Goal: Task Accomplishment & Management: Manage account settings

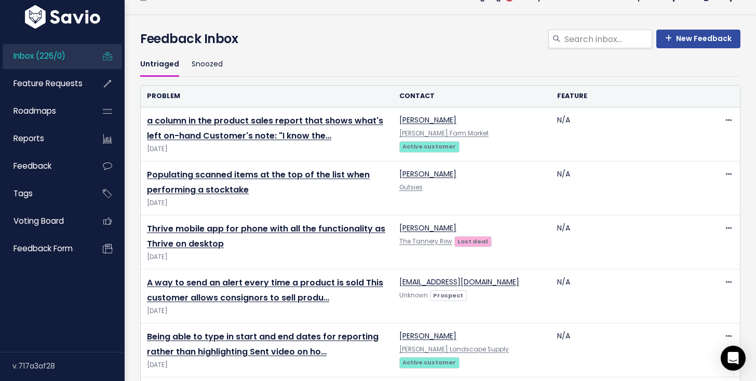
scroll to position [32, 0]
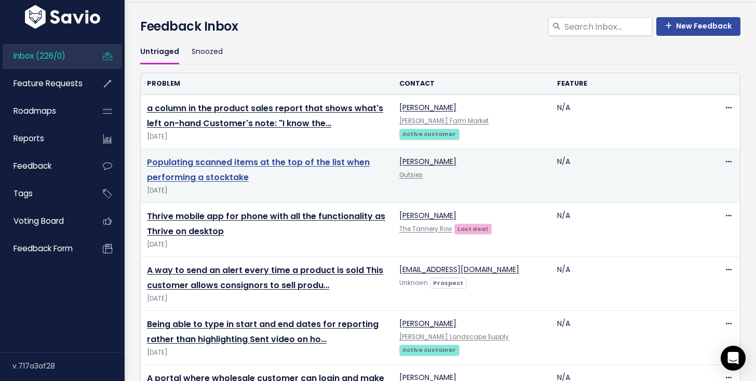
click at [254, 161] on link "Populating scanned items at the top of the list when performing a stocktake" at bounding box center [258, 169] width 223 height 27
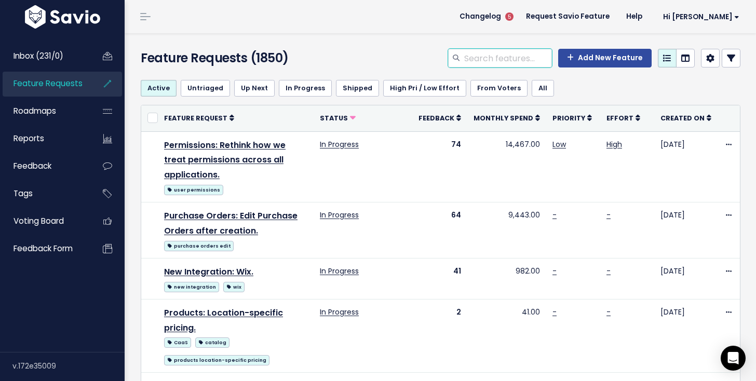
click at [495, 62] on input "search" at bounding box center [507, 58] width 89 height 19
type input "Product Sales Reports"
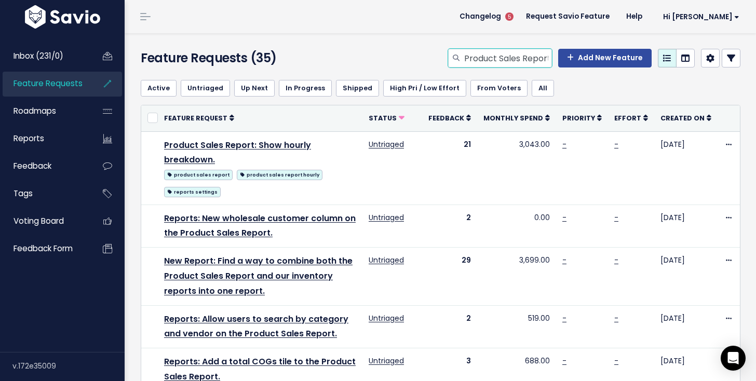
click at [514, 59] on input "Product Sales Reports" at bounding box center [507, 58] width 89 height 19
type input "Product Sales Report"
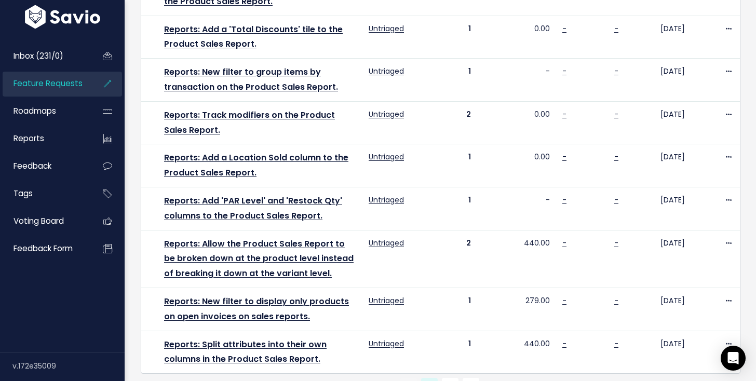
scroll to position [693, 0]
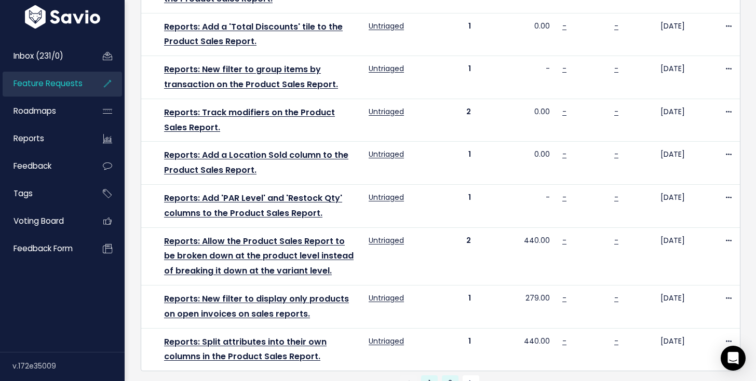
click at [448, 375] on link "2" at bounding box center [450, 383] width 17 height 17
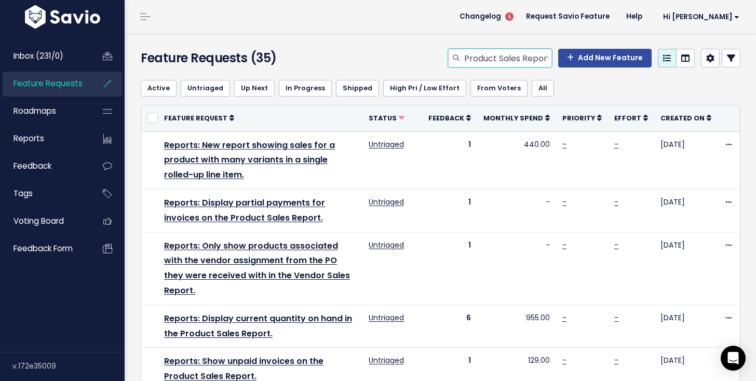
click at [533, 59] on input "Product Sales Report" at bounding box center [507, 58] width 89 height 19
type input "stocktakes scan"
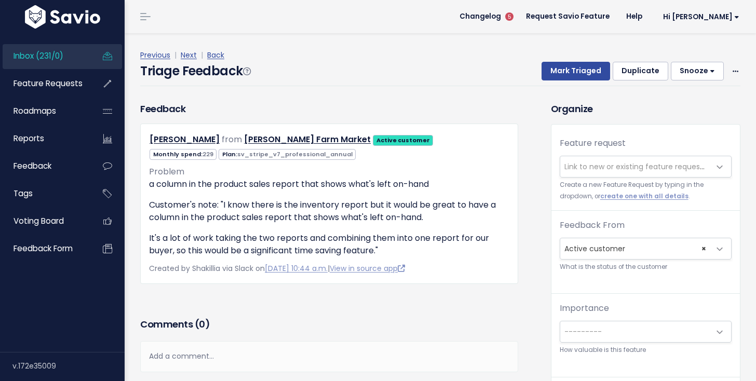
click at [577, 165] on span "Link to new or existing feature request..." at bounding box center [635, 166] width 143 height 10
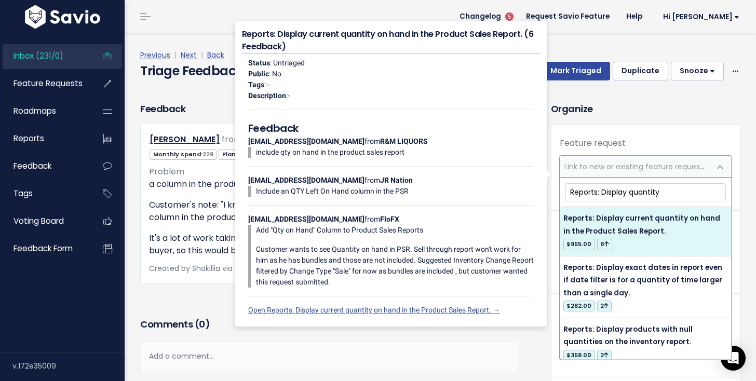
type input "Reports: Display quantity"
select select "37083"
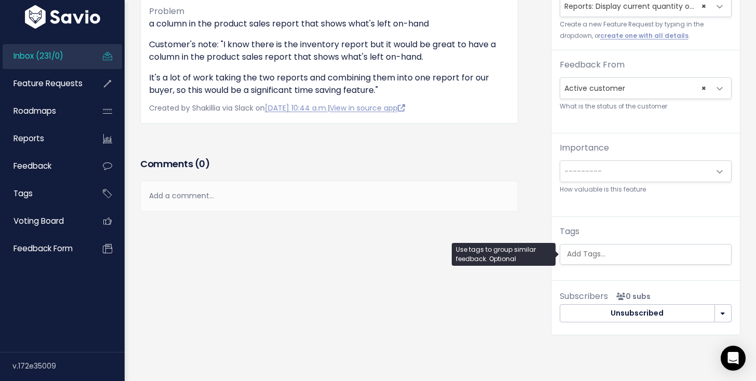
scroll to position [0, 3]
click at [657, 262] on ul at bounding box center [645, 255] width 171 height 20
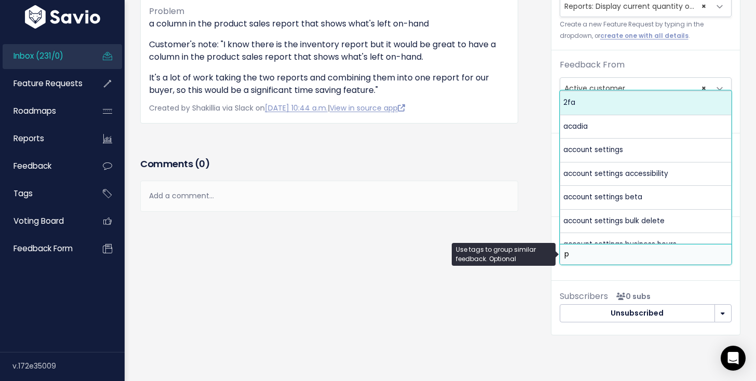
scroll to position [0, 0]
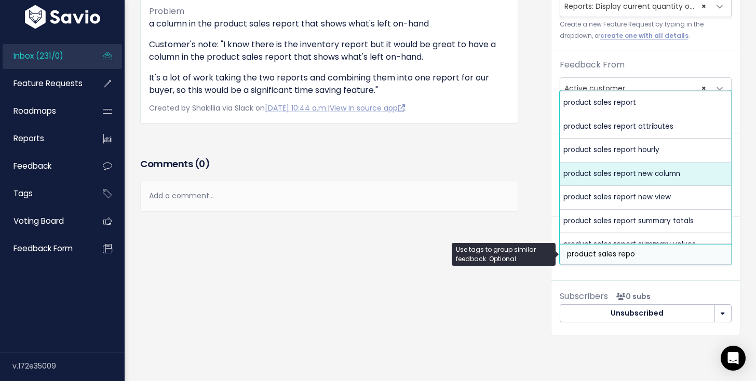
type input "product sales repo"
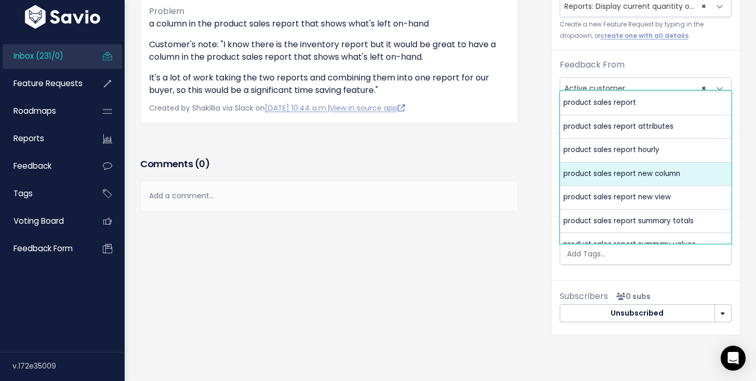
select select "6292"
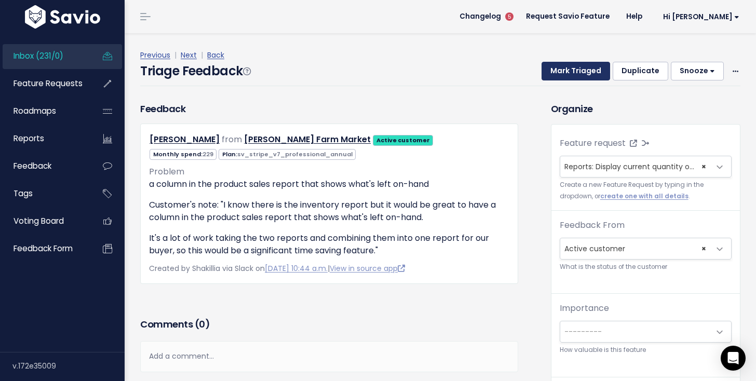
click at [580, 76] on button "Mark Triaged" at bounding box center [576, 71] width 69 height 19
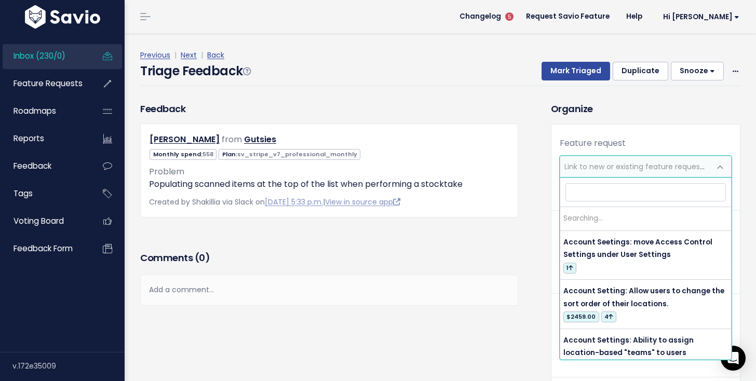
click at [571, 168] on span "Link to new or existing feature request..." at bounding box center [635, 166] width 143 height 10
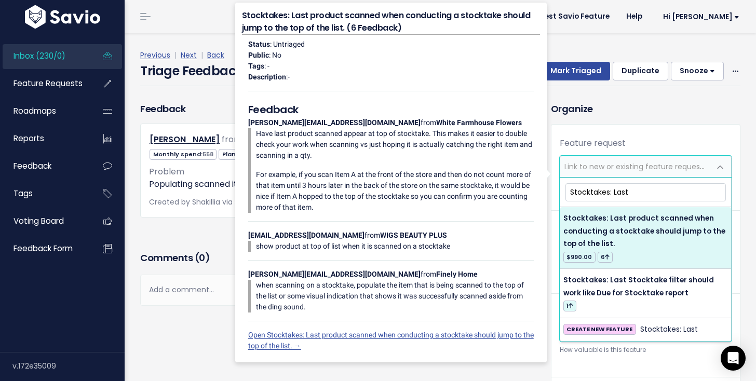
type input "Stocktakes: Last"
select select "27122"
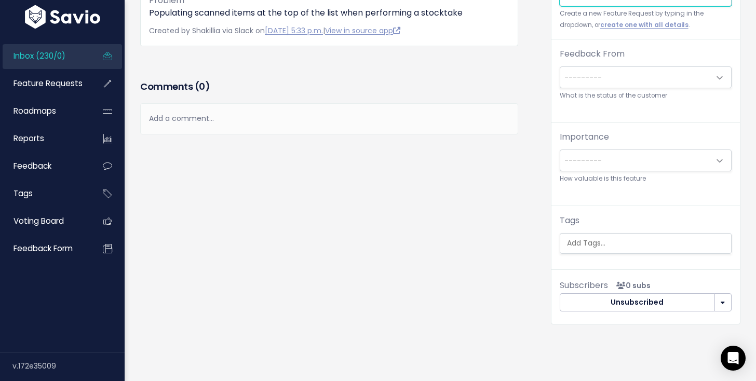
scroll to position [168, 0]
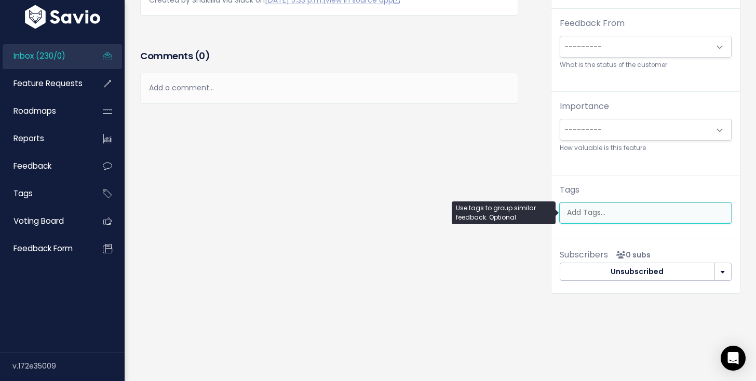
click at [627, 210] on input "search" at bounding box center [648, 212] width 171 height 11
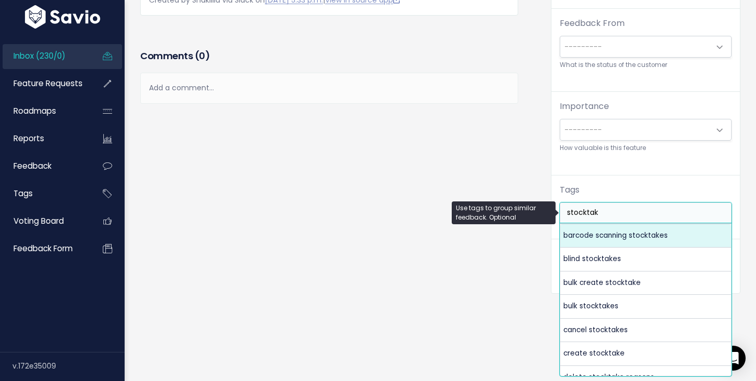
type input "stocktak"
select select "10144"
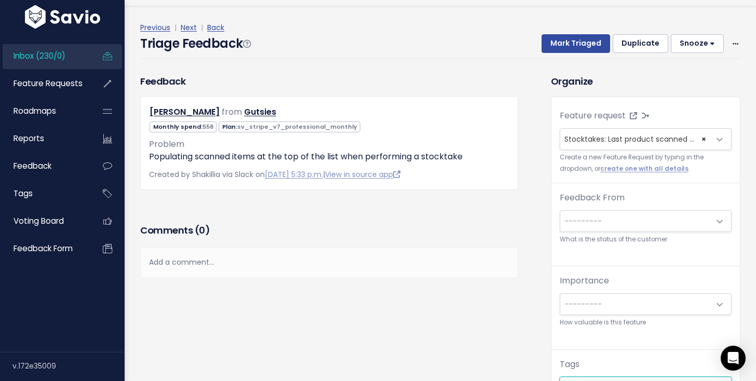
scroll to position [24, 0]
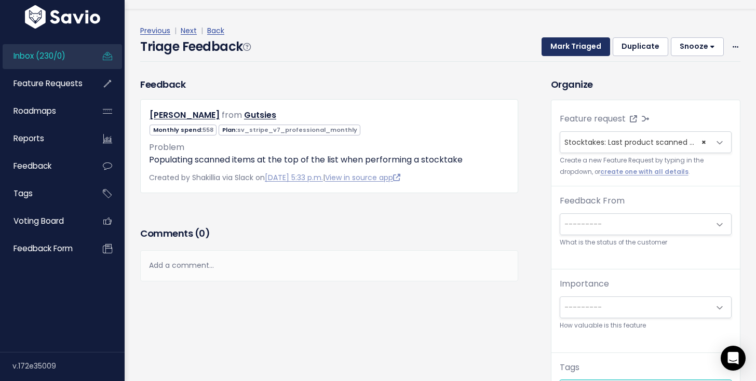
click at [570, 45] on button "Mark Triaged" at bounding box center [576, 46] width 69 height 19
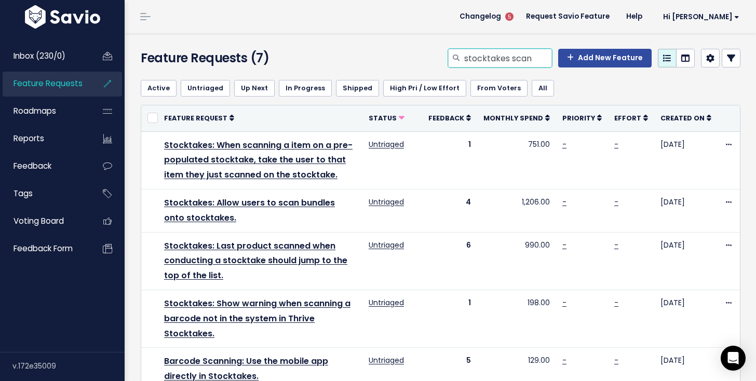
click at [535, 68] on div "stocktakes scan Add New Feature" at bounding box center [543, 60] width 411 height 23
click at [527, 54] on input "stocktakes scan" at bounding box center [507, 58] width 89 height 19
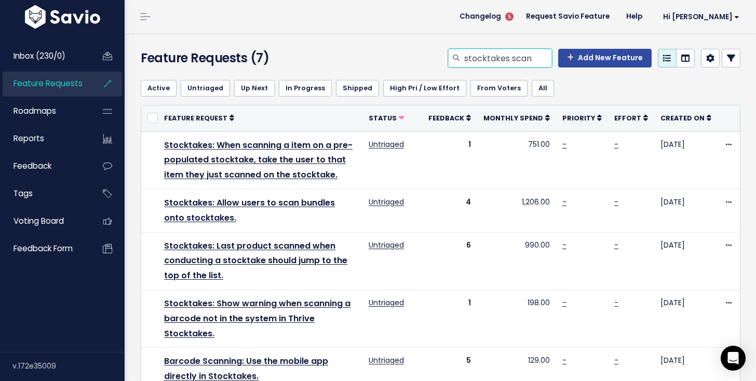
click at [527, 54] on input "stocktakes scan" at bounding box center [507, 58] width 89 height 19
type input "alert"
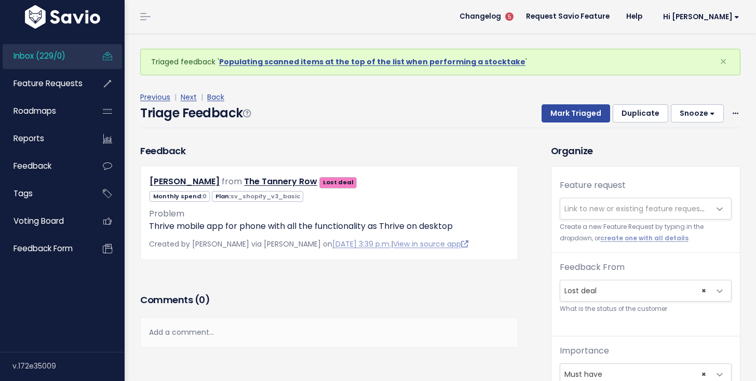
click at [576, 209] on span "Link to new or existing feature request..." at bounding box center [635, 209] width 143 height 10
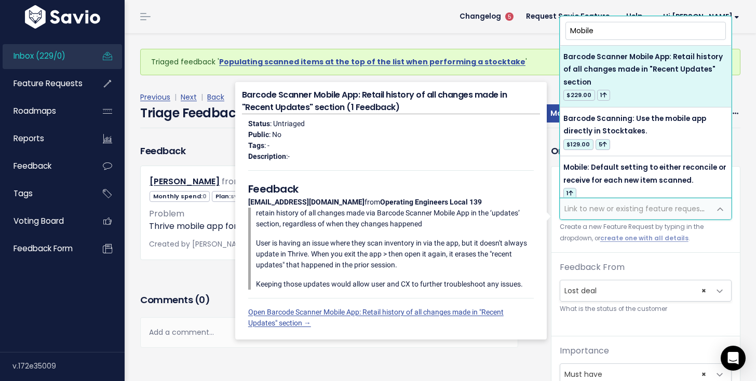
type input "Mobile"
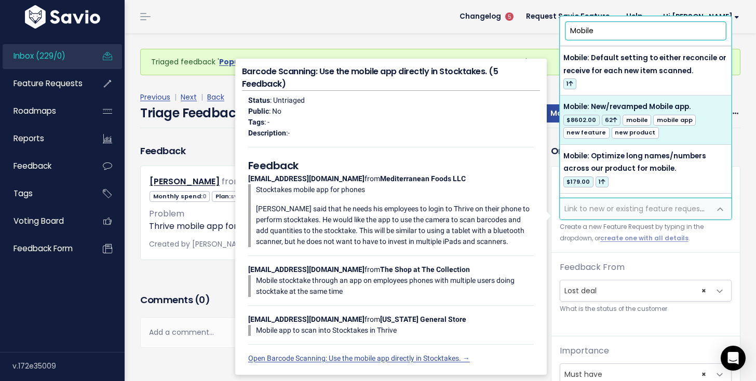
scroll to position [112, 0]
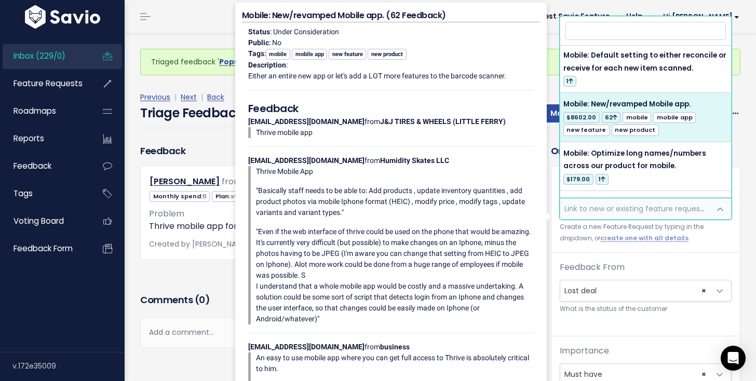
select select "12797"
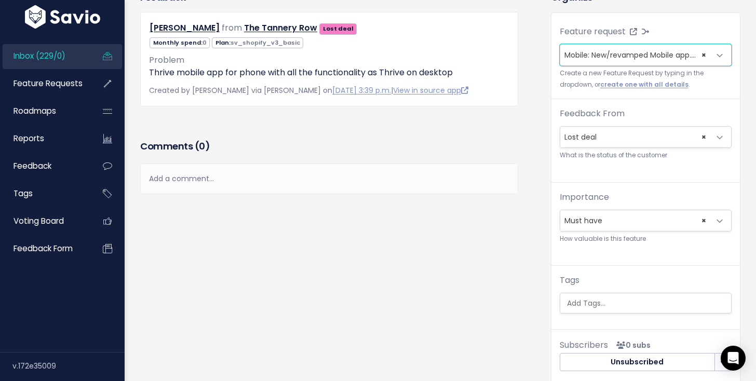
scroll to position [210, 0]
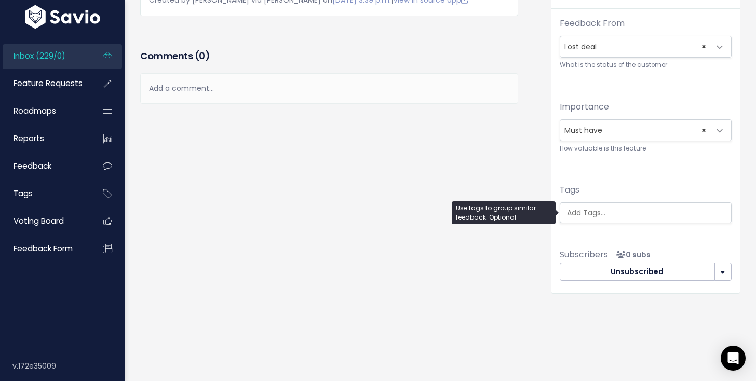
click at [605, 213] on input "search" at bounding box center [648, 213] width 171 height 11
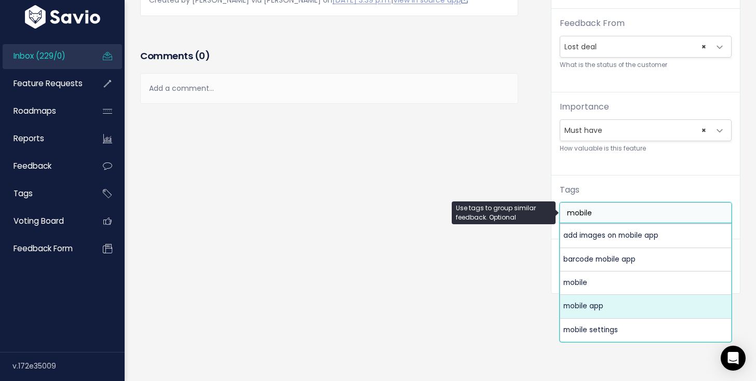
type input "mobile"
select select "6375"
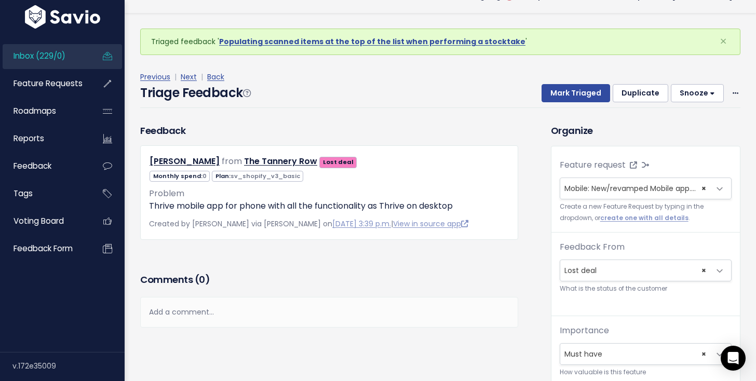
scroll to position [0, 0]
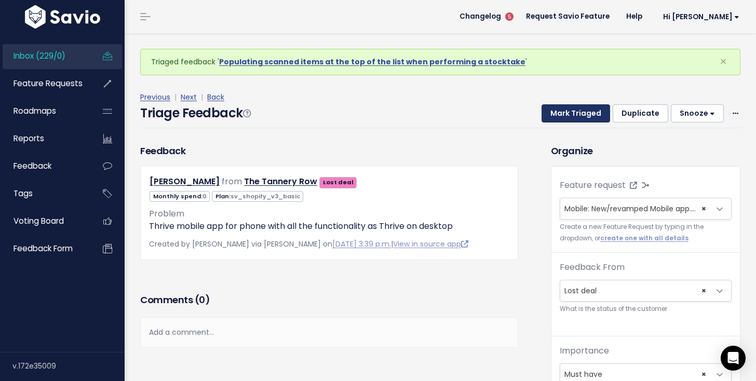
click at [570, 114] on button "Mark Triaged" at bounding box center [576, 113] width 69 height 19
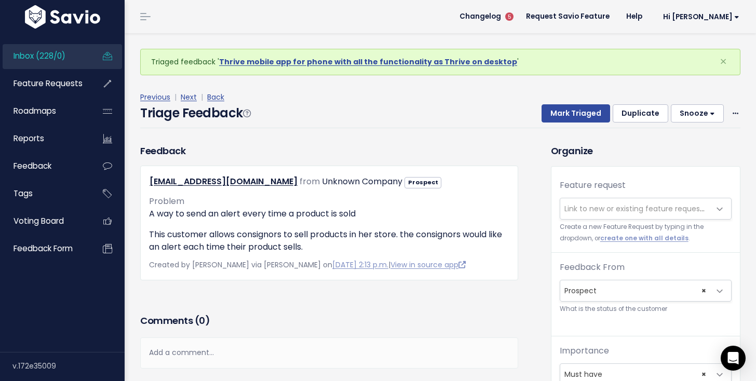
click at [581, 209] on span "Link to new or existing feature request..." at bounding box center [635, 209] width 143 height 10
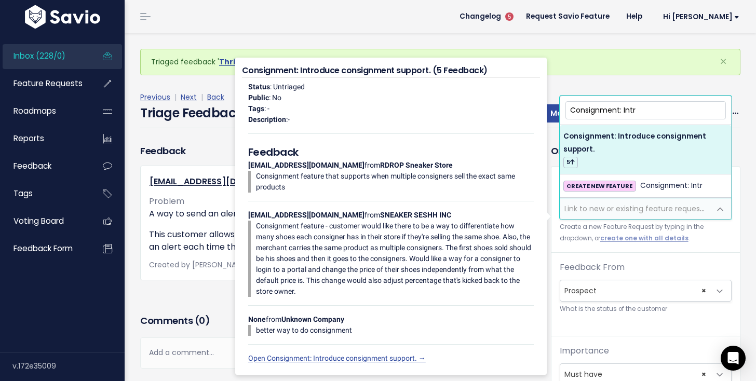
type input "Consignment: Intr"
select select "21361"
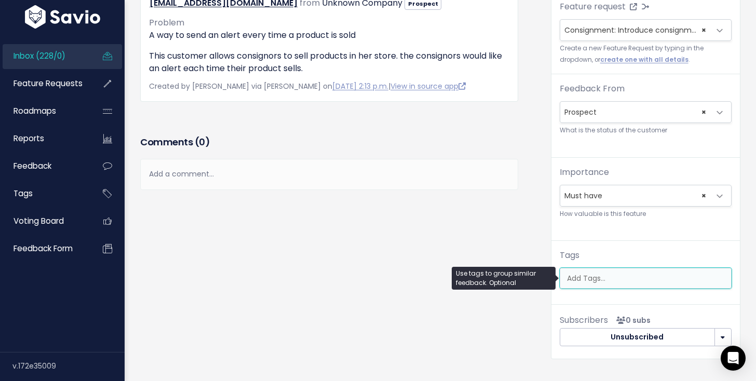
scroll to position [0, 3]
click at [608, 270] on ul at bounding box center [645, 278] width 171 height 20
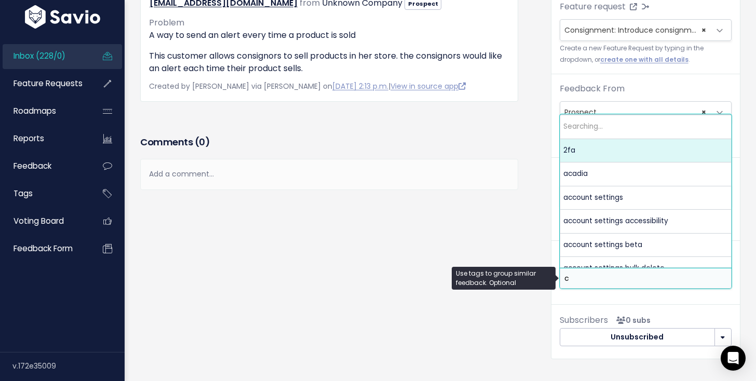
scroll to position [0, 0]
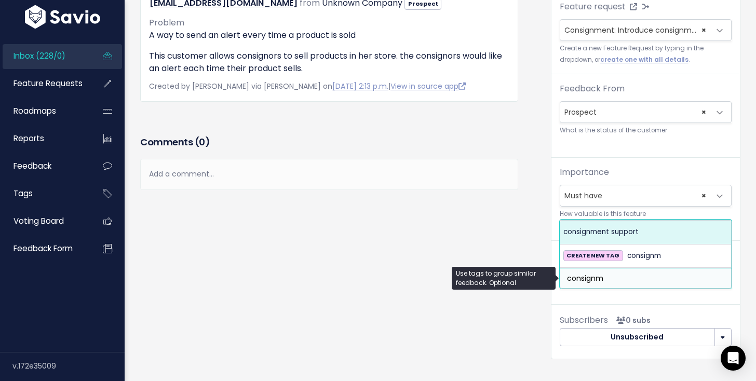
type input "consignm"
select select "5653"
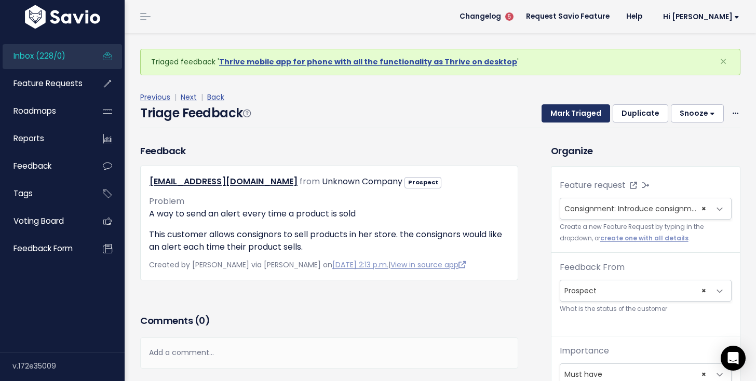
click at [554, 105] on button "Mark Triaged" at bounding box center [576, 113] width 69 height 19
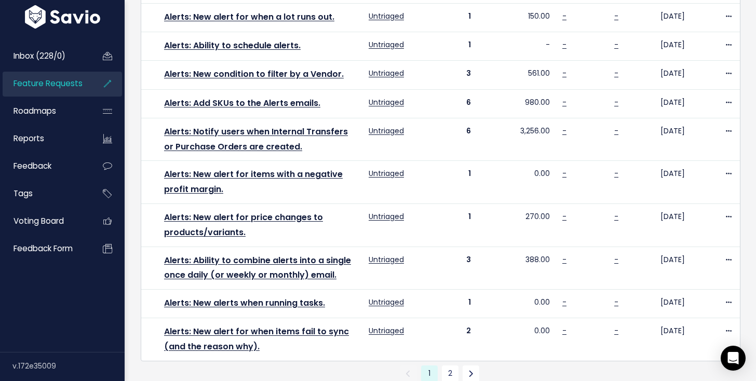
scroll to position [588, 0]
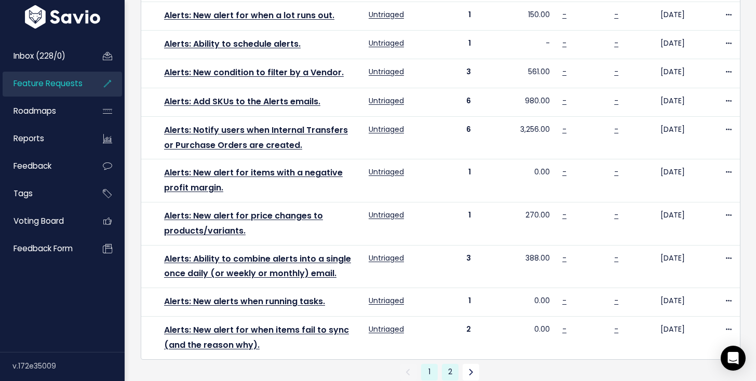
click at [456, 364] on link "2" at bounding box center [450, 372] width 17 height 17
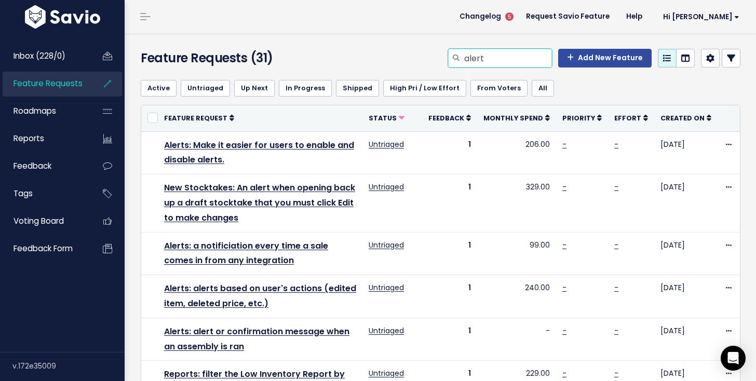
click at [495, 56] on input "alert" at bounding box center [507, 58] width 89 height 19
type input "consignment"
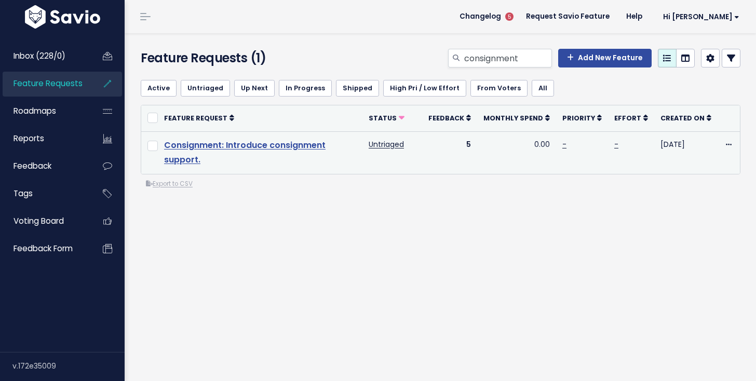
click at [326, 149] on link "Consignment: Introduce consignment support." at bounding box center [244, 152] width 161 height 27
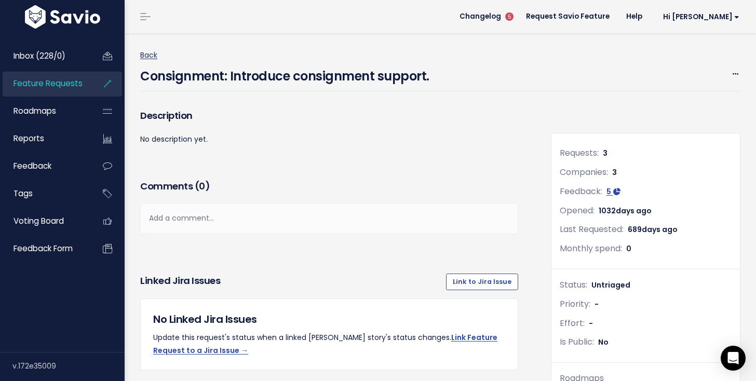
click at [149, 56] on link "Back" at bounding box center [148, 55] width 17 height 10
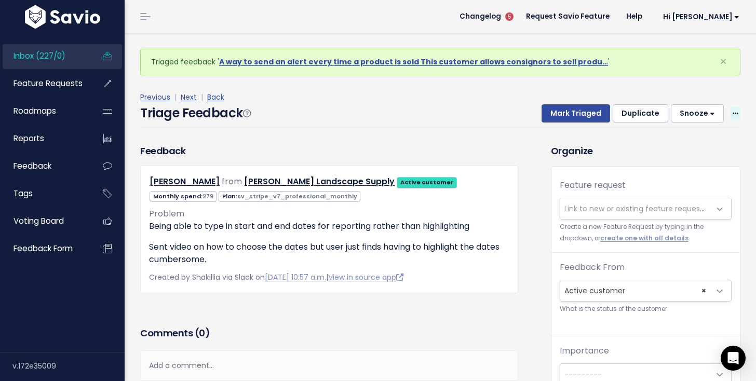
click at [731, 112] on span at bounding box center [736, 113] width 10 height 13
click at [677, 165] on link "Delete" at bounding box center [694, 162] width 75 height 20
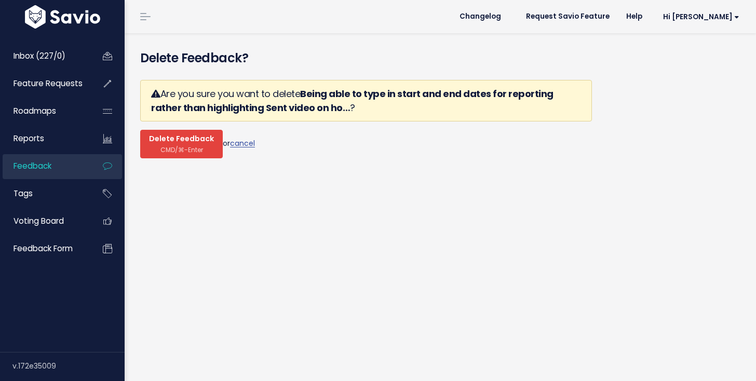
click at [187, 152] on span "CMD/⌘-Enter" at bounding box center [181, 150] width 43 height 8
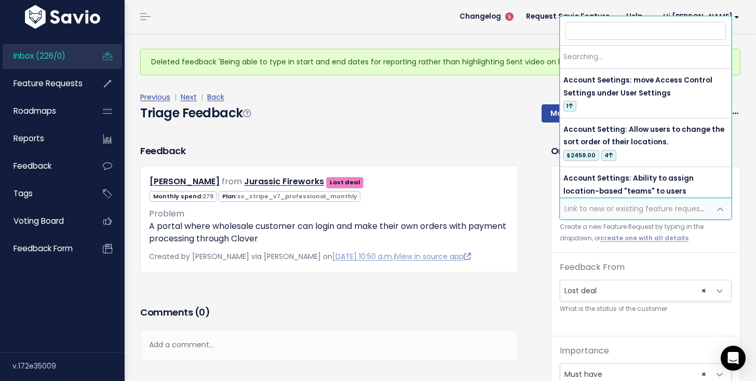
click at [603, 204] on span "Link to new or existing feature request..." at bounding box center [635, 209] width 143 height 10
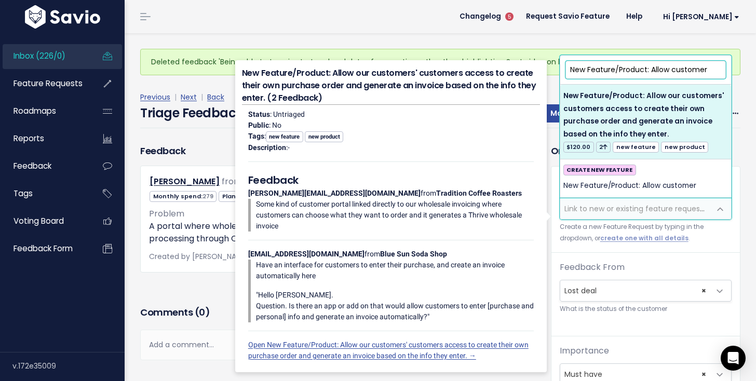
type input "New Feature/Product: Allow customer"
select select "21282"
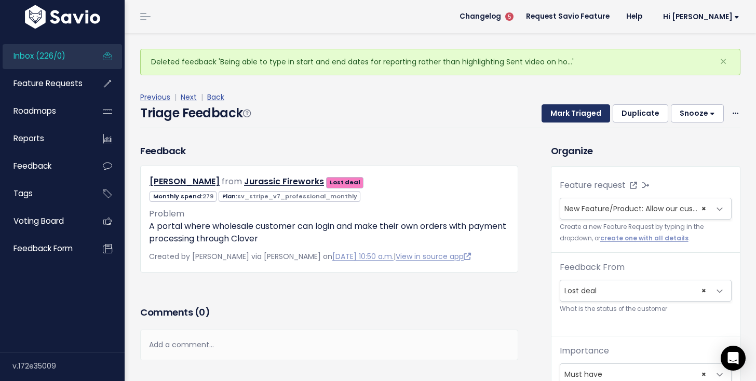
click at [560, 109] on button "Mark Triaged" at bounding box center [576, 113] width 69 height 19
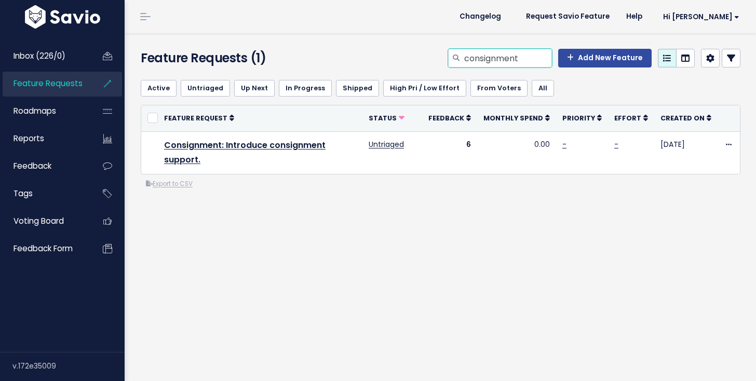
click at [523, 60] on input "consignment" at bounding box center [507, 58] width 89 height 19
type input "invoice portal"
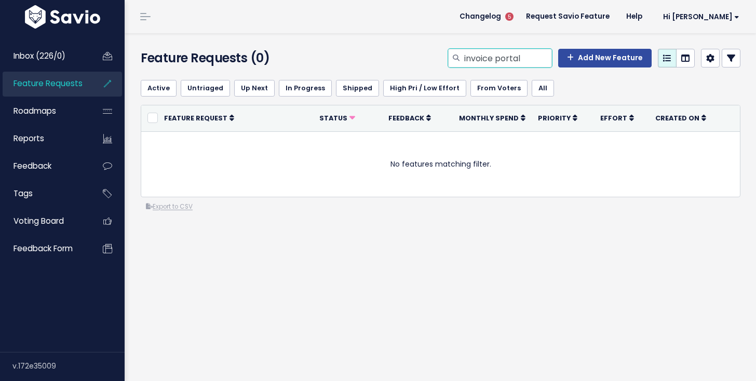
drag, startPoint x: 497, startPoint y: 56, endPoint x: 528, endPoint y: 57, distance: 30.1
click at [528, 57] on input "invoice portal" at bounding box center [507, 58] width 89 height 19
type input "invoices wholesale"
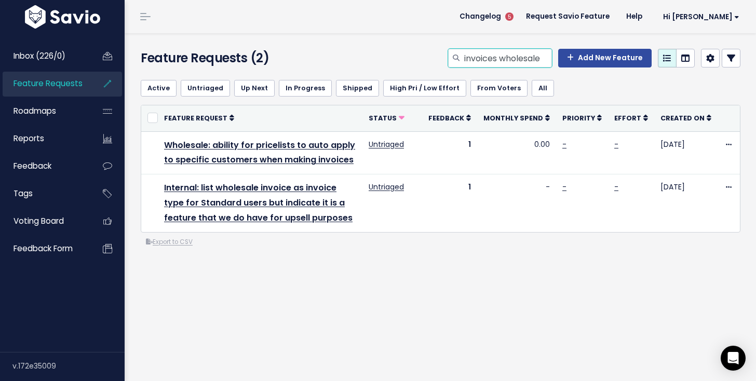
click at [493, 62] on input "invoices wholesale" at bounding box center [507, 58] width 89 height 19
click at [502, 63] on input "invoices wholesale" at bounding box center [507, 58] width 89 height 19
drag, startPoint x: 503, startPoint y: 54, endPoint x: 565, endPoint y: 54, distance: 62.8
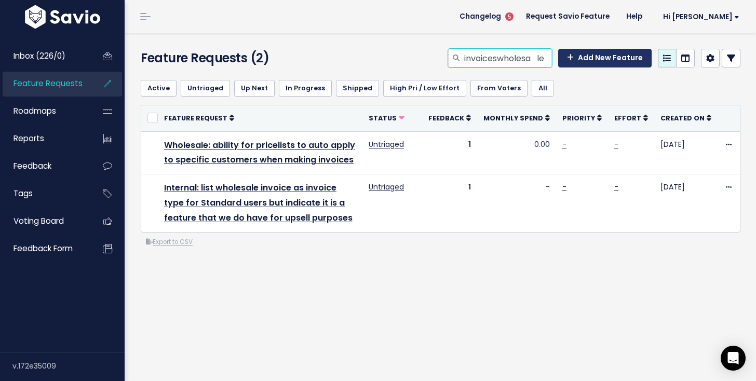
click at [565, 54] on div "invoiceswholesa le Add New Feature" at bounding box center [594, 58] width 292 height 19
type input "invoices order"
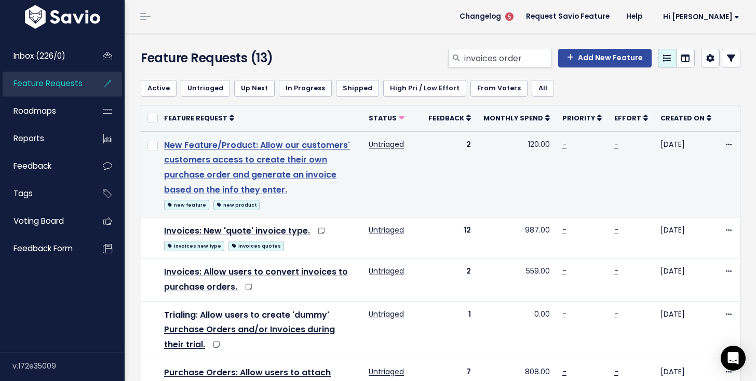
click at [249, 149] on link "New Feature/Product: Allow our customers' customers access to create their own …" at bounding box center [257, 167] width 186 height 57
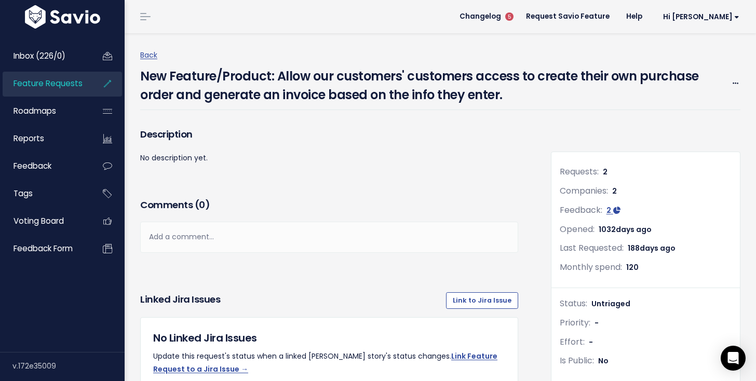
click at [58, 89] on span "Feature Requests" at bounding box center [48, 83] width 69 height 11
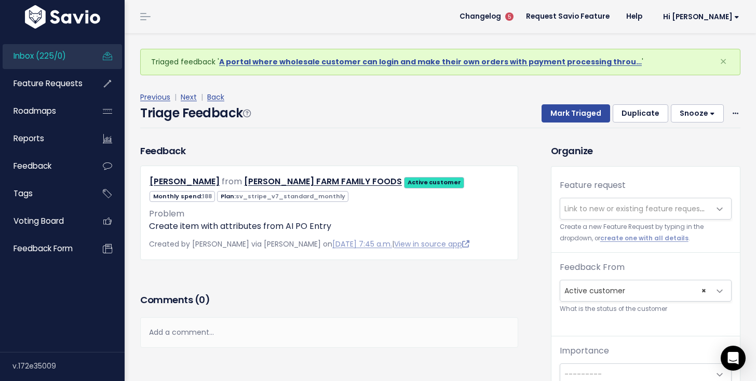
click at [587, 209] on span "Link to new or existing feature request..." at bounding box center [635, 209] width 143 height 10
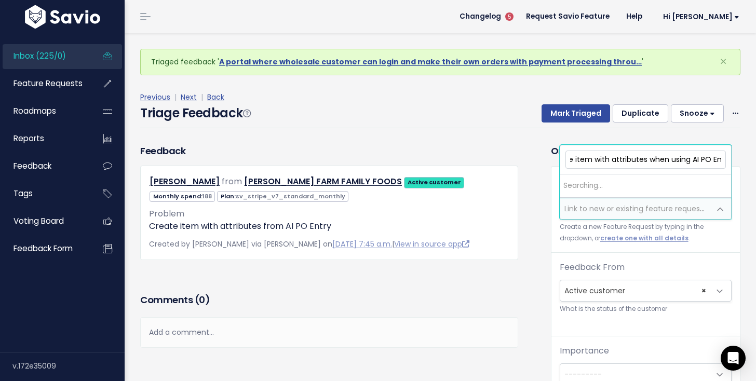
scroll to position [0, 119]
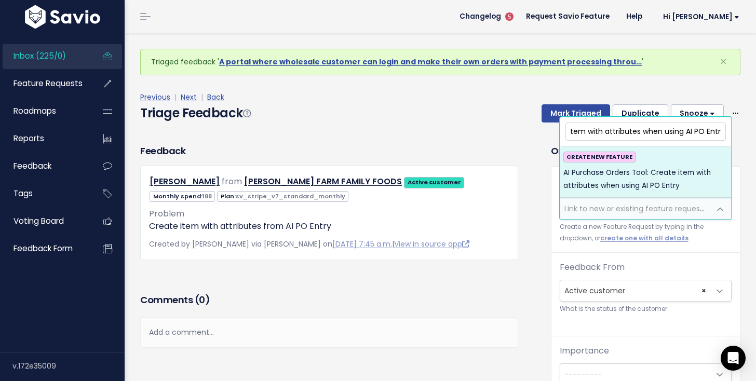
type input "AI Purchase Orders Tool: Create item with attributes when using AI PO Entry"
click at [650, 165] on div "CREATE NEW FEATURE AI Purchase Orders Tool: Create item with attributes when us…" at bounding box center [645, 172] width 165 height 41
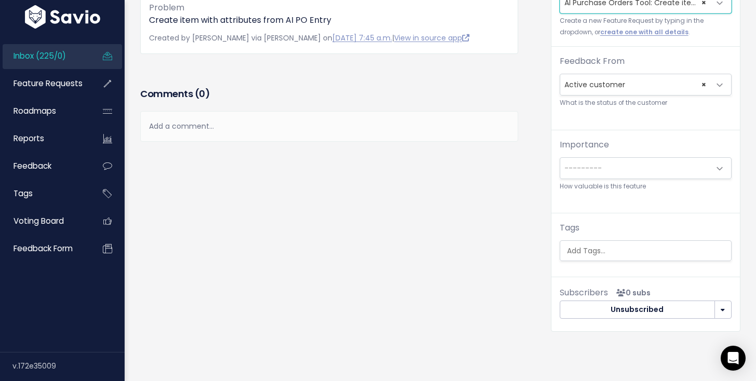
scroll to position [177, 0]
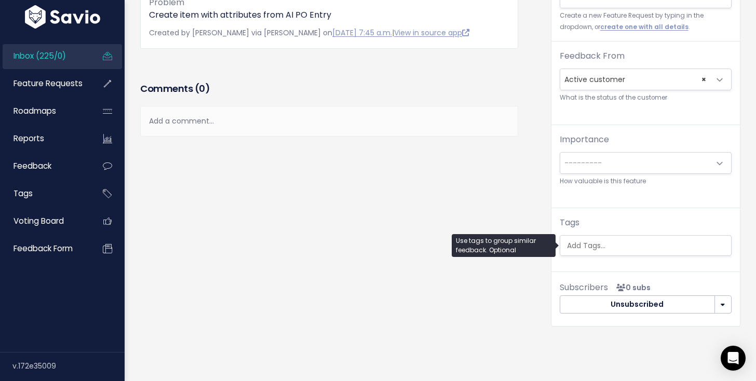
click at [603, 242] on input "search" at bounding box center [648, 245] width 171 height 11
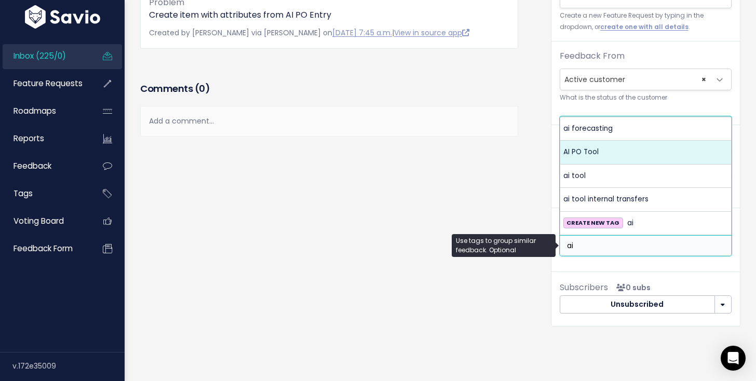
type input "ai"
select select "13679"
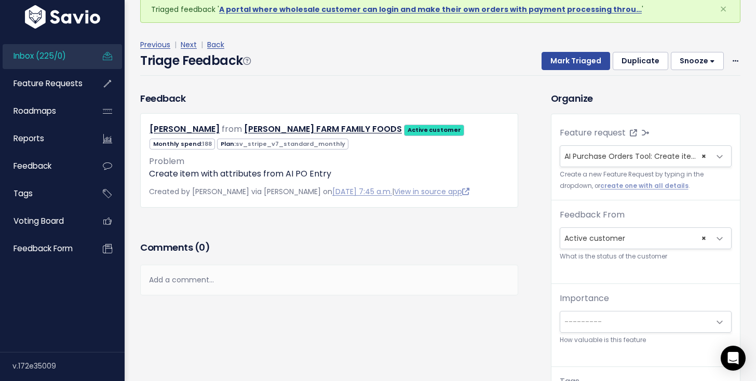
scroll to position [0, 0]
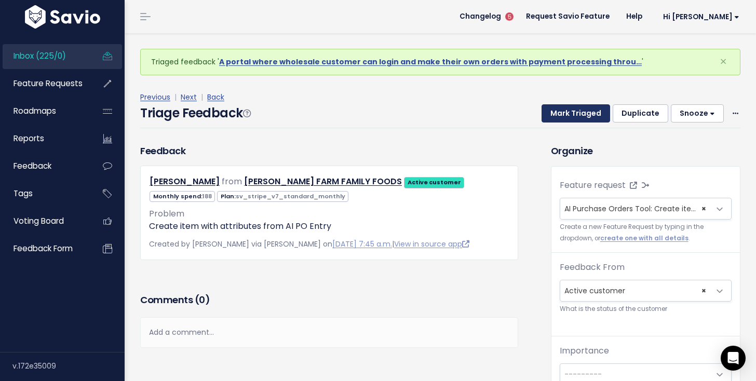
click at [578, 112] on button "Mark Triaged" at bounding box center [576, 113] width 69 height 19
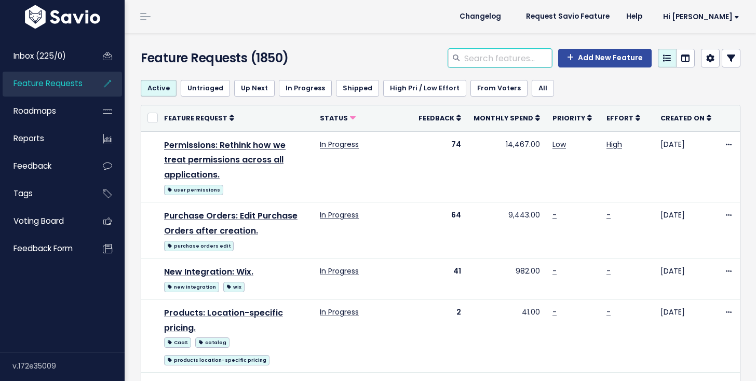
click at [519, 59] on input "search" at bounding box center [507, 58] width 89 height 19
type input "AI"
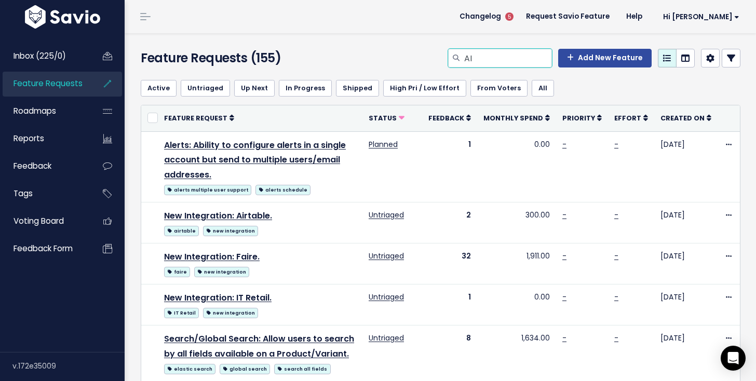
click at [495, 61] on input "AI" at bounding box center [507, 58] width 89 height 19
type input "AI Purchase Orders"
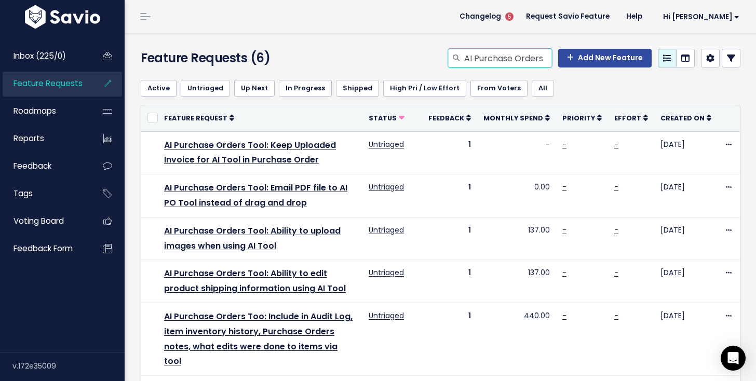
click at [485, 65] on input "AI Purchase Orders" at bounding box center [507, 58] width 89 height 19
type input "category sales report"
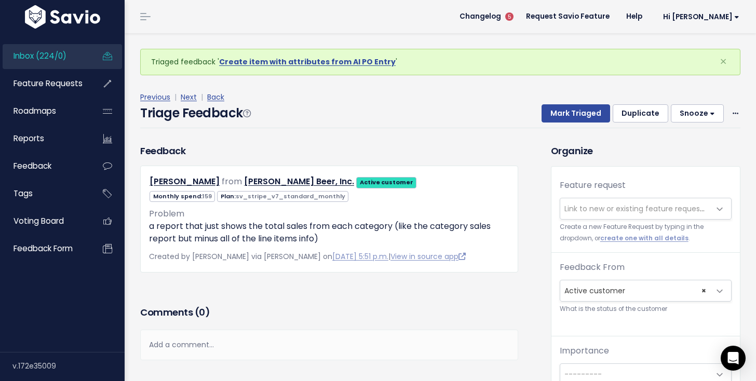
click at [727, 114] on div "Mark Triaged Duplicate Snooze 1 day 3 days 7 days 14 days Edit Delete" at bounding box center [634, 113] width 211 height 19
click at [728, 114] on div "Mark Triaged Duplicate Snooze 1 day 3 days 7 days 14 days Edit Delete" at bounding box center [634, 113] width 211 height 19
click at [577, 209] on span "Link to new or existing feature request..." at bounding box center [635, 209] width 143 height 10
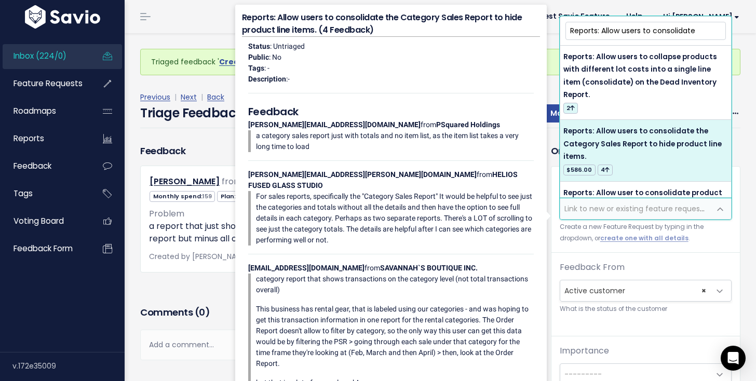
type input "Reports: Allow users to consolidate"
select select "21572"
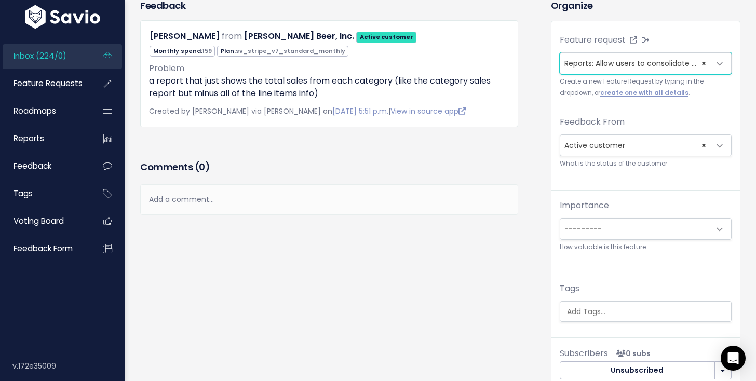
scroll to position [210, 0]
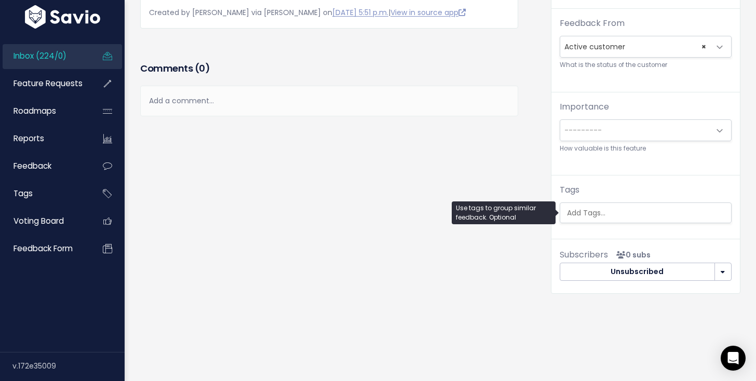
click at [609, 205] on ul at bounding box center [645, 213] width 171 height 20
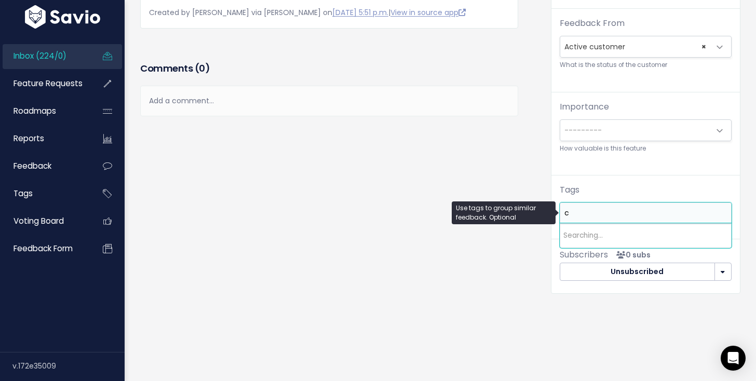
scroll to position [0, 0]
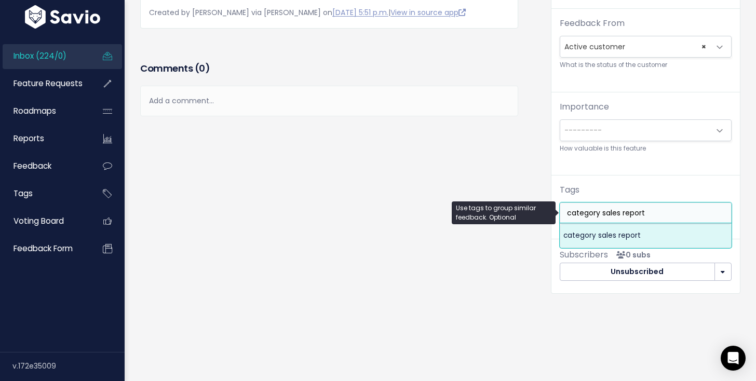
type input "category sales report"
select select "5309"
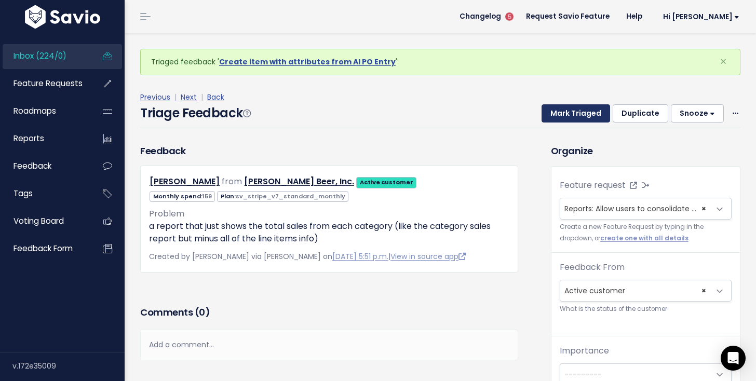
click at [570, 115] on button "Mark Triaged" at bounding box center [576, 113] width 69 height 19
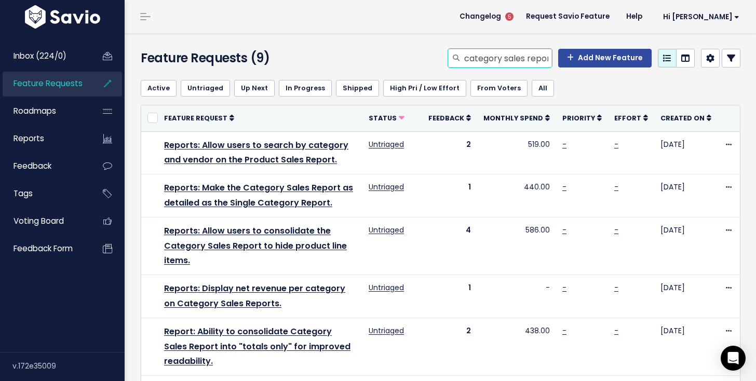
click at [520, 63] on input "category sales report" at bounding box center [507, 58] width 89 height 19
type input "automatically added"
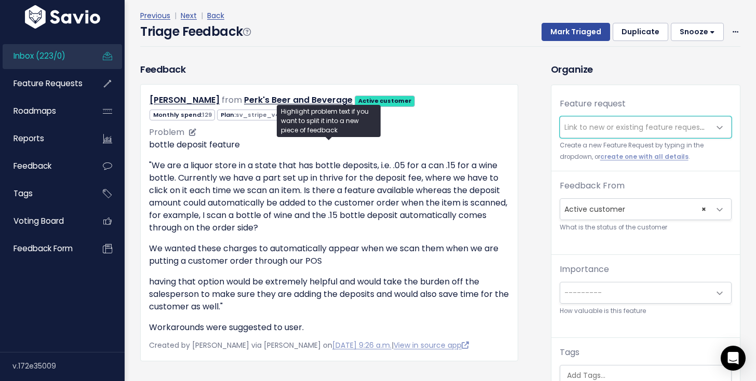
scroll to position [25, 0]
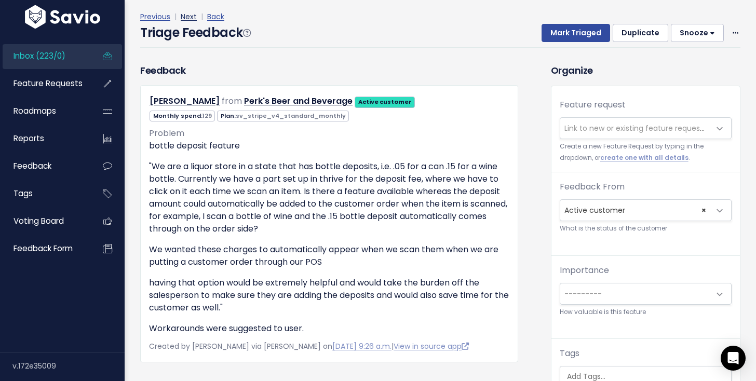
click at [188, 15] on link "Next" at bounding box center [189, 16] width 16 height 10
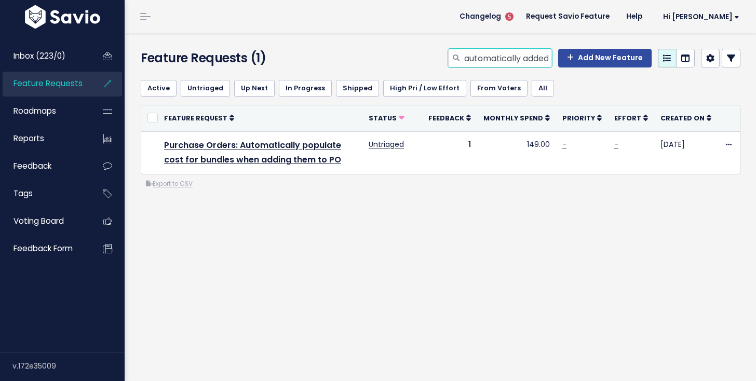
click at [508, 57] on input "automatically added" at bounding box center [507, 58] width 89 height 19
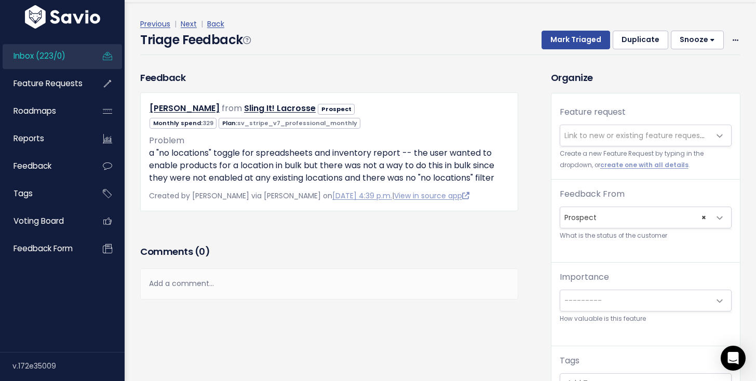
scroll to position [34, 0]
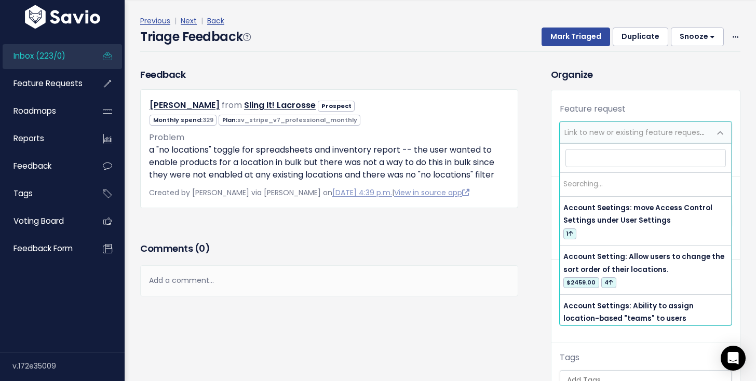
click at [588, 128] on span "Link to new or existing feature request..." at bounding box center [635, 132] width 143 height 10
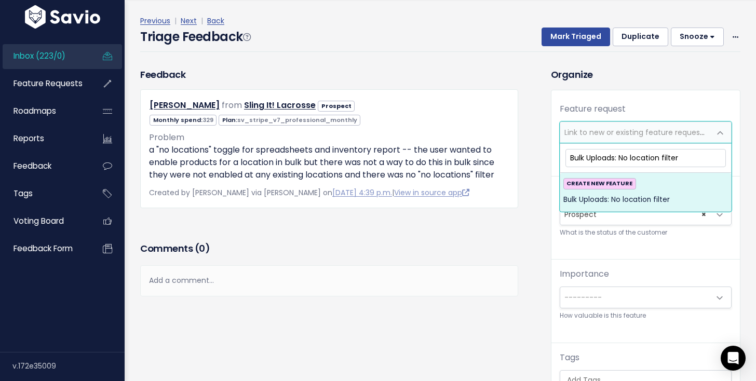
click at [621, 159] on input "Bulk Uploads: No location filter" at bounding box center [645, 158] width 160 height 18
click at [661, 158] on input "Bulk Uploads: 'No location filter" at bounding box center [645, 158] width 160 height 18
click at [695, 160] on input "Bulk Uploads: 'No location' filter" at bounding box center [645, 158] width 160 height 18
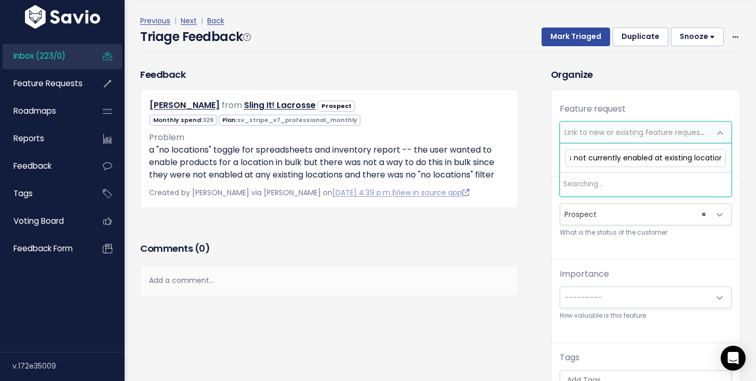
scroll to position [0, 190]
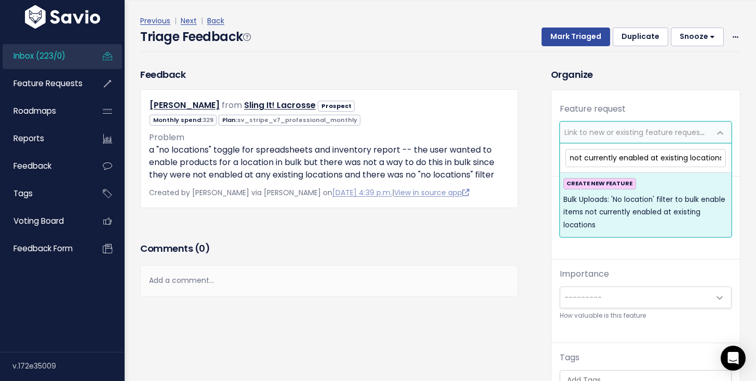
type input "Bulk Uploads: 'No location' filter to bulk enable items not currently enabled a…"
click at [671, 197] on span "Bulk Uploads: 'No location' filter to bulk enable items not currently enabled a…" at bounding box center [645, 213] width 165 height 38
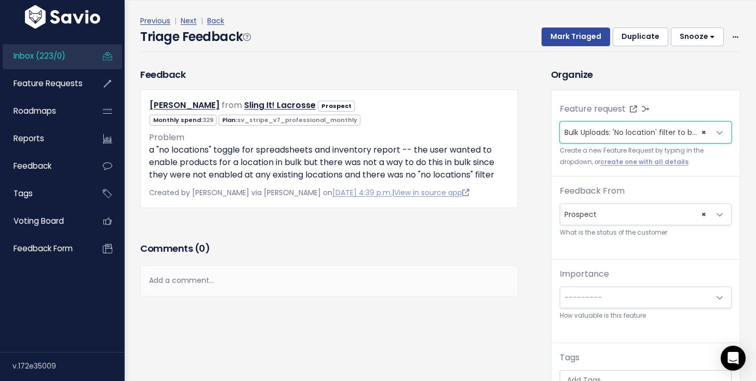
scroll to position [168, 0]
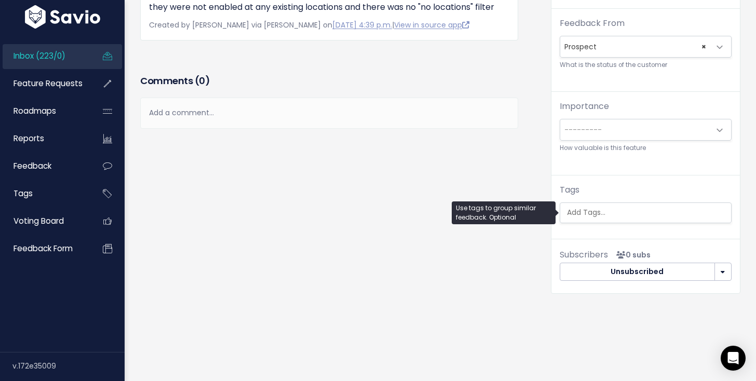
click at [662, 203] on ul at bounding box center [645, 213] width 171 height 20
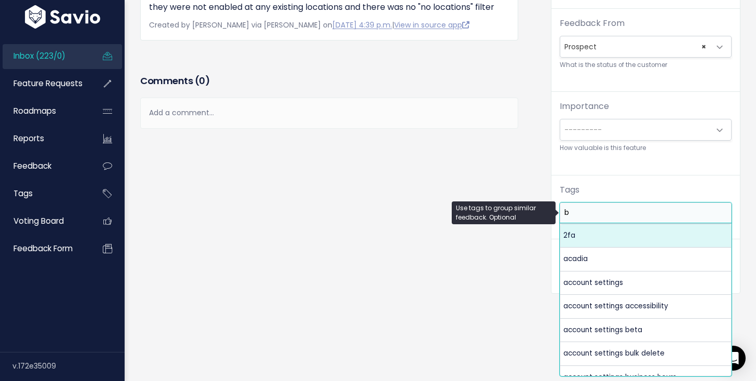
scroll to position [0, 0]
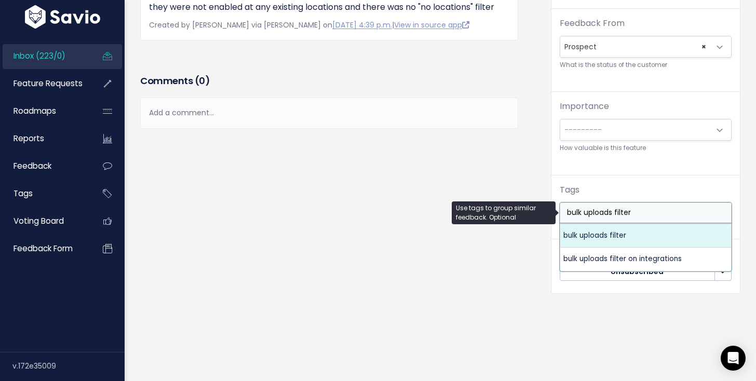
type input "bulk uploads filter"
select select "5223"
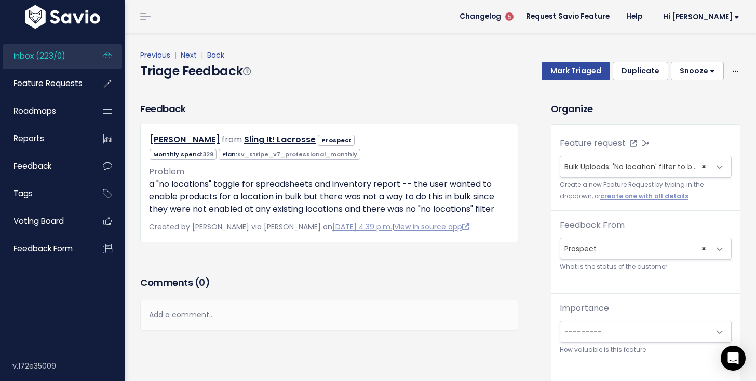
click at [595, 56] on div "Previous | Next | Back" at bounding box center [440, 55] width 600 height 13
click at [581, 68] on button "Mark Triaged" at bounding box center [576, 71] width 69 height 19
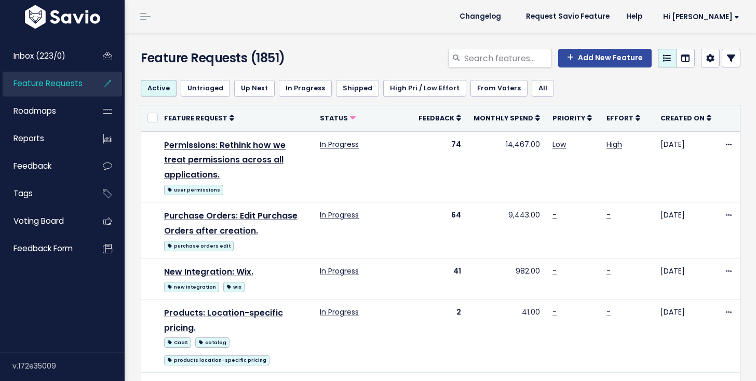
click at [482, 45] on div "Feature Requests (1851) Add New Feature" at bounding box center [439, 52] width 628 height 38
click at [482, 49] on input "search" at bounding box center [507, 58] width 89 height 19
type input "no location"
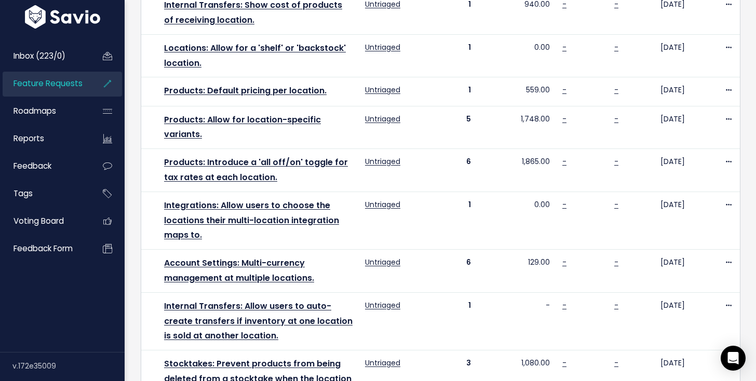
scroll to position [724, 0]
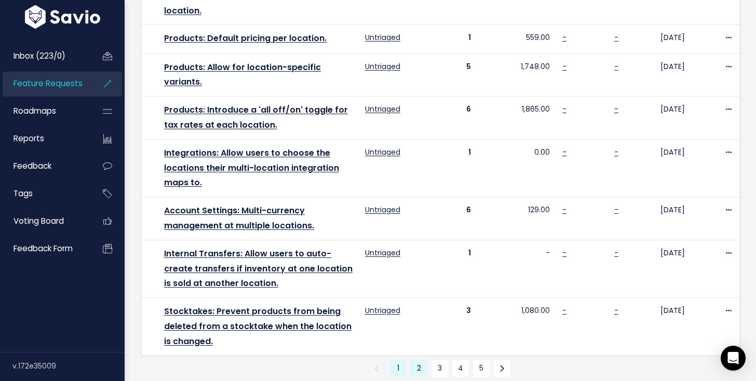
click at [416, 360] on link "2" at bounding box center [419, 368] width 17 height 17
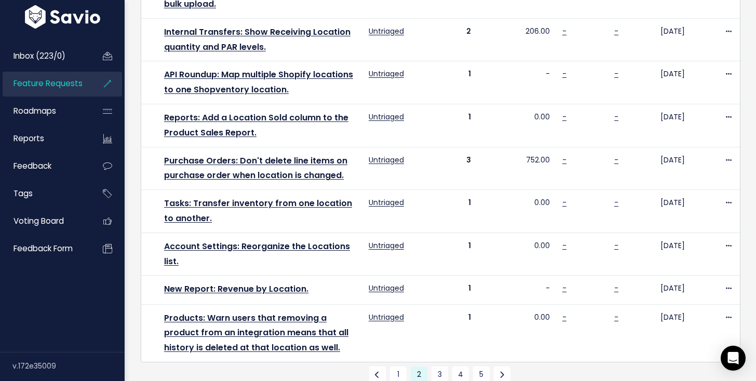
scroll to position [692, 0]
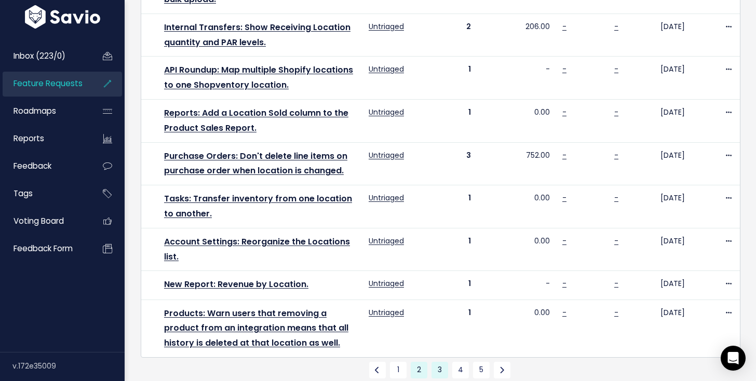
click at [435, 362] on link "3" at bounding box center [439, 370] width 17 height 17
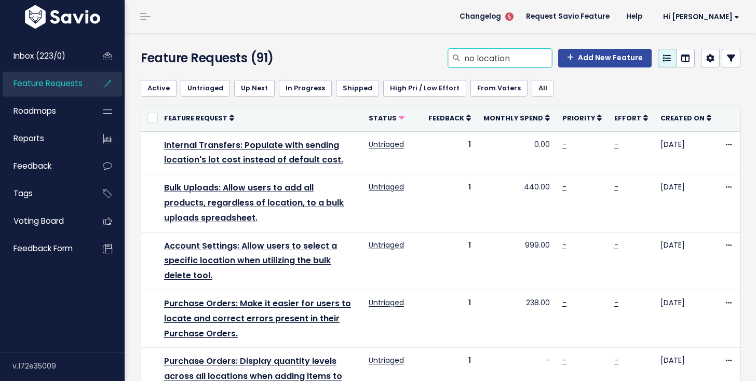
click at [468, 57] on input "no location" at bounding box center [507, 58] width 89 height 19
type input "bulk uploads no location"
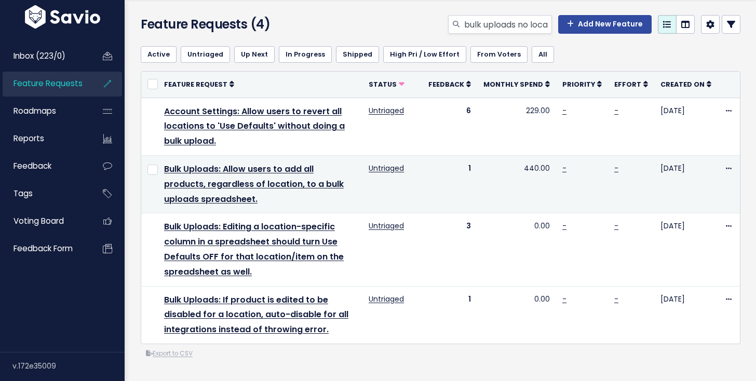
scroll to position [37, 0]
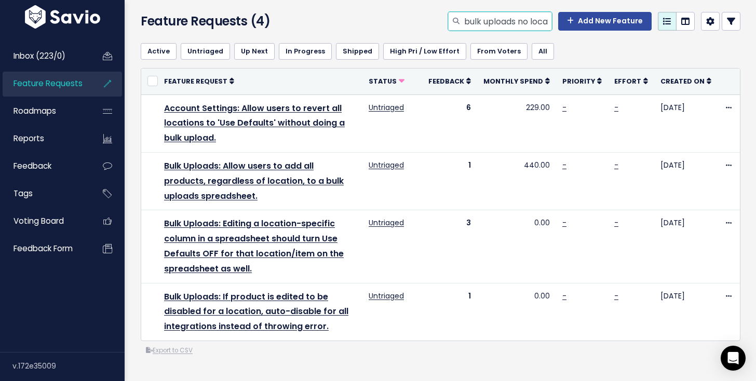
click at [474, 18] on input "bulk uploads no location" at bounding box center [507, 21] width 89 height 19
type input "products sales report tax"
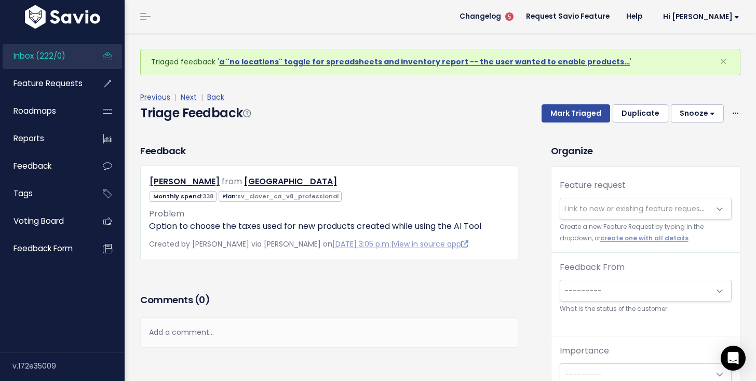
click at [586, 211] on span "Link to new or existing feature request..." at bounding box center [635, 209] width 143 height 10
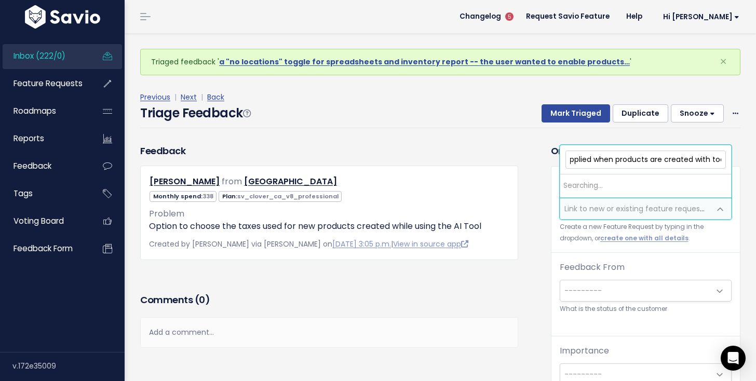
scroll to position [0, 206]
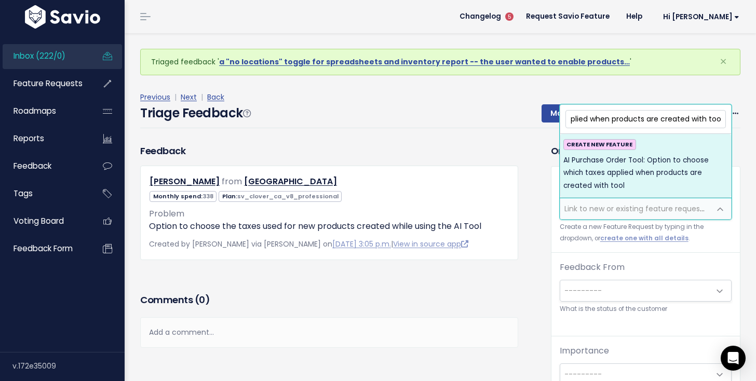
type input "AI Purchase Order Tool: Option to choose which taxes applied when products are …"
click at [611, 179] on span "AI Purchase Order Tool: Option to choose which taxes applied when products are …" at bounding box center [645, 173] width 165 height 38
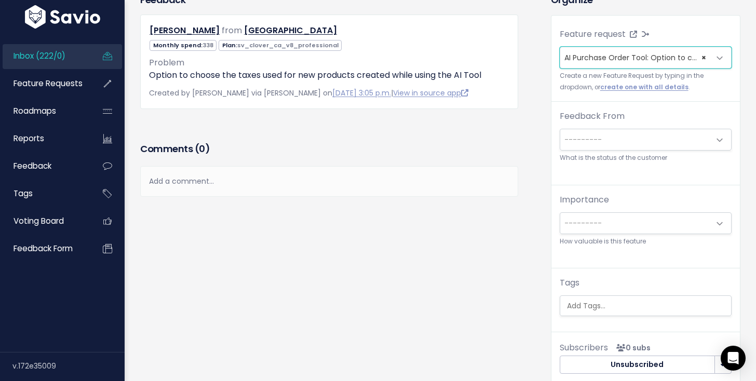
scroll to position [210, 0]
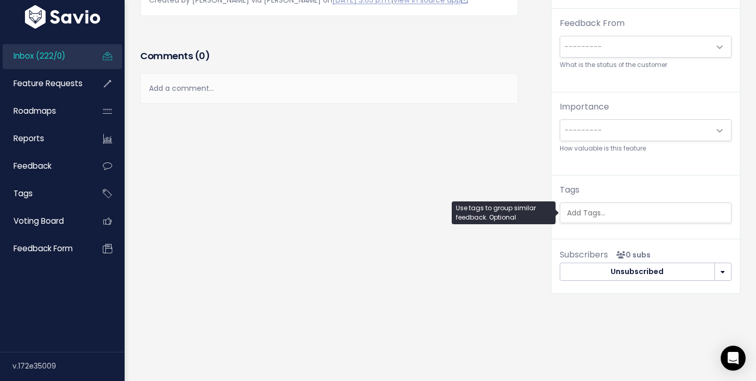
click at [595, 213] on input "search" at bounding box center [648, 213] width 171 height 11
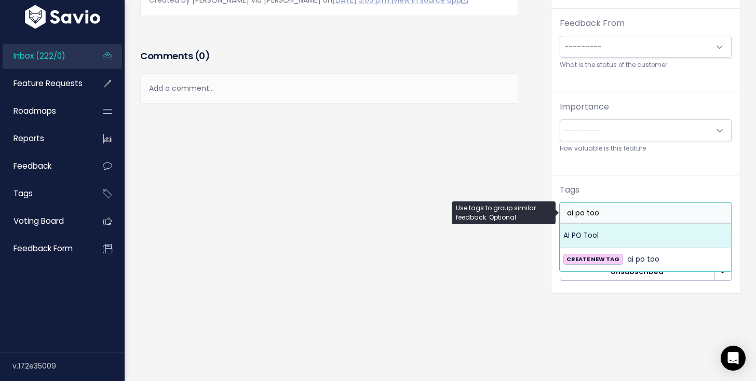
type input "ai po too"
select select "13679"
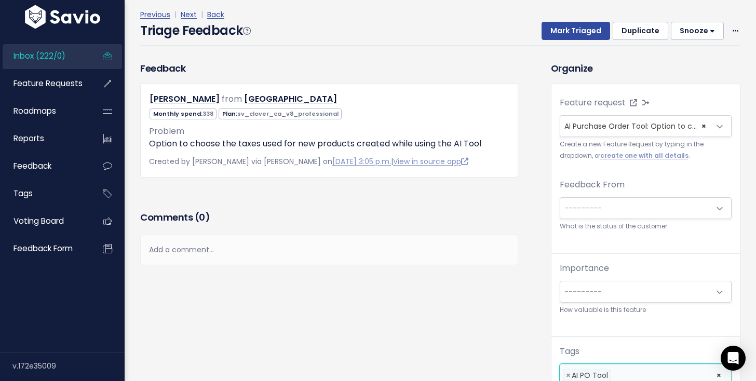
scroll to position [0, 0]
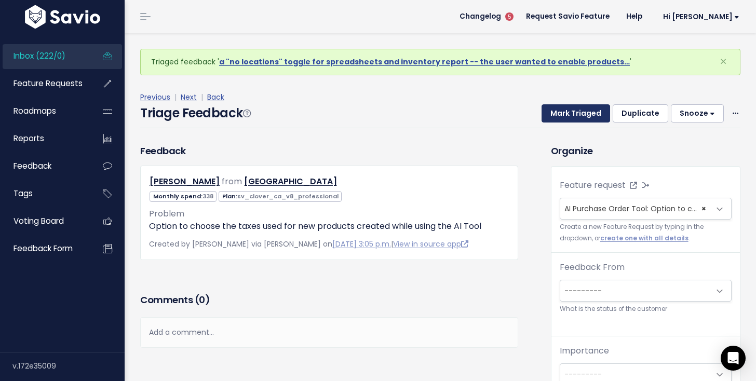
click at [583, 120] on button "Mark Triaged" at bounding box center [576, 113] width 69 height 19
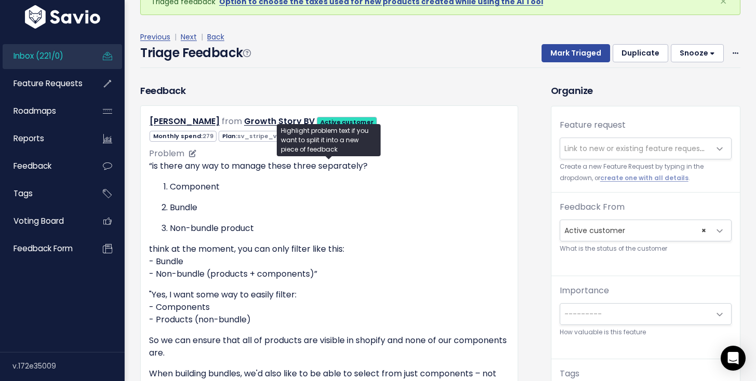
scroll to position [60, 0]
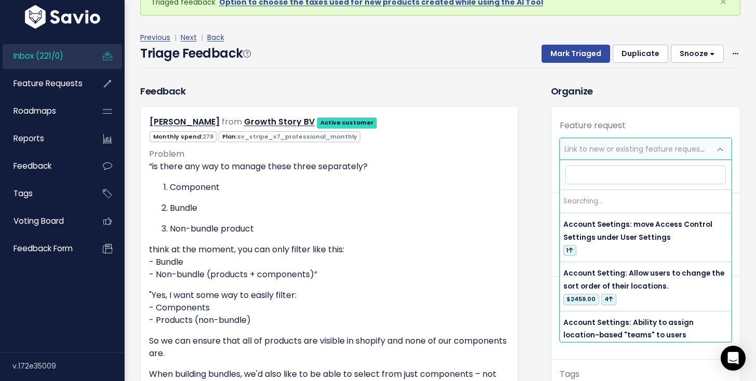
click at [586, 151] on span "Link to new or existing feature request..." at bounding box center [635, 149] width 143 height 10
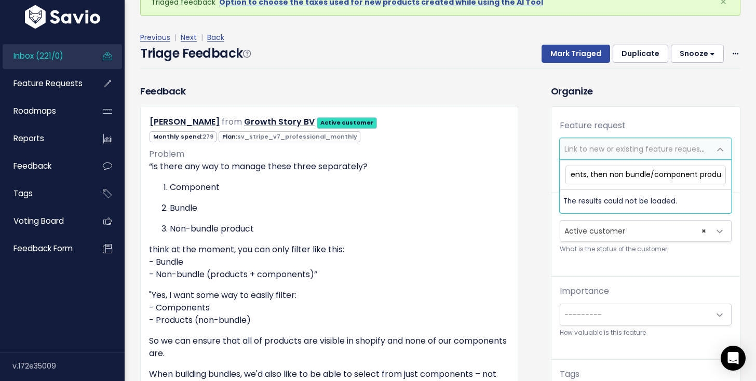
scroll to position [0, 290]
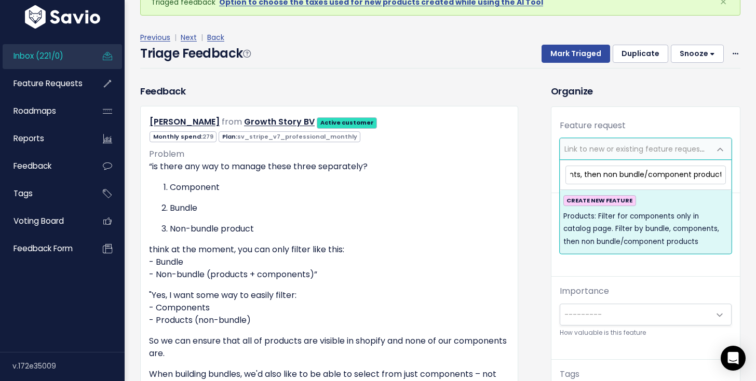
type input "Products: Filter for components only in catalog page. Filter by bundle, compone…"
click at [615, 229] on span "Products: Filter for components only in catalog page. Filter by bundle, compone…" at bounding box center [645, 229] width 165 height 38
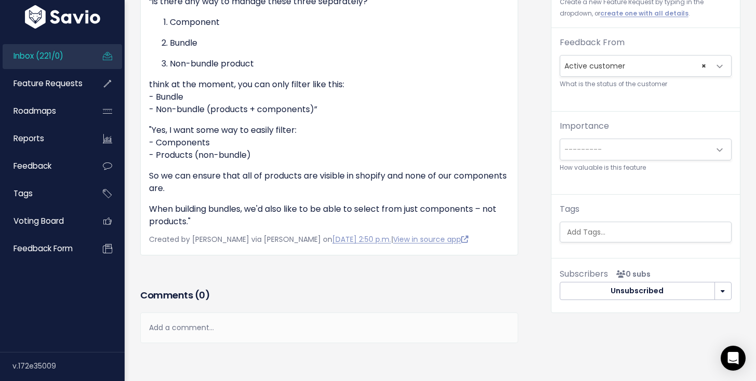
scroll to position [255, 0]
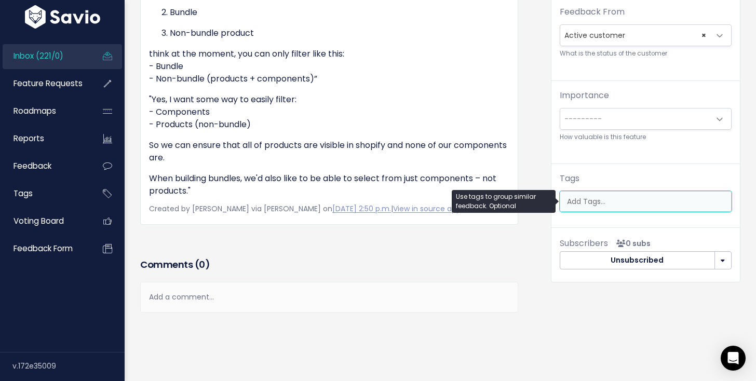
click at [617, 204] on input "search" at bounding box center [648, 201] width 171 height 11
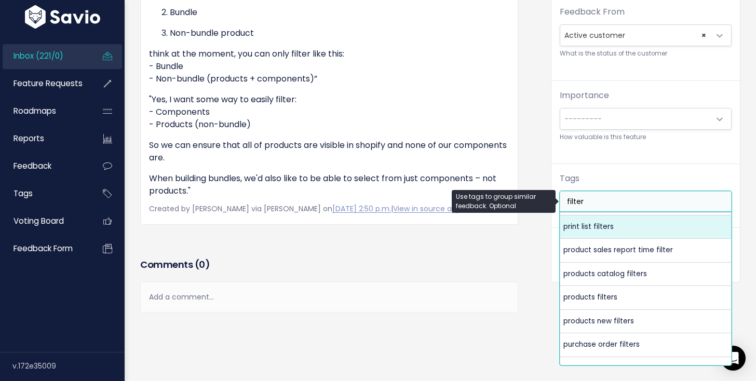
scroll to position [551, 0]
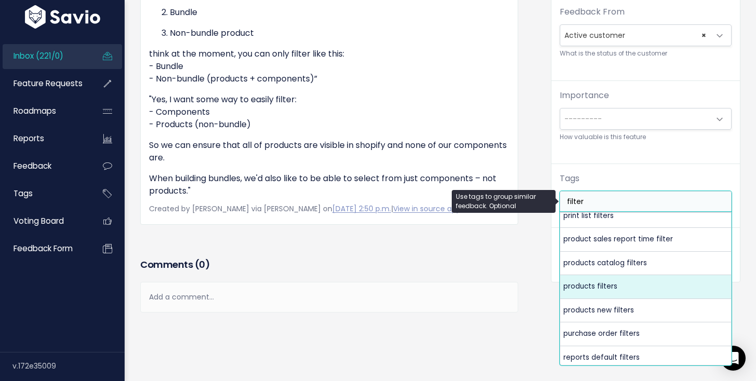
type input "filter"
select select "8517"
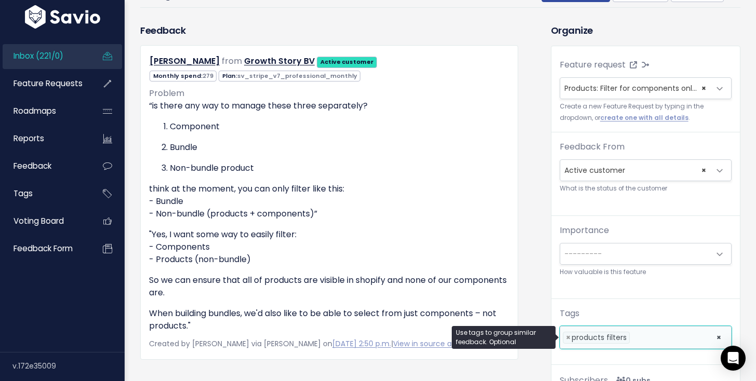
scroll to position [0, 0]
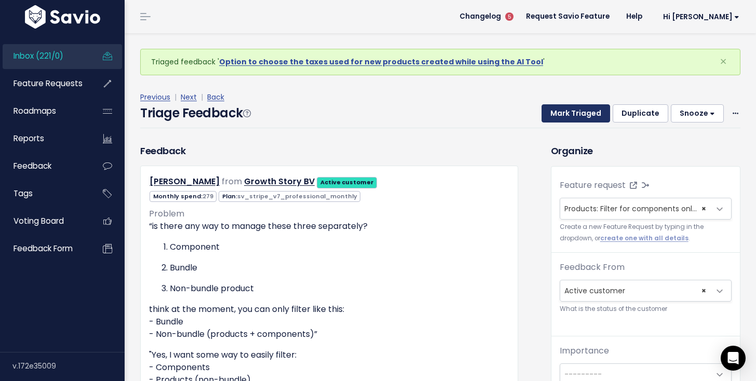
click at [572, 104] on button "Mark Triaged" at bounding box center [576, 113] width 69 height 19
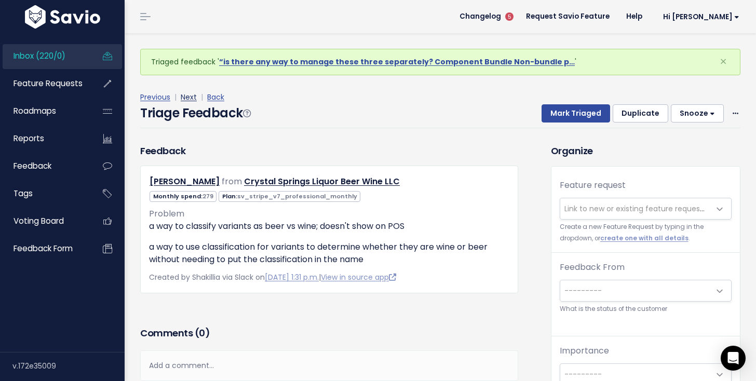
click at [191, 100] on link "Next" at bounding box center [189, 97] width 16 height 10
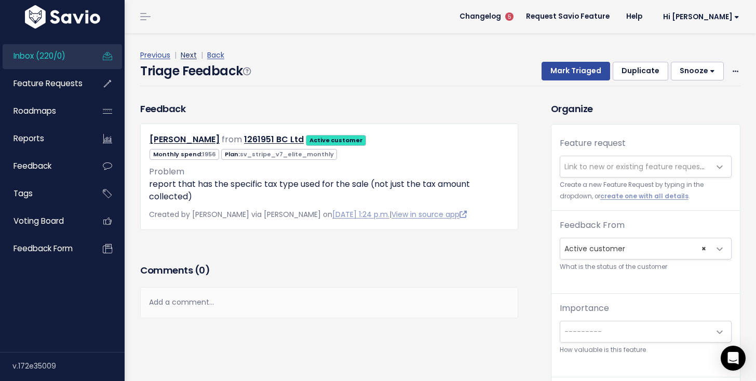
click at [182, 52] on link "Next" at bounding box center [189, 55] width 16 height 10
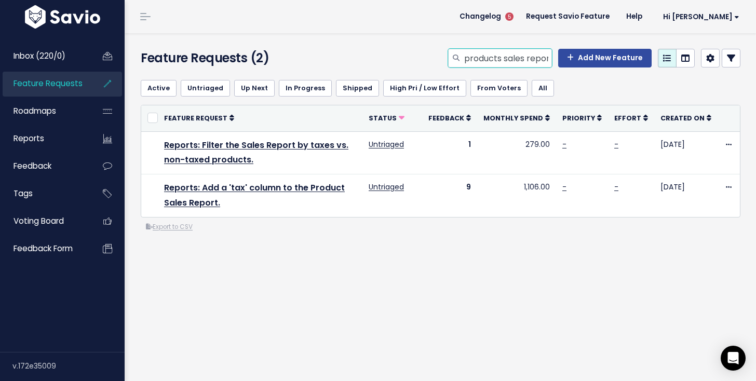
click at [484, 63] on input "products sales report tax" at bounding box center [507, 58] width 89 height 19
click at [510, 64] on input "order report" at bounding box center [507, 58] width 89 height 19
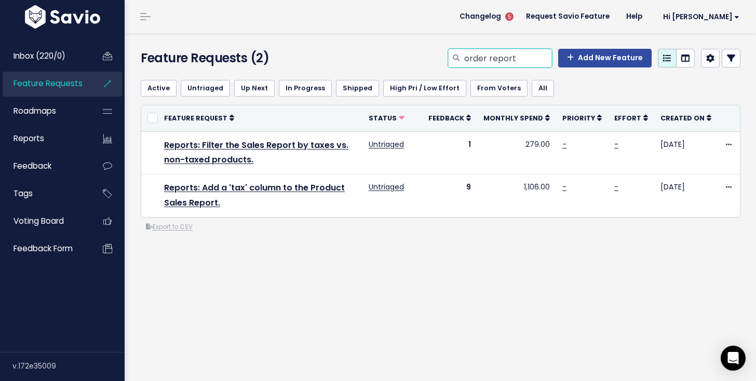
click at [510, 64] on input "order report" at bounding box center [507, 58] width 89 height 19
type input "tax type"
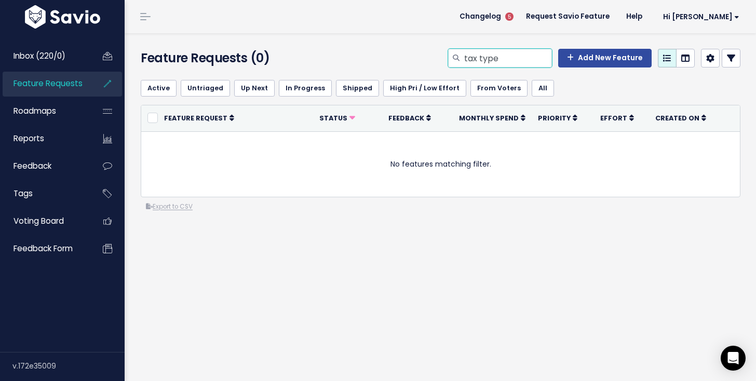
click at [512, 52] on input "tax type" at bounding box center [507, 58] width 89 height 19
click at [510, 55] on input "tax type" at bounding box center [507, 58] width 89 height 19
click at [506, 55] on input "tax type" at bounding box center [507, 58] width 89 height 19
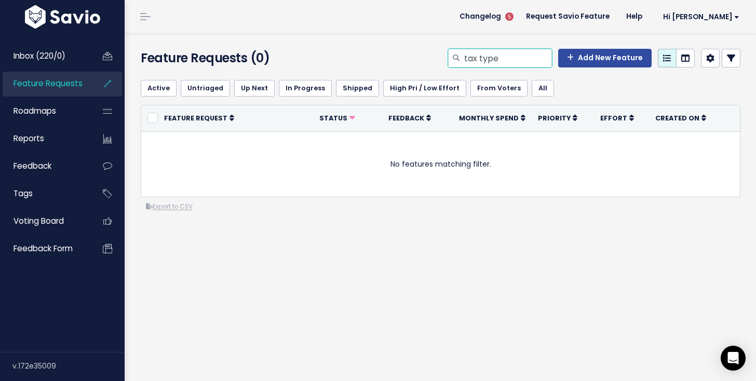
click at [506, 55] on input "tax type" at bounding box center [507, 58] width 89 height 19
type input "consolidated view"
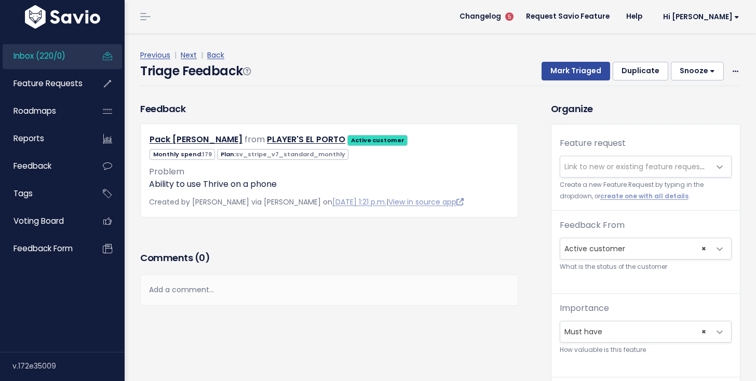
click at [611, 163] on span "Link to new or existing feature request..." at bounding box center [635, 166] width 143 height 10
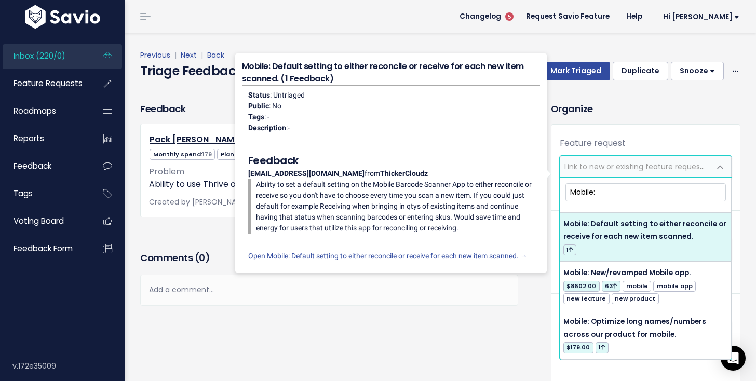
scroll to position [106, 0]
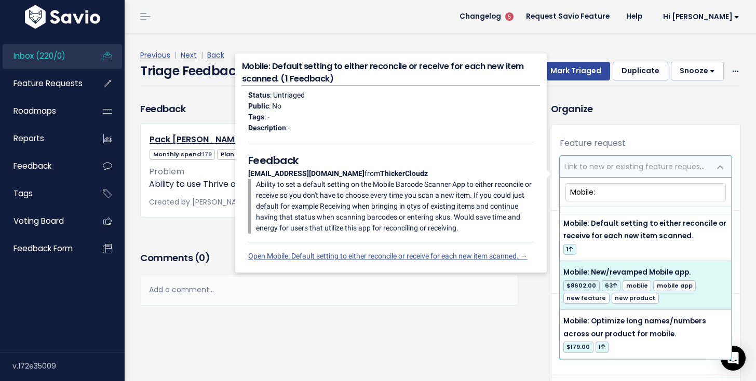
type input "Mobile:"
select select "12797"
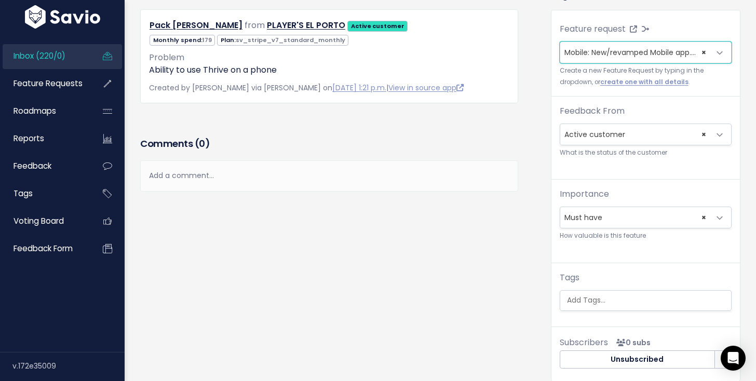
scroll to position [81, 0]
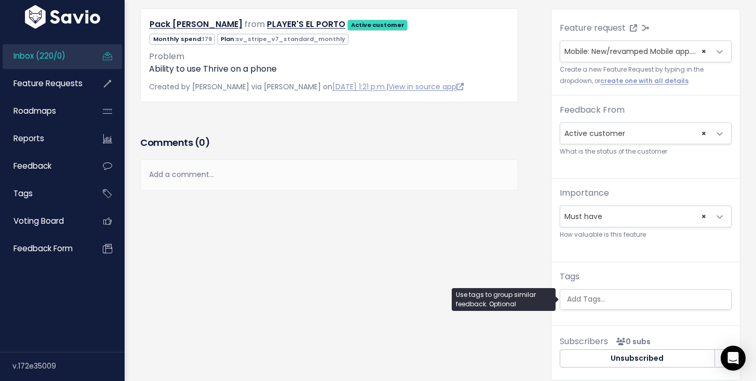
click at [609, 299] on input "search" at bounding box center [648, 299] width 171 height 11
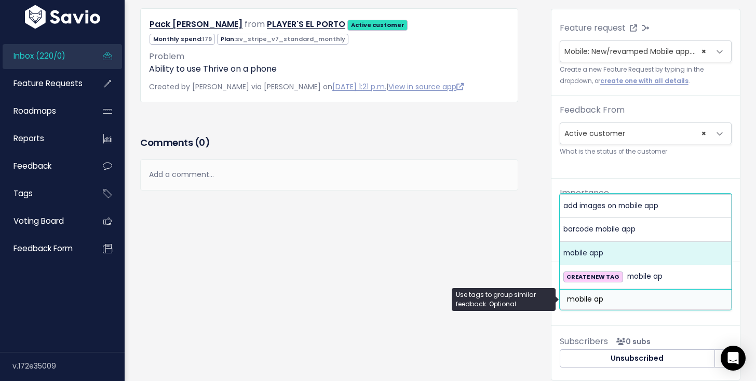
type input "mobile ap"
select select "6375"
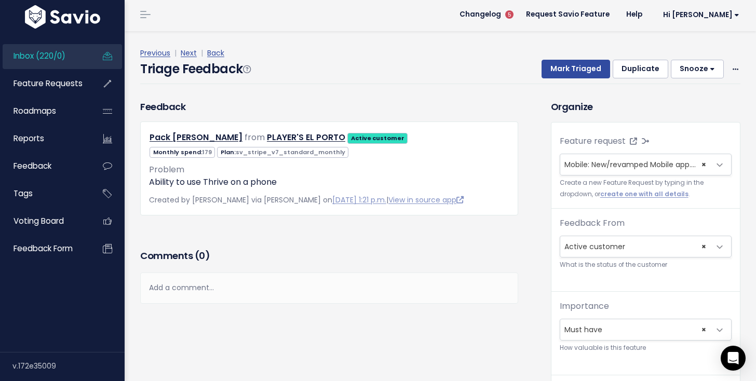
scroll to position [0, 0]
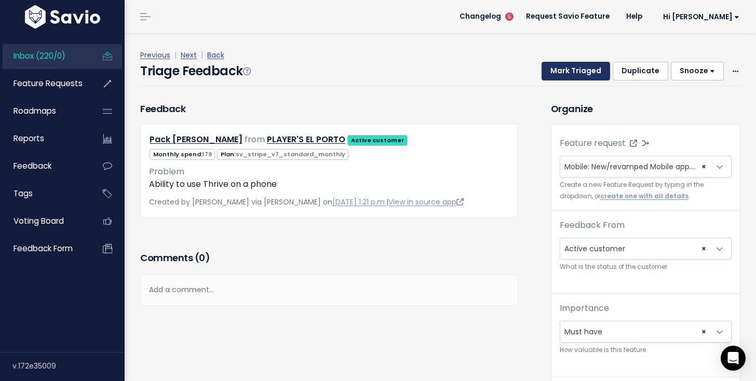
click at [577, 72] on button "Mark Triaged" at bounding box center [576, 71] width 69 height 19
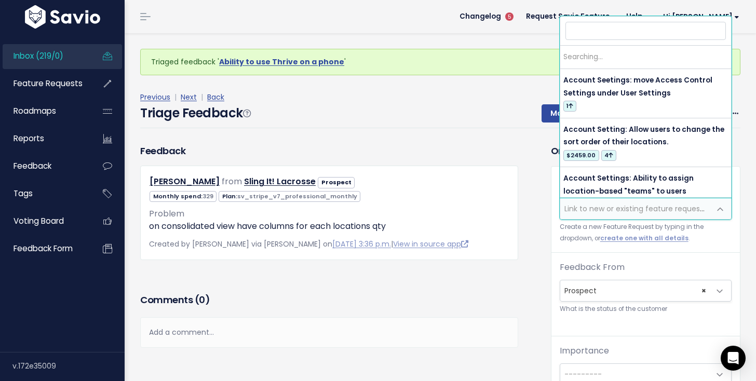
click at [577, 203] on span "Link to new or existing feature request..." at bounding box center [635, 208] width 150 height 21
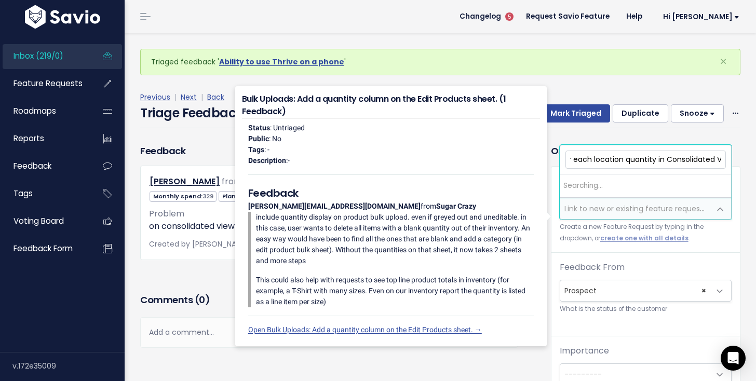
scroll to position [0, 106]
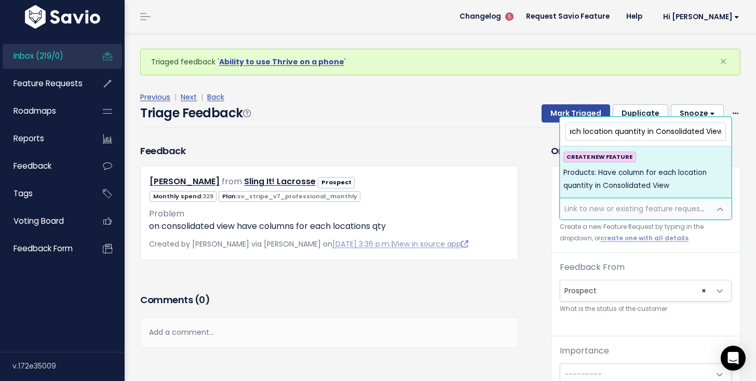
type input "Products: Have column for each location quantity in Consolidated View"
click at [616, 195] on li "CREATE NEW FEATURE Products: Have column for each location quantity in Consolid…" at bounding box center [645, 171] width 171 height 51
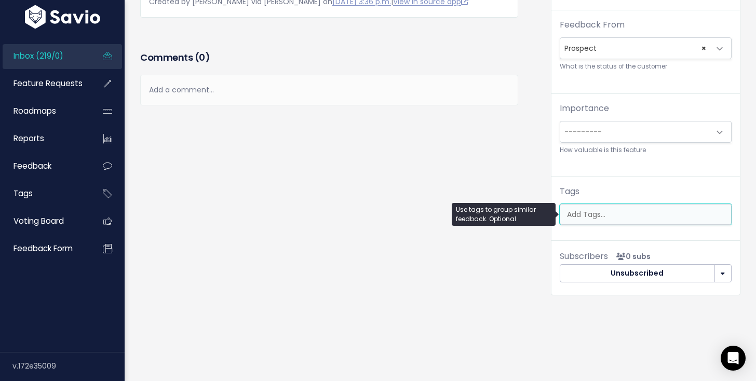
scroll to position [0, 3]
click at [605, 222] on ul at bounding box center [645, 215] width 171 height 20
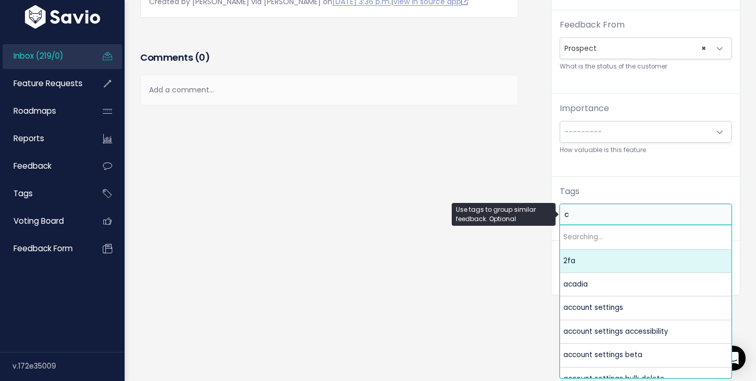
scroll to position [0, 0]
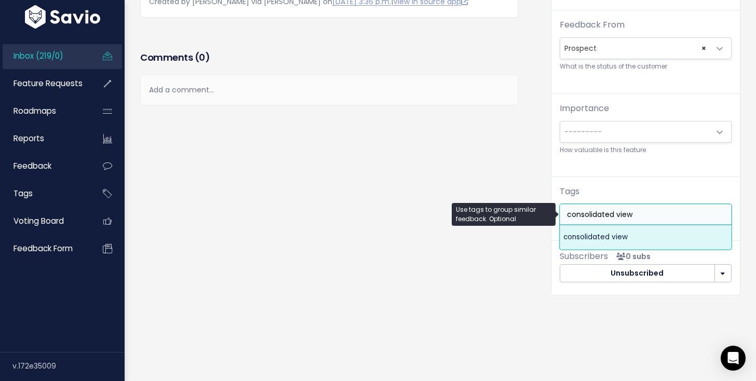
type input "consolidated view"
select select "5691"
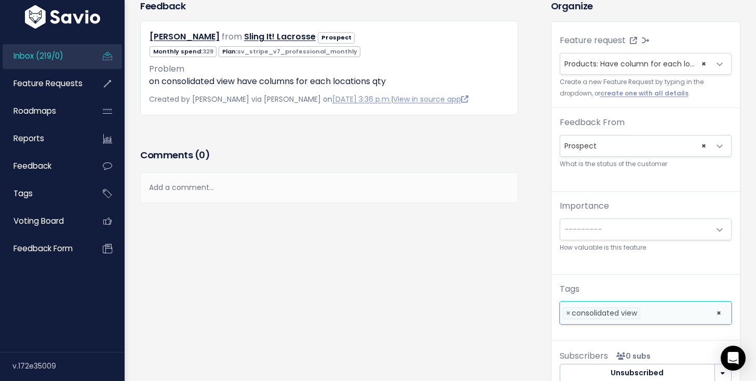
scroll to position [77, 0]
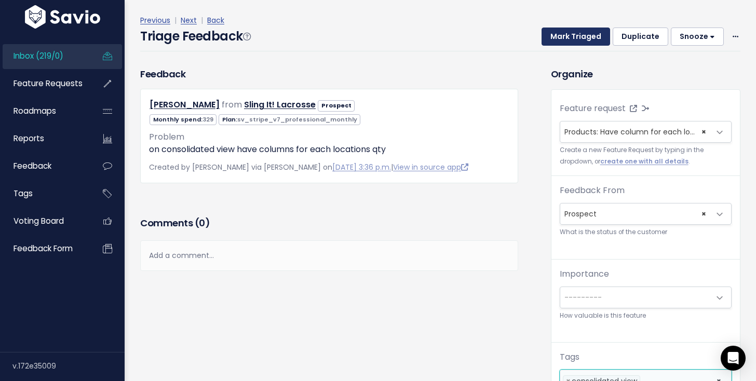
click at [574, 35] on button "Mark Triaged" at bounding box center [576, 37] width 69 height 19
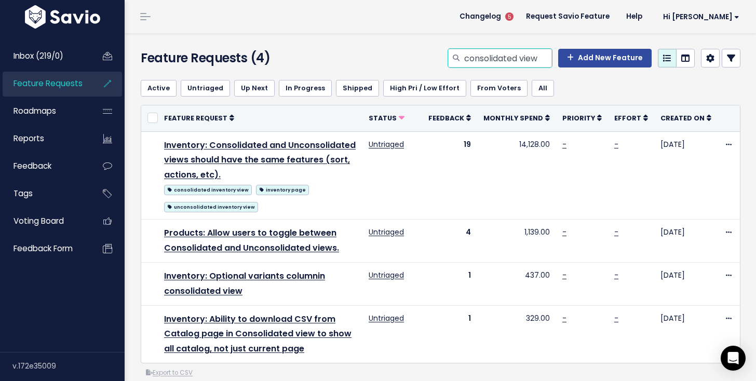
click at [506, 64] on input "consolidated view" at bounding box center [507, 58] width 89 height 19
click at [506, 65] on input "consolidated view" at bounding box center [507, 58] width 89 height 19
type input "archive"
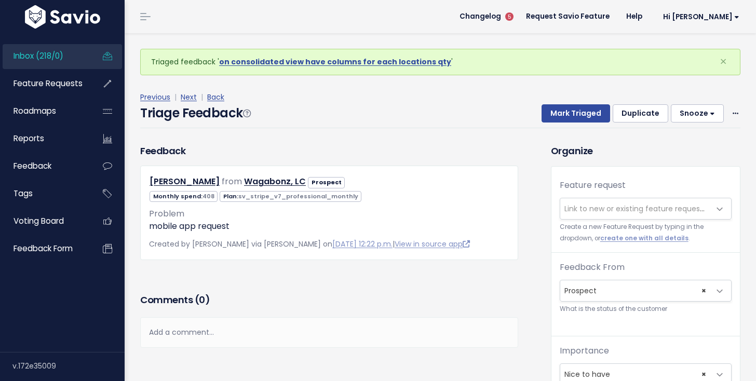
click at [582, 206] on span "Link to new or existing feature request..." at bounding box center [635, 209] width 143 height 10
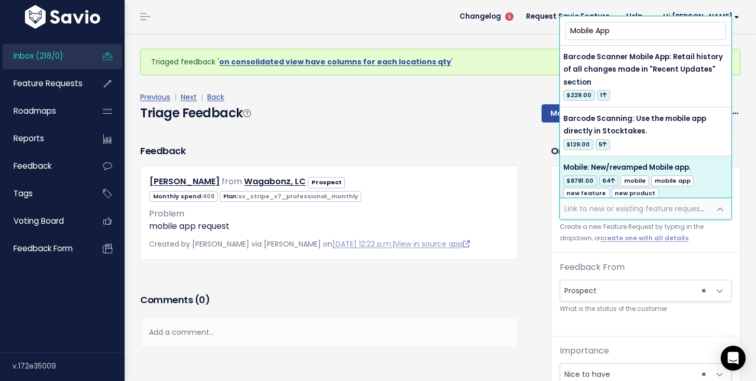
type input "Mobile App"
select select "12797"
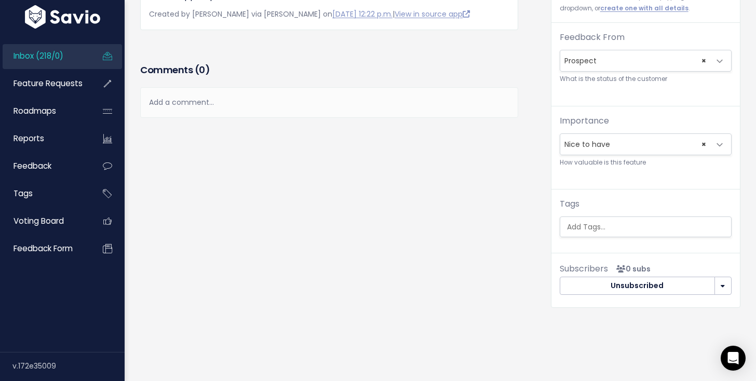
scroll to position [210, 0]
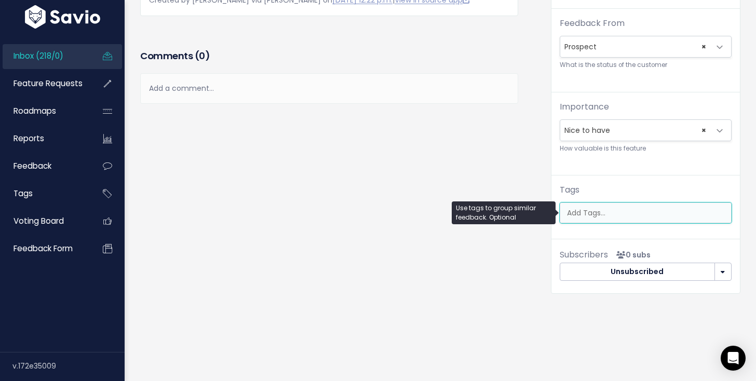
click at [586, 208] on input "search" at bounding box center [648, 213] width 171 height 11
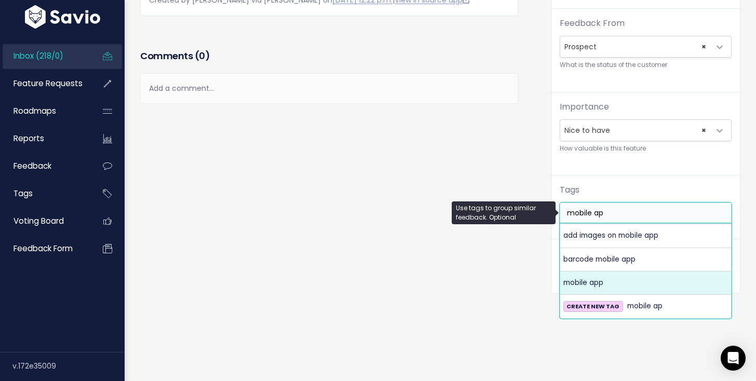
type input "mobile ap"
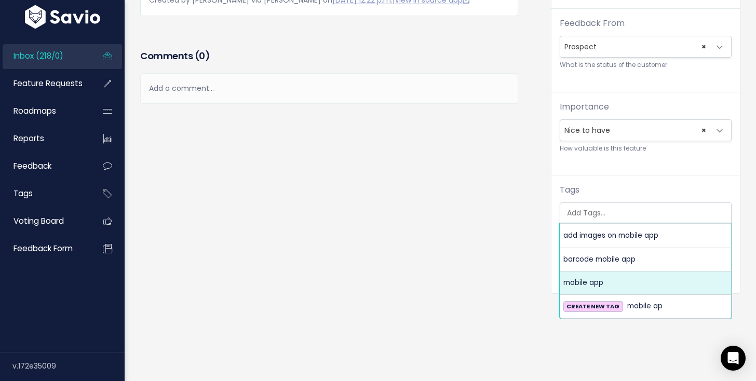
select select "6375"
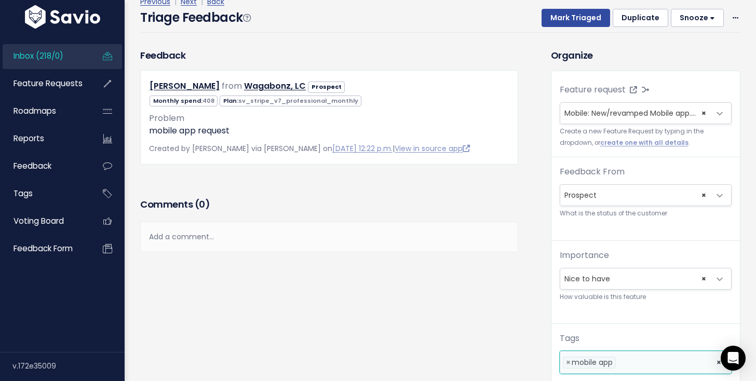
scroll to position [0, 0]
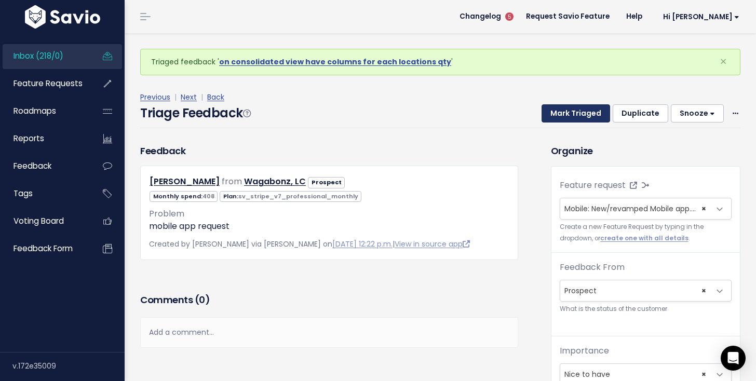
click at [559, 111] on button "Mark Triaged" at bounding box center [576, 113] width 69 height 19
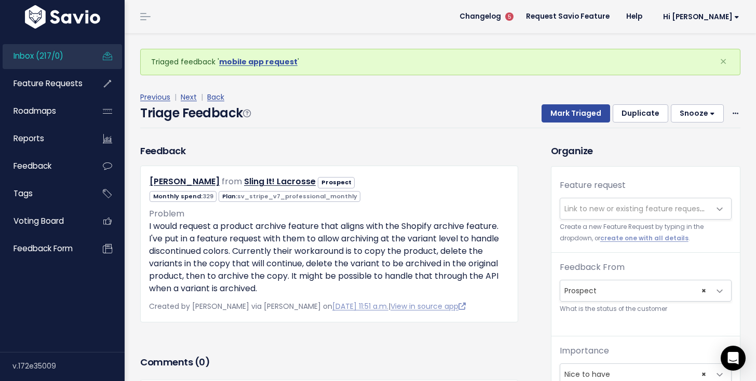
click at [576, 215] on span "Link to new or existing feature request..." at bounding box center [635, 208] width 150 height 21
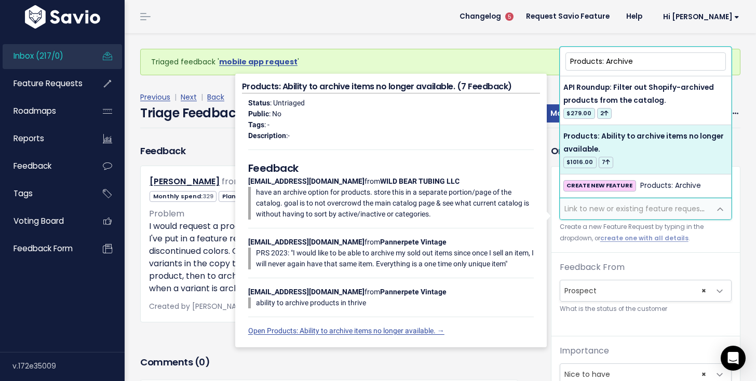
type input "Products: Archive"
select select "30133"
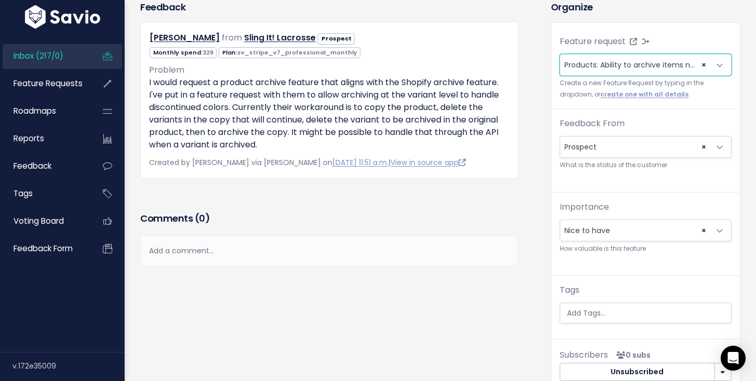
scroll to position [210, 0]
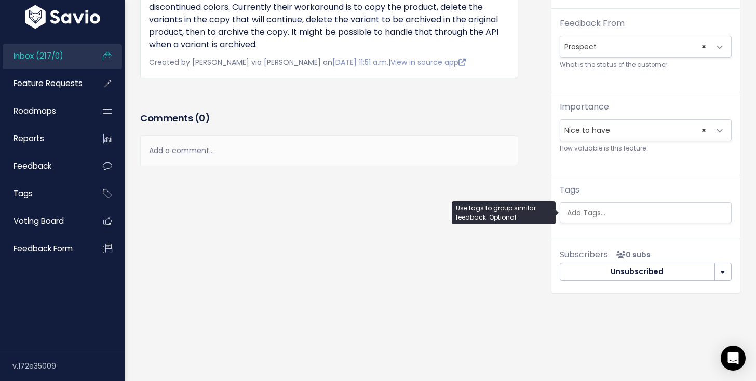
click at [611, 208] on input "search" at bounding box center [648, 213] width 171 height 11
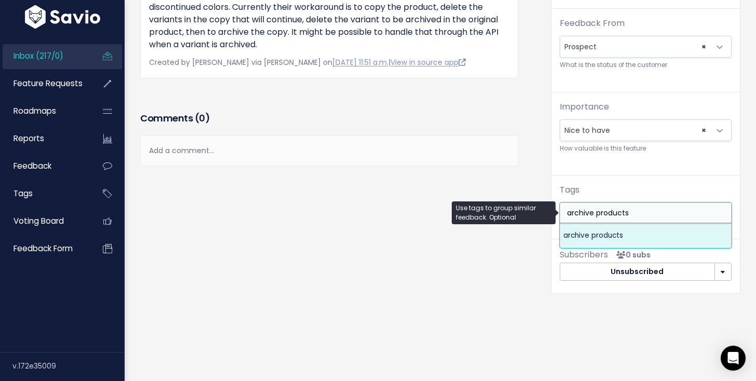
type input "archive products"
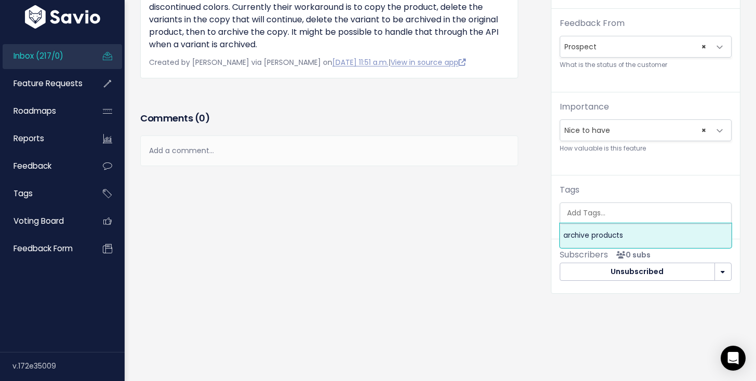
scroll to position [0, 0]
select select "9437"
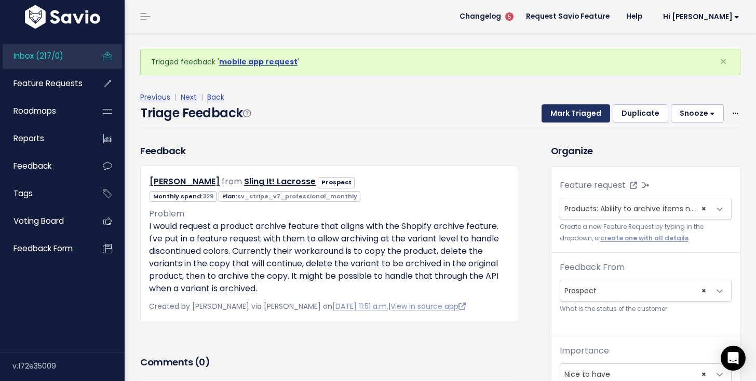
click at [584, 112] on button "Mark Triaged" at bounding box center [576, 113] width 69 height 19
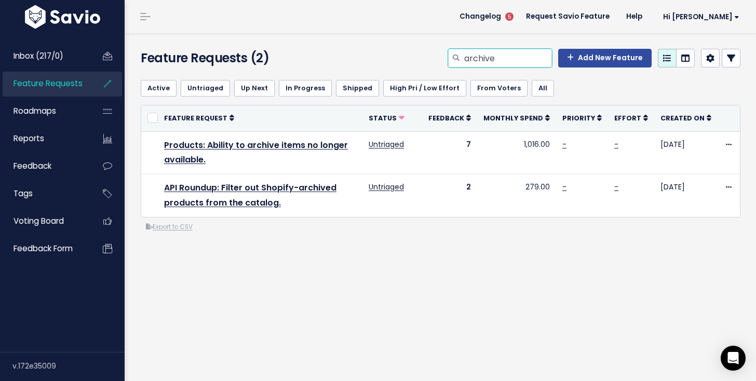
click at [497, 63] on input "archive" at bounding box center [507, 58] width 89 height 19
type input "descriptions bulk"
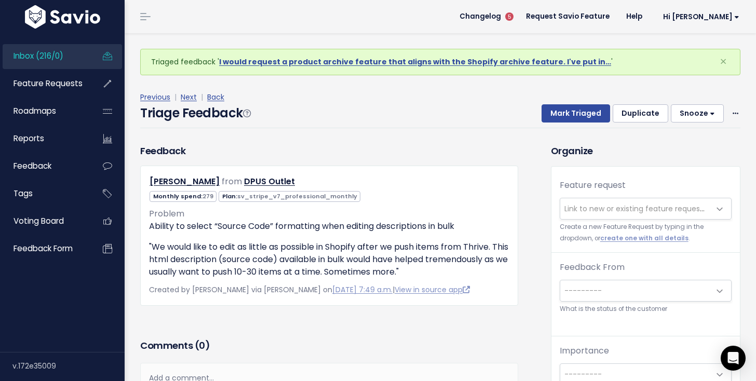
click at [578, 205] on span "Link to new or existing feature request..." at bounding box center [635, 209] width 143 height 10
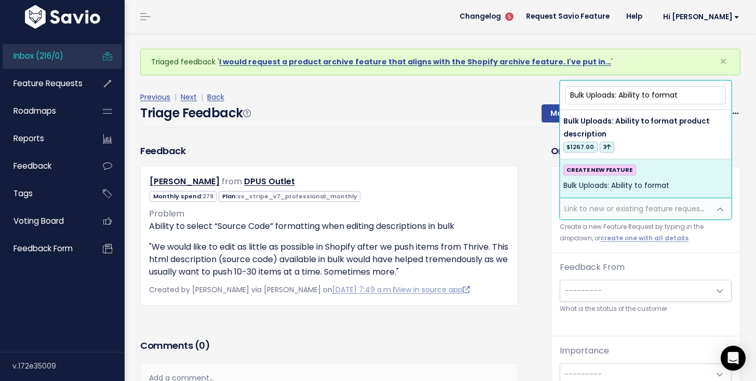
type input "Bulk Uploads: Ability to format"
select select "45291"
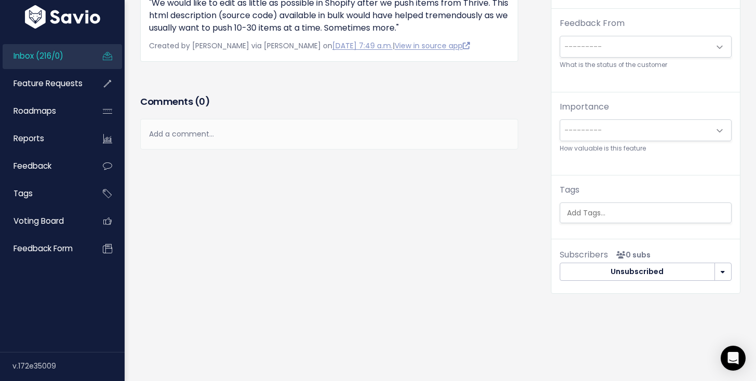
scroll to position [0, 3]
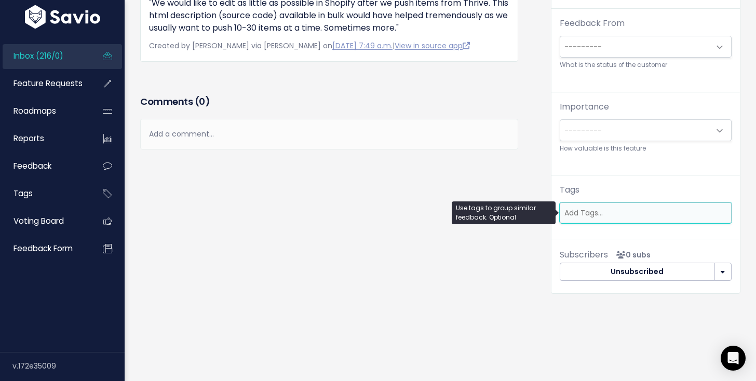
click at [617, 206] on ul at bounding box center [645, 213] width 171 height 20
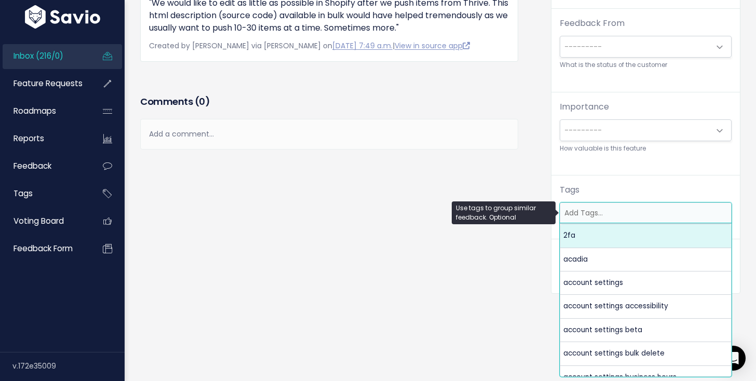
scroll to position [34, 0]
click at [615, 179] on div "Feature request --------- <span class='js-fr-id font600' data-id=45291 > Bulk U…" at bounding box center [645, 83] width 188 height 321
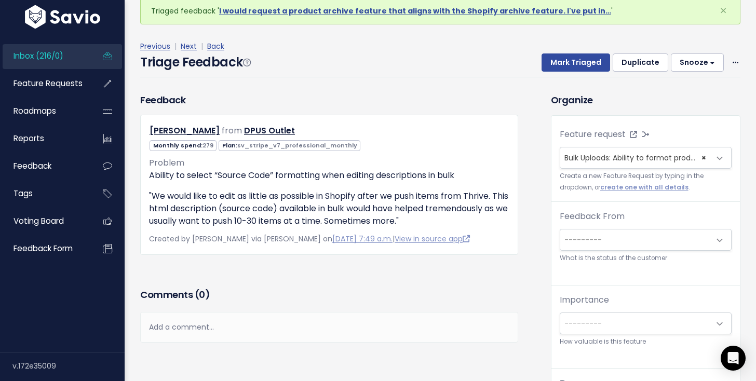
scroll to position [0, 0]
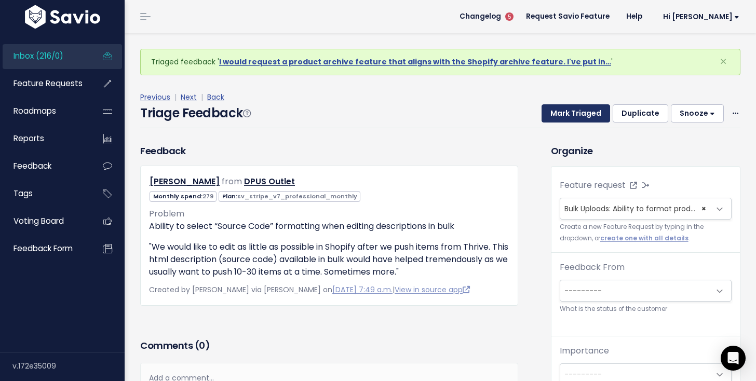
click at [561, 109] on button "Mark Triaged" at bounding box center [576, 113] width 69 height 19
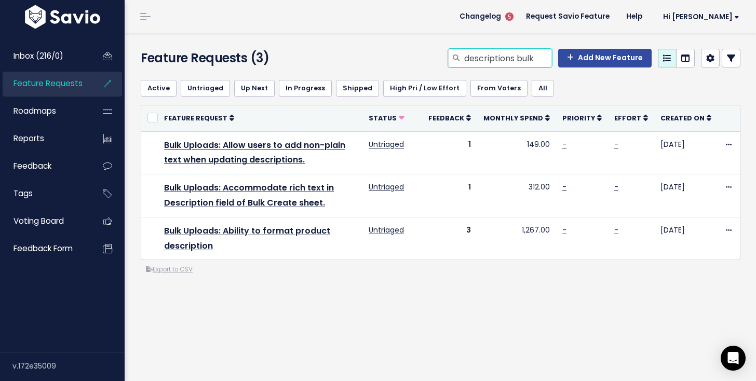
click at [515, 65] on input "descriptions bulk" at bounding box center [507, 58] width 89 height 19
click at [516, 66] on input "descriptions bulk" at bounding box center [507, 58] width 89 height 19
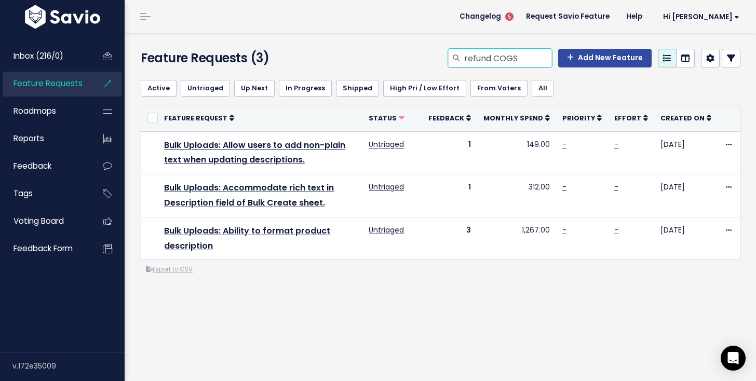
type input "refund COGS"
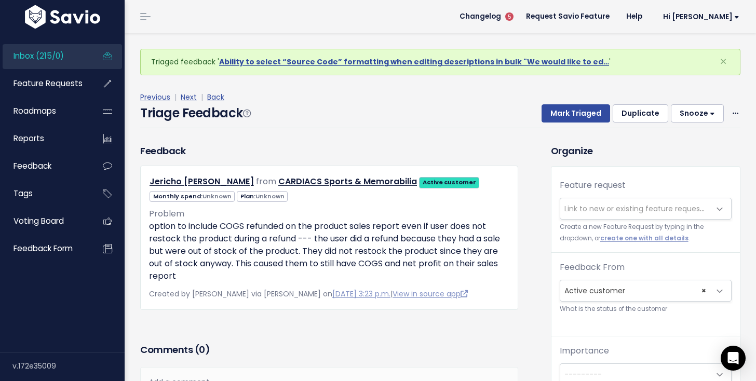
click at [614, 214] on span "Link to new or existing feature request..." at bounding box center [635, 208] width 150 height 21
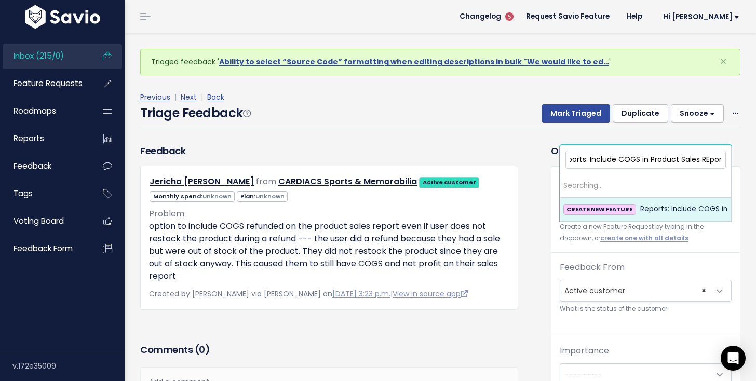
scroll to position [0, 15]
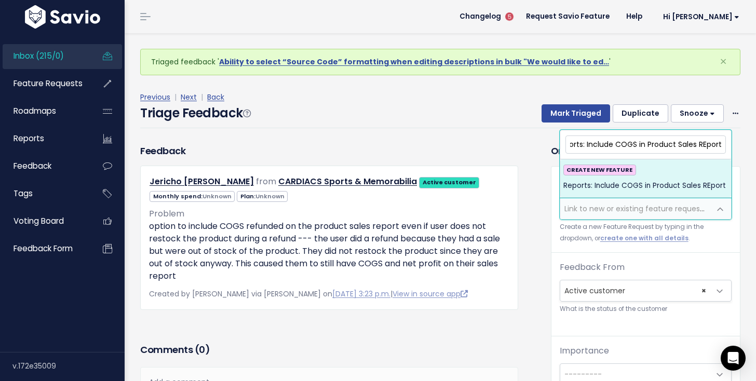
click at [614, 142] on input "Reports: Include COGS in Product Sales REport" at bounding box center [645, 145] width 160 height 18
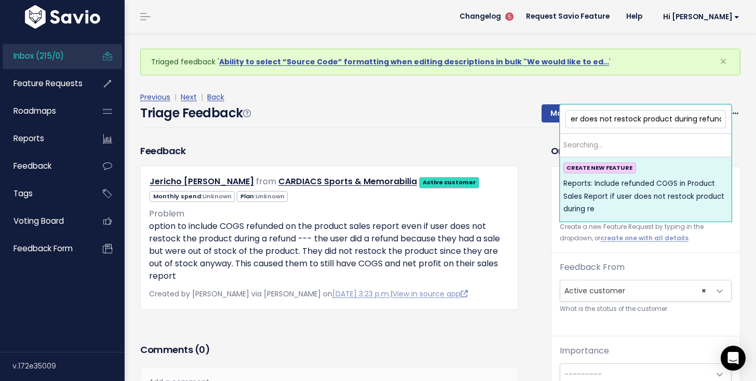
scroll to position [0, 222]
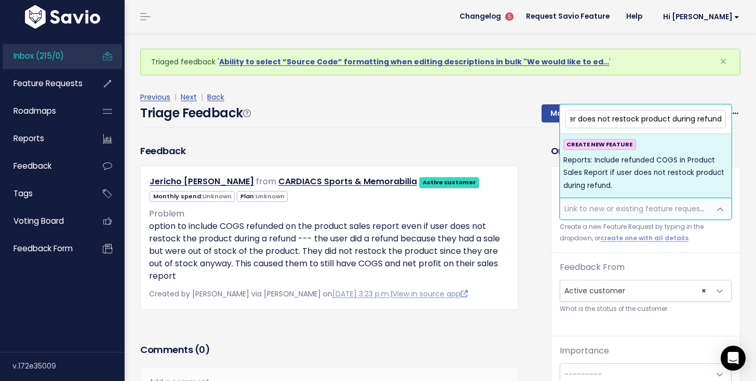
type input "Reports: Include refunded COGS in Product Sales Report if user does not restock…"
click at [603, 167] on span "Reports: Include refunded COGS in Product Sales Report if user does not restock…" at bounding box center [645, 173] width 165 height 38
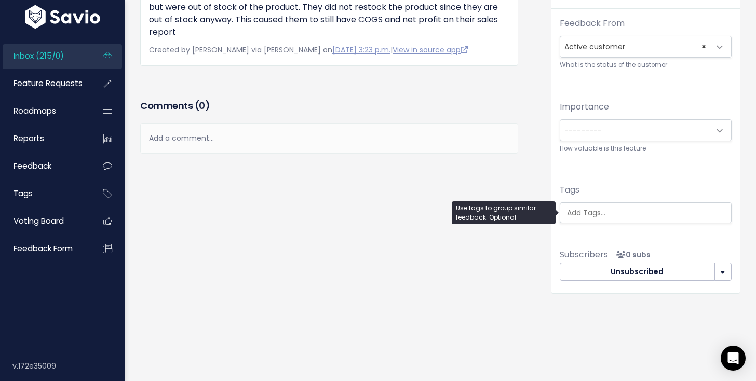
scroll to position [0, 3]
click at [598, 206] on ul at bounding box center [645, 213] width 171 height 20
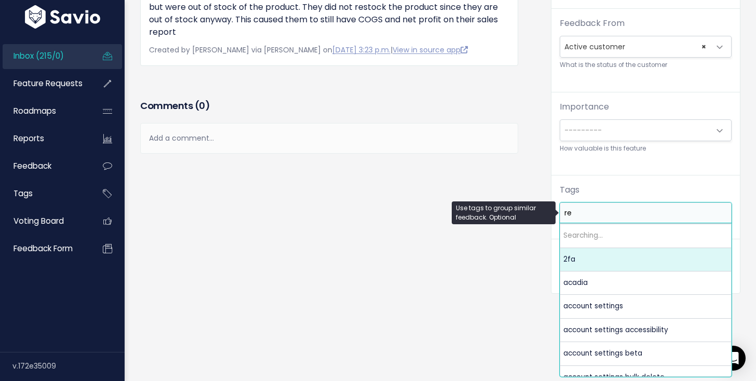
scroll to position [0, 0]
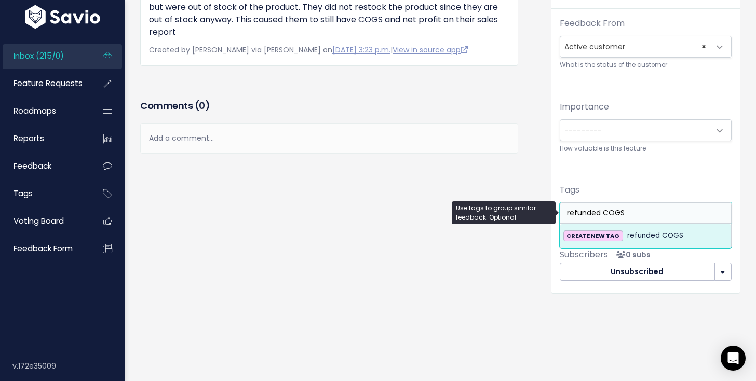
type input "refunded COGS"
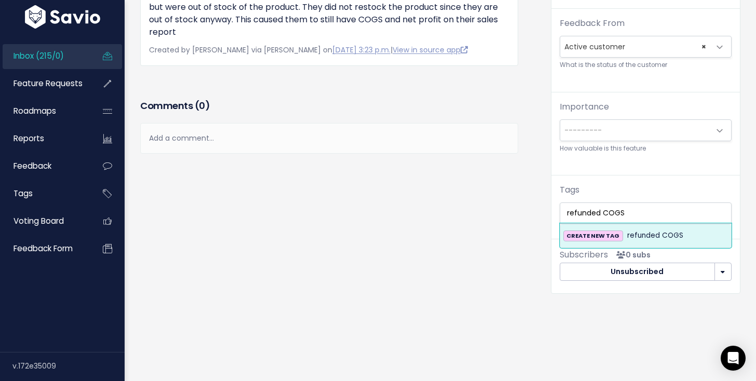
click at [630, 236] on span "refunded COGS" at bounding box center [655, 236] width 56 height 12
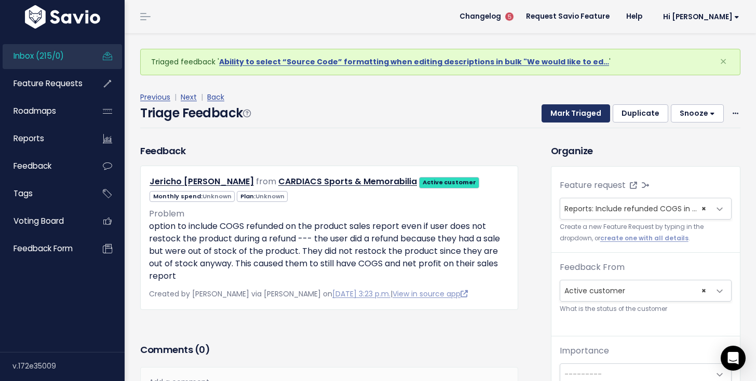
click at [569, 116] on button "Mark Triaged" at bounding box center [576, 113] width 69 height 19
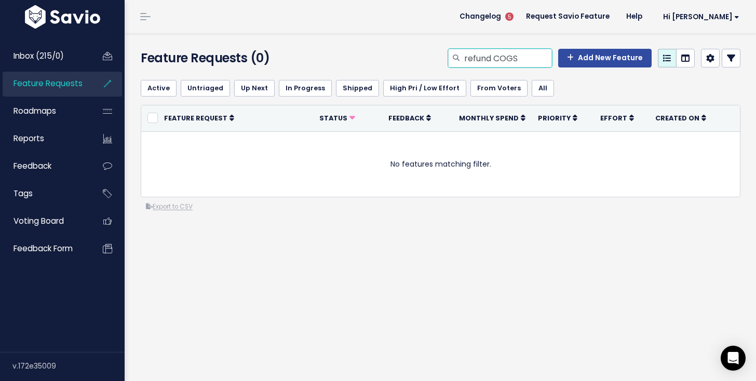
click at [499, 52] on input "refund COGS" at bounding box center [507, 58] width 89 height 19
type input "shopify brand"
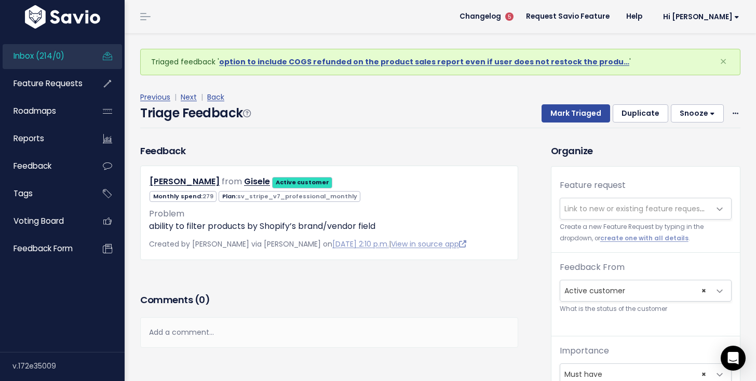
click at [573, 217] on span "Link to new or existing feature request..." at bounding box center [635, 208] width 150 height 21
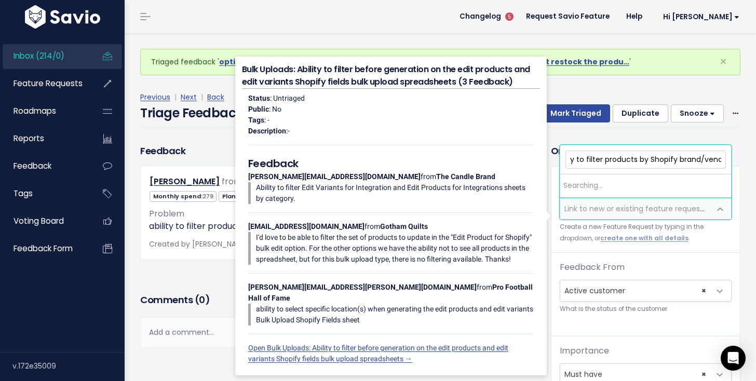
scroll to position [0, 60]
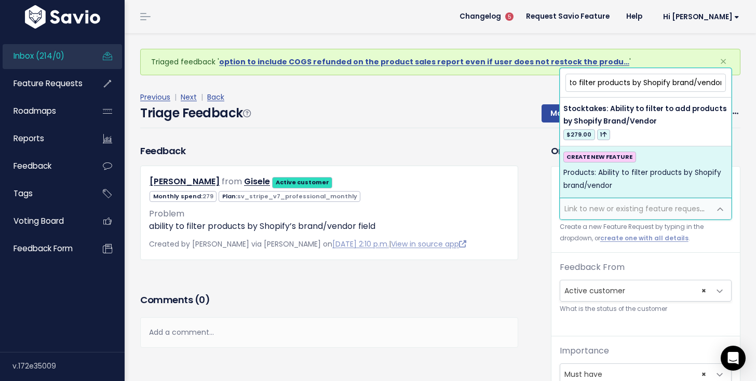
type input "Products: Ability to filter products by Shopify brand/vendor"
click at [625, 165] on div "CREATE NEW FEATURE Products: Ability to filter products by Shopify brand/vendor" at bounding box center [645, 172] width 165 height 41
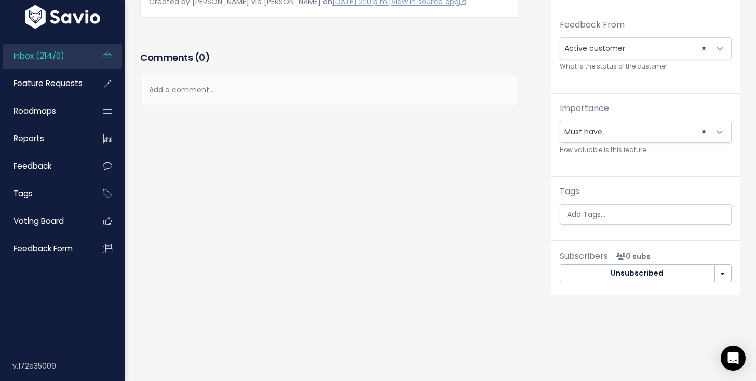
scroll to position [210, 0]
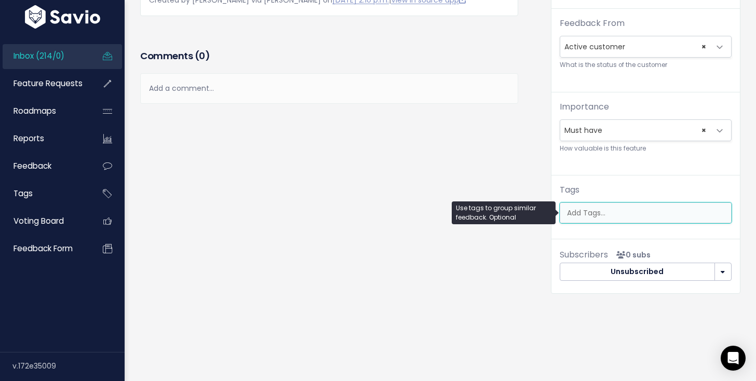
click at [604, 212] on input "search" at bounding box center [648, 213] width 171 height 11
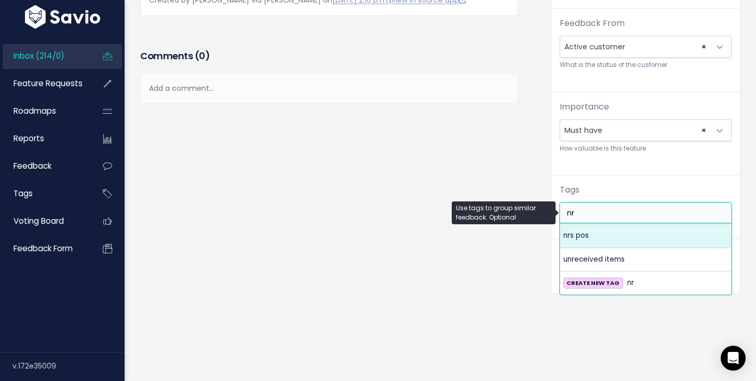
type input "n"
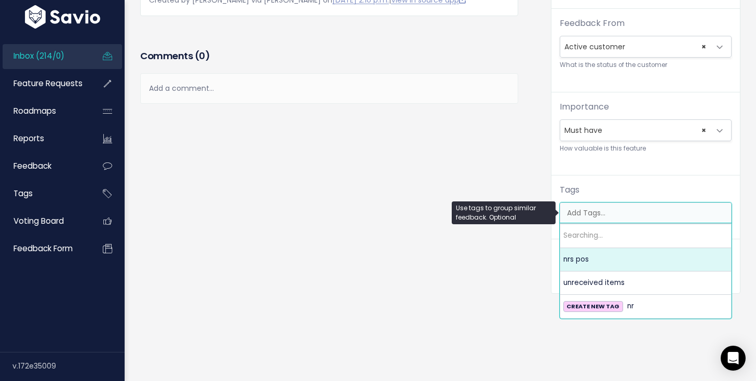
type input "r"
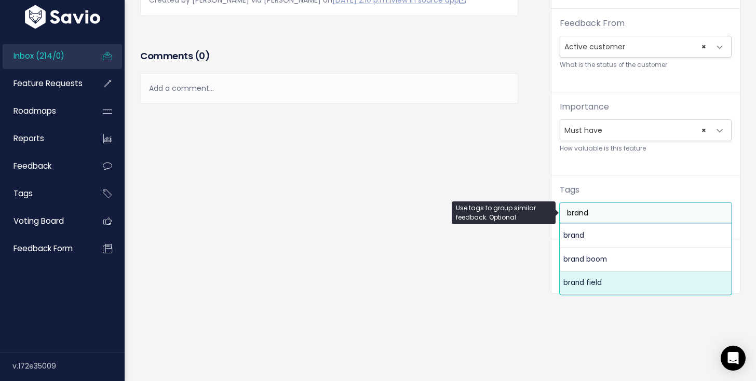
type input "brand"
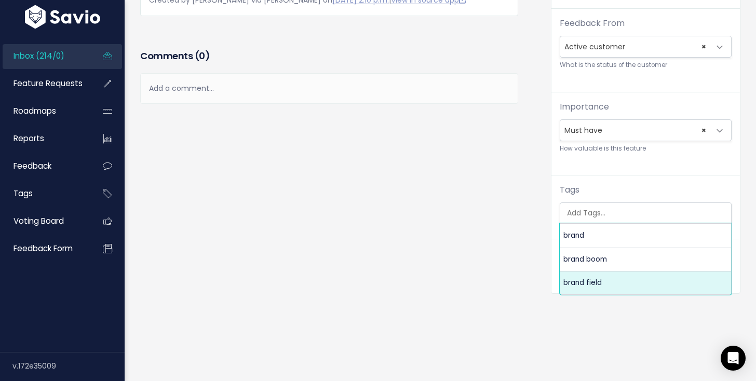
select select "7787"
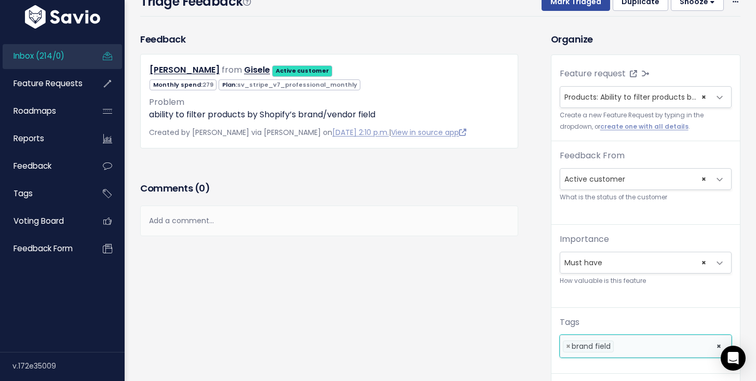
scroll to position [49, 0]
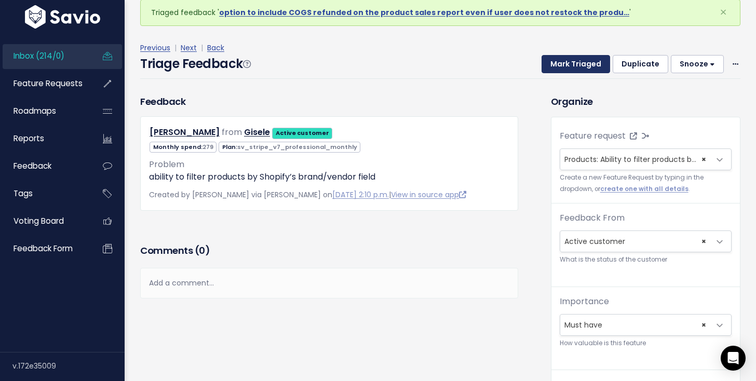
click at [578, 62] on button "Mark Triaged" at bounding box center [576, 64] width 69 height 19
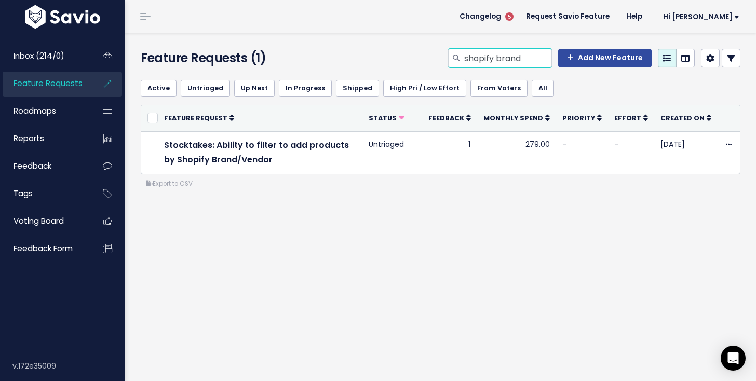
click at [479, 54] on input "shopify brand" at bounding box center [507, 58] width 89 height 19
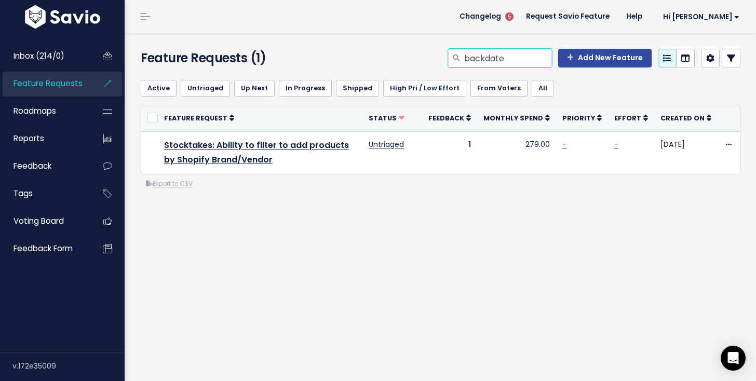
type input "backdate"
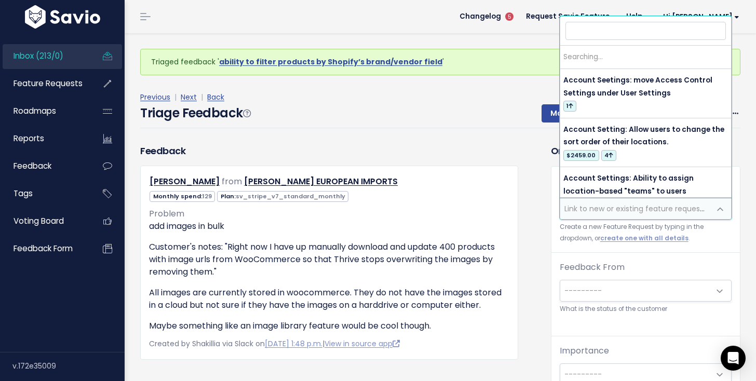
click at [563, 204] on span "Link to new or existing feature request..." at bounding box center [635, 208] width 150 height 21
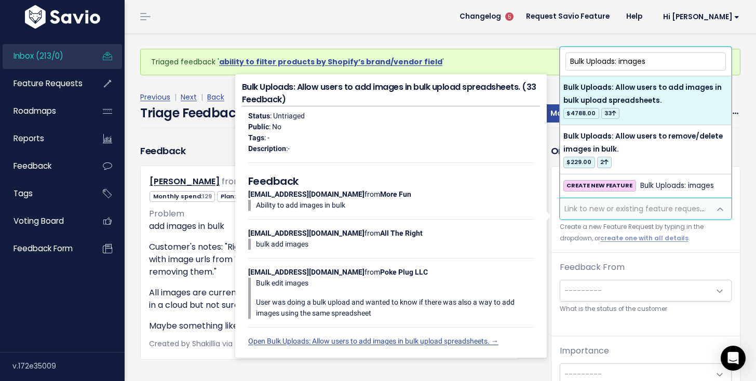
type input "Bulk Uploads: images"
select select "20790"
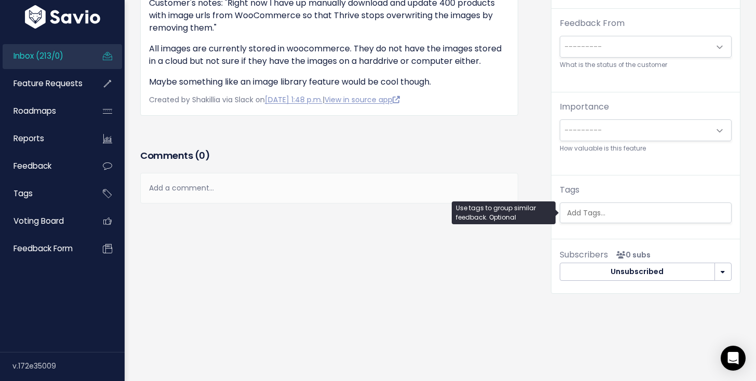
scroll to position [0, 3]
click at [614, 204] on ul at bounding box center [645, 213] width 171 height 20
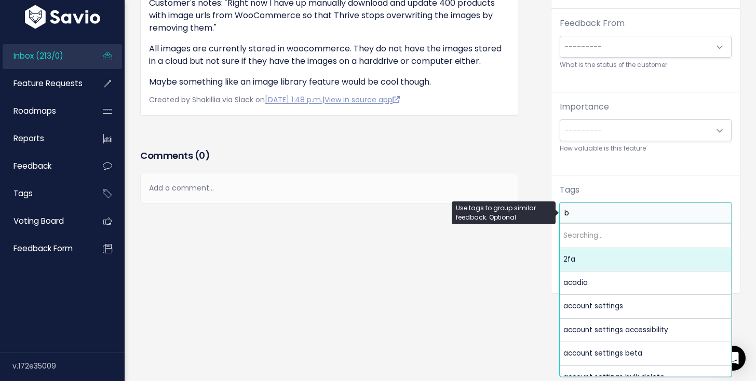
scroll to position [0, 0]
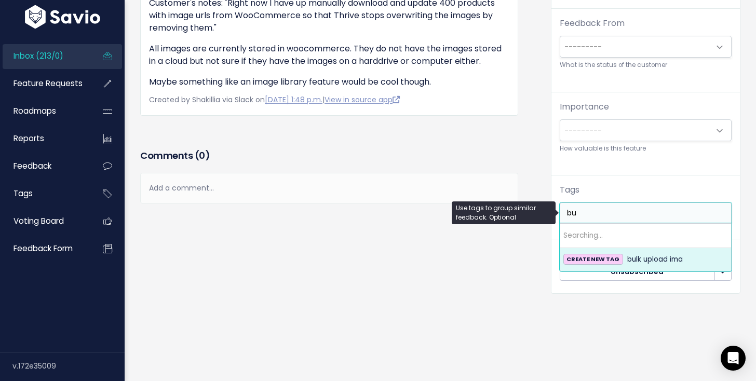
type input "b"
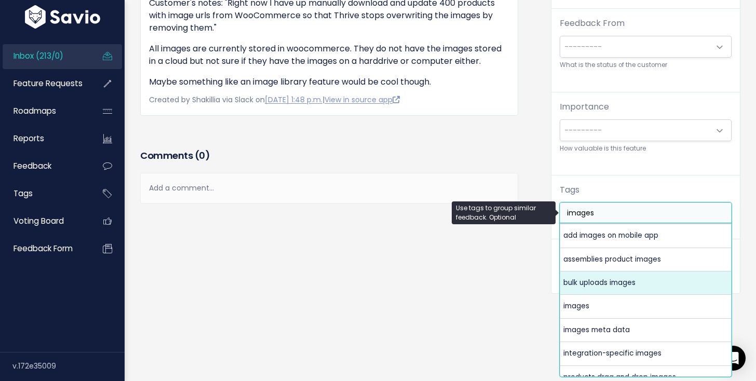
type input "images"
select select "5219"
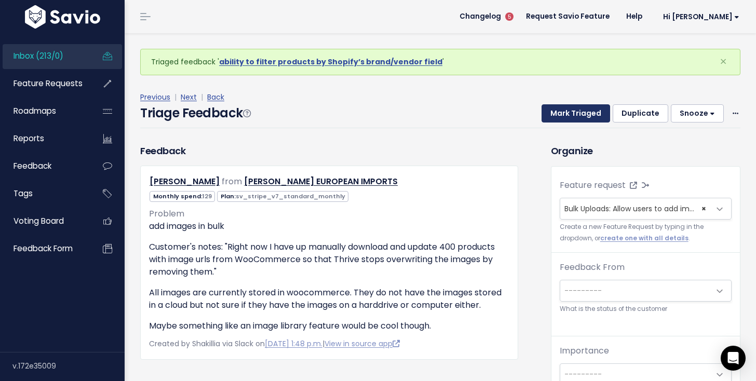
click at [586, 118] on button "Mark Triaged" at bounding box center [576, 113] width 69 height 19
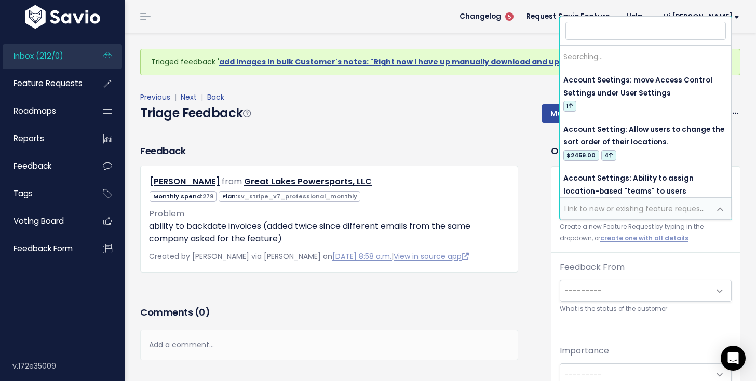
click at [575, 204] on span "Link to new or existing feature request..." at bounding box center [635, 209] width 143 height 10
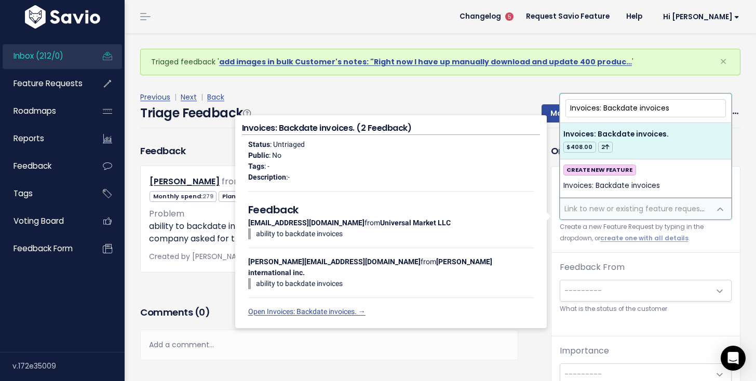
type input "Invoices: Backdate invoices"
select select "37120"
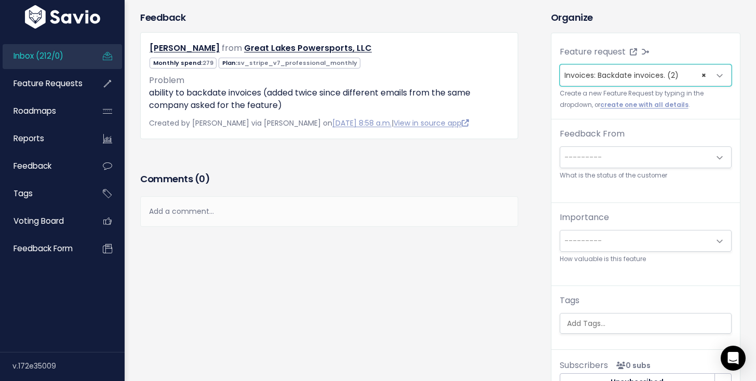
scroll to position [210, 0]
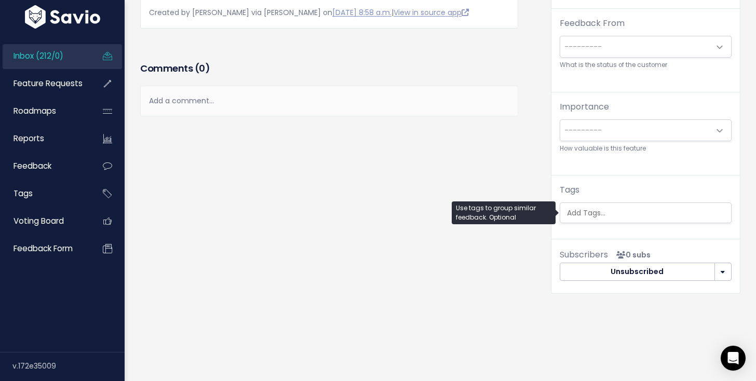
click at [629, 208] on input "search" at bounding box center [648, 213] width 171 height 11
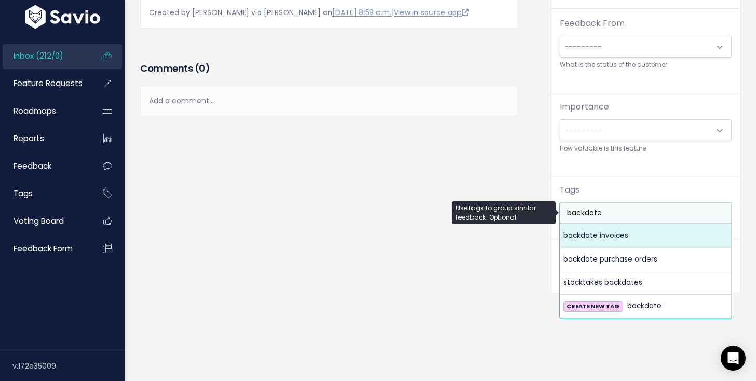
type input "backdate"
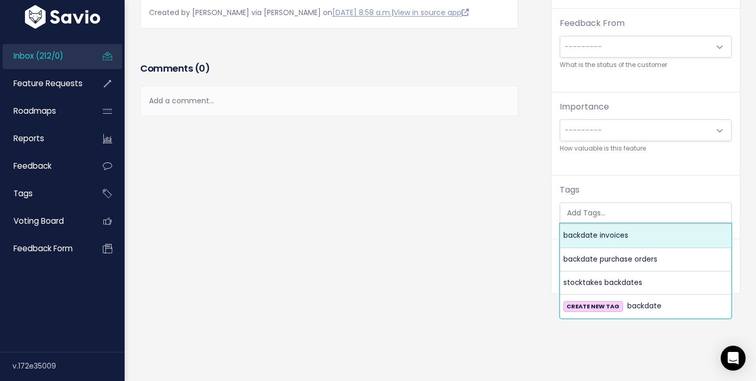
select select "10492"
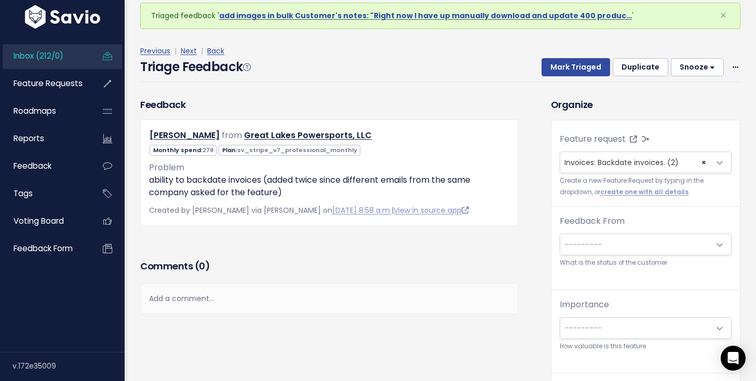
scroll to position [0, 0]
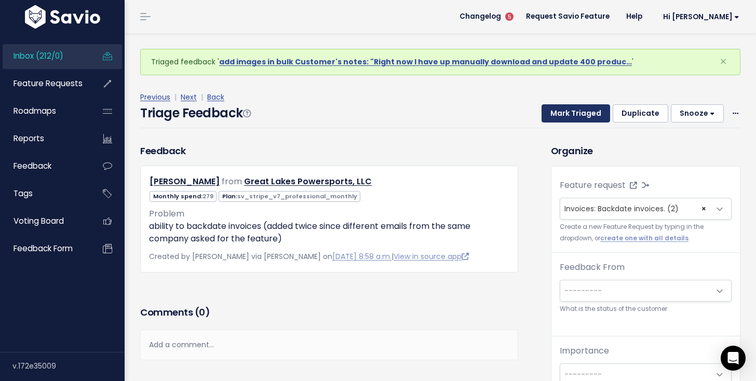
click at [585, 116] on button "Mark Triaged" at bounding box center [576, 113] width 69 height 19
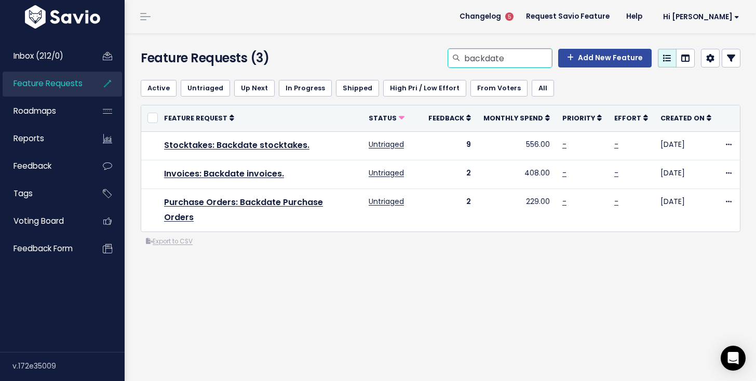
click at [516, 63] on input "backdate" at bounding box center [507, 58] width 89 height 19
type input "price change"
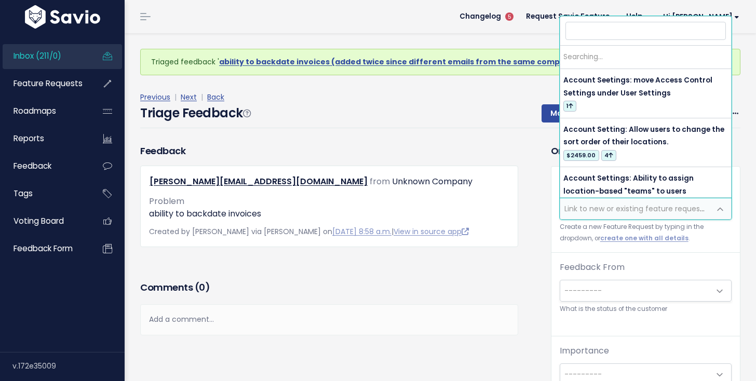
click at [584, 204] on span "Link to new or existing feature request..." at bounding box center [635, 209] width 143 height 10
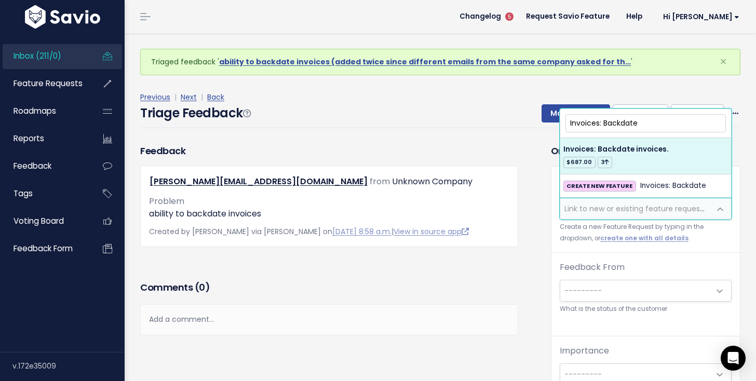
type input "Invoices: Backdate"
select select "37120"
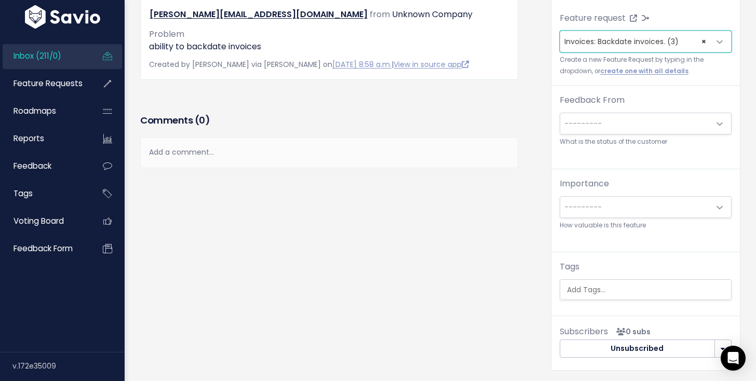
scroll to position [210, 0]
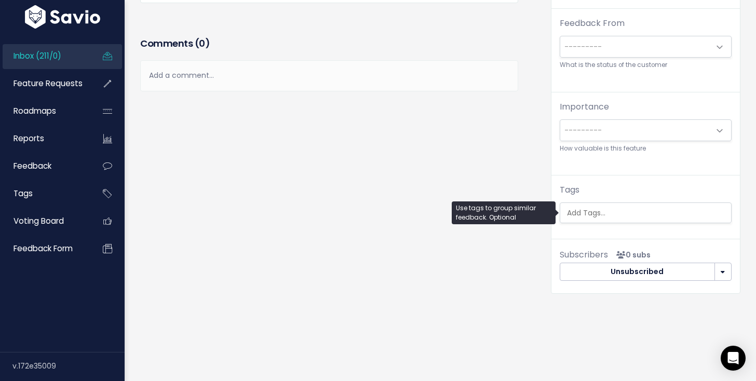
click at [620, 217] on input "search" at bounding box center [648, 213] width 171 height 11
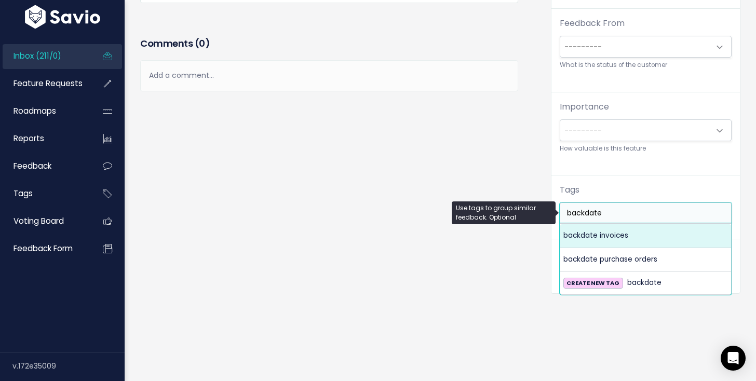
type input "backdate"
select select "10492"
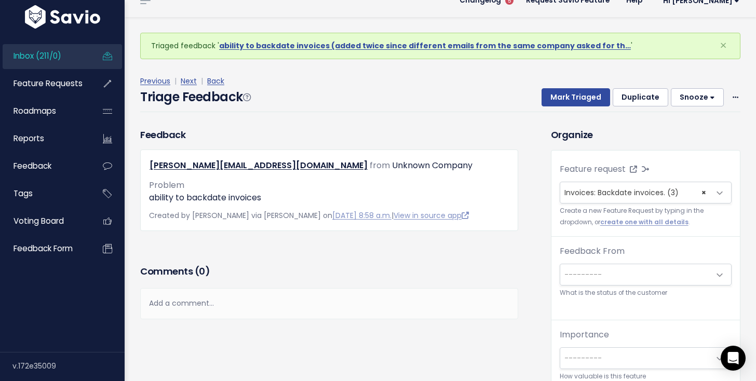
scroll to position [0, 0]
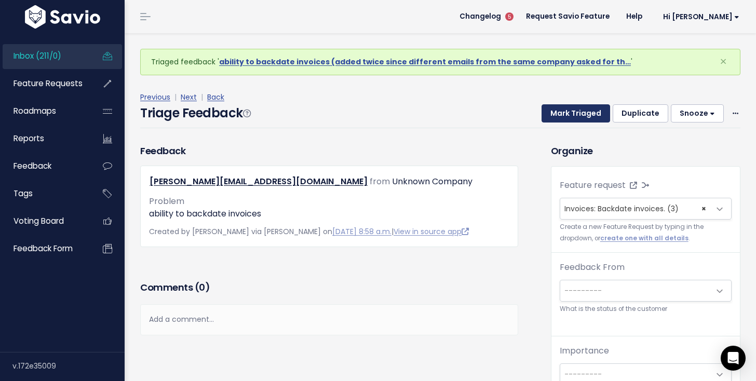
click at [570, 113] on button "Mark Triaged" at bounding box center [576, 113] width 69 height 19
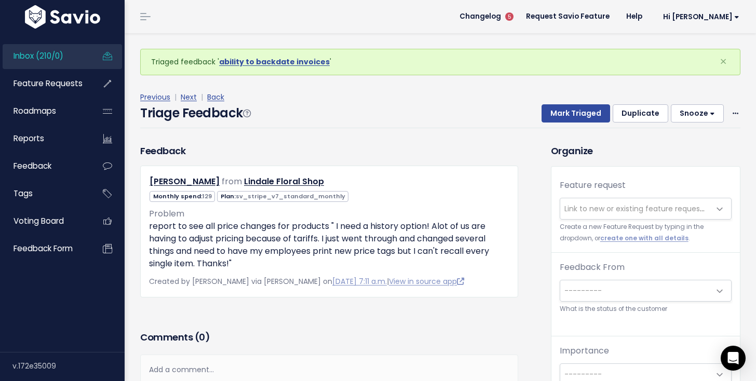
click at [570, 201] on span "Link to new or existing feature request..." at bounding box center [635, 208] width 150 height 21
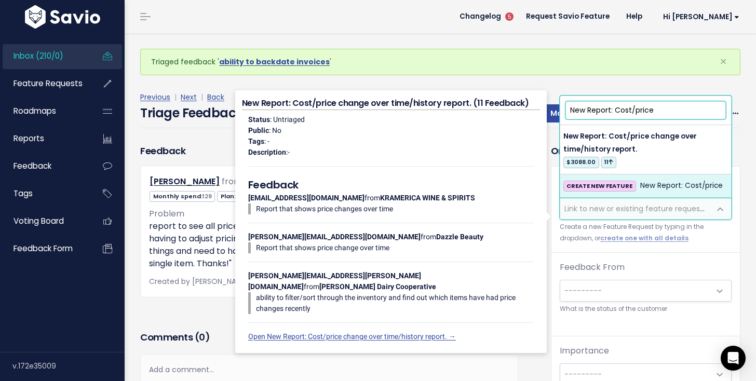
type input "New Report: Cost/price"
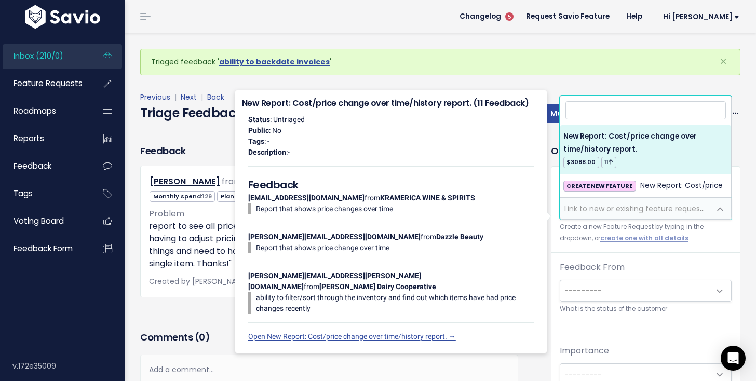
select select "21303"
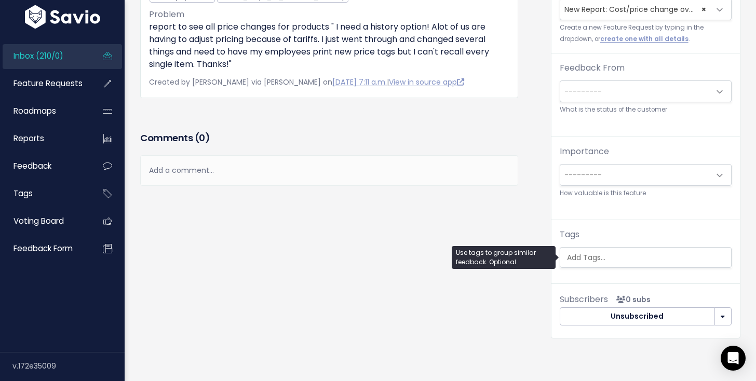
scroll to position [0, 3]
click at [620, 266] on ul at bounding box center [645, 258] width 171 height 20
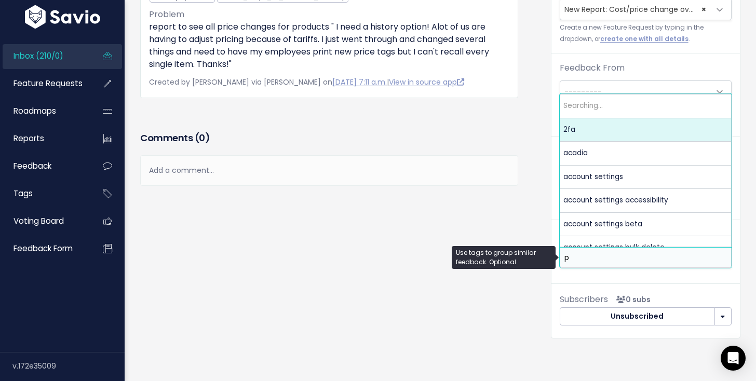
scroll to position [0, 0]
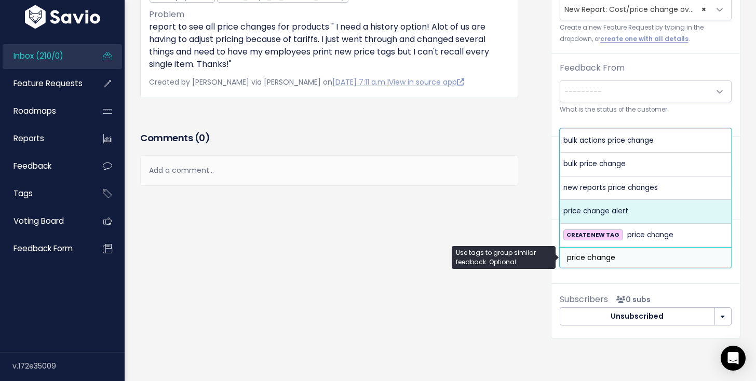
type input "price change"
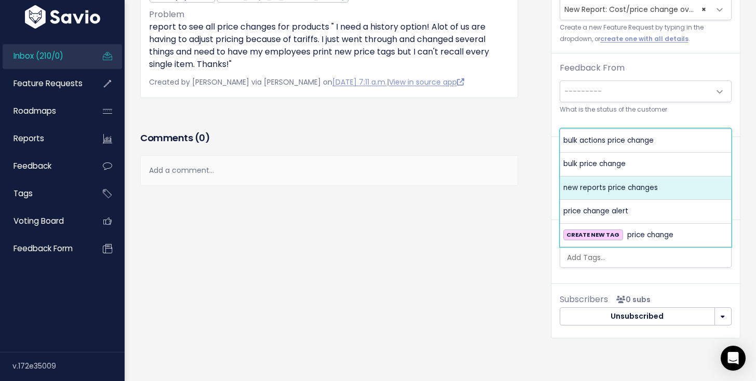
select select "6775"
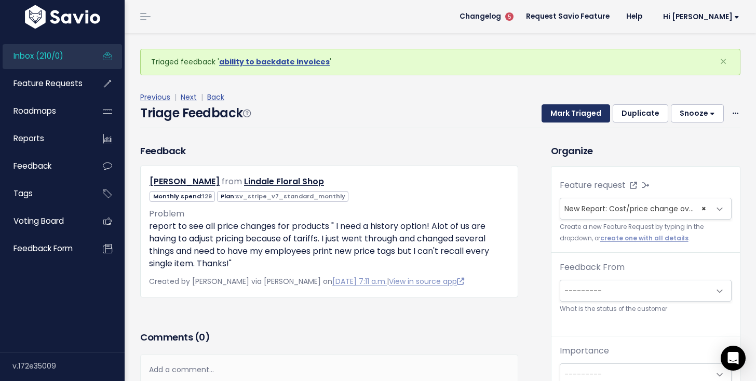
click at [591, 114] on button "Mark Triaged" at bounding box center [576, 113] width 69 height 19
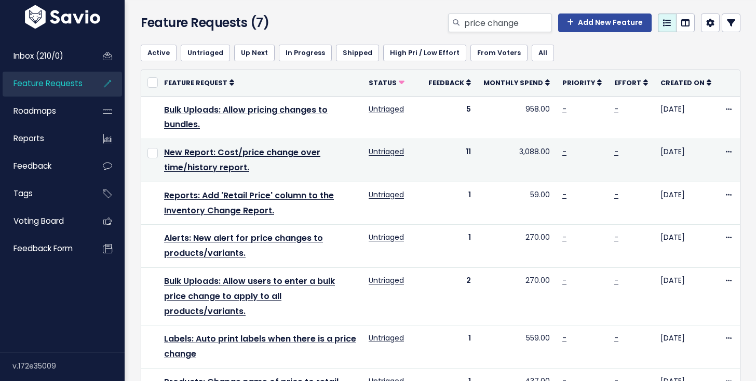
scroll to position [37, 0]
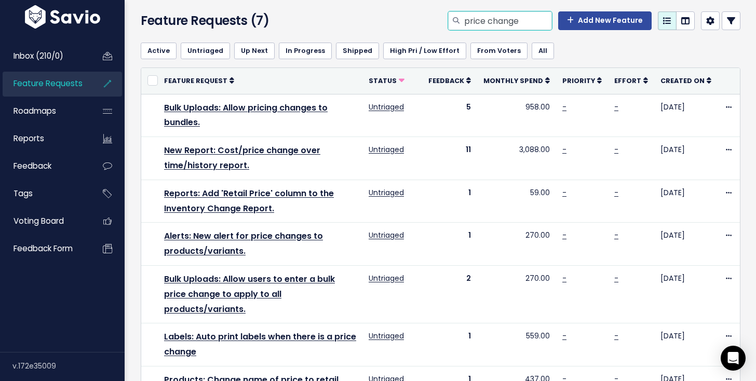
click at [514, 21] on input "price change" at bounding box center [507, 20] width 89 height 19
type input "inventory report"
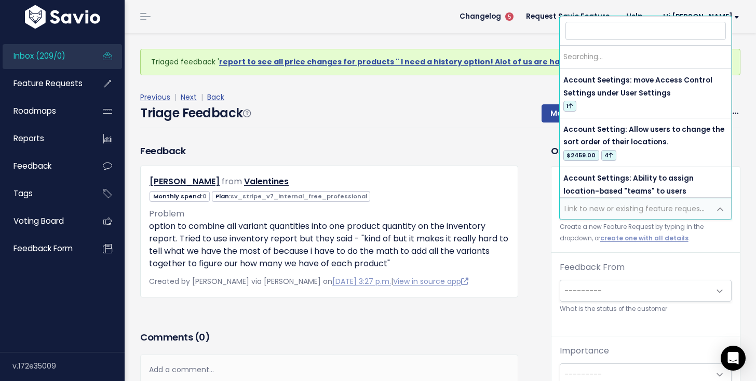
click at [652, 208] on span "Link to new or existing feature request..." at bounding box center [635, 209] width 143 height 10
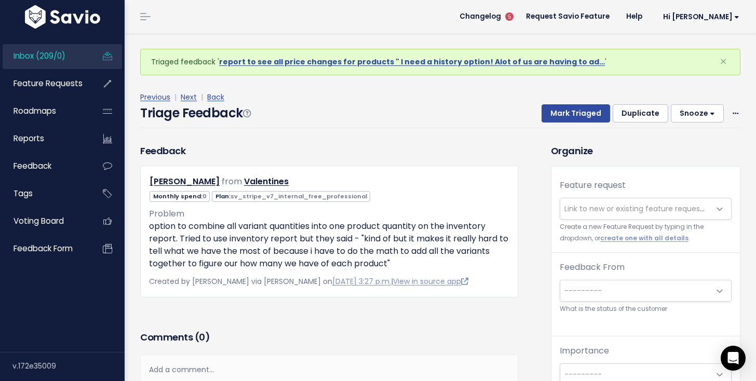
click at [460, 332] on h3 "Comments ( 0 )" at bounding box center [329, 337] width 378 height 15
click at [623, 212] on span "Link to new or existing feature request..." at bounding box center [635, 209] width 143 height 10
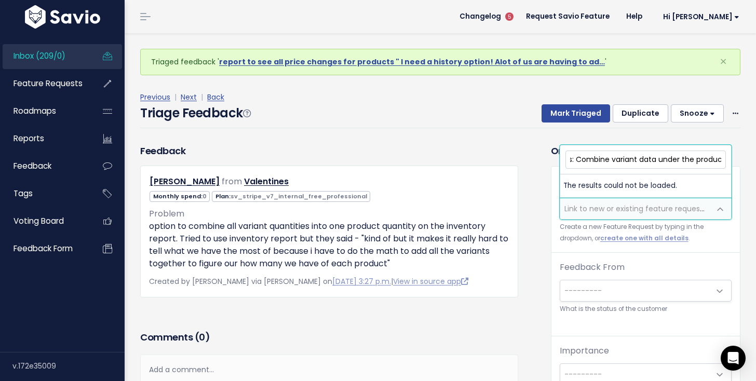
scroll to position [0, 28]
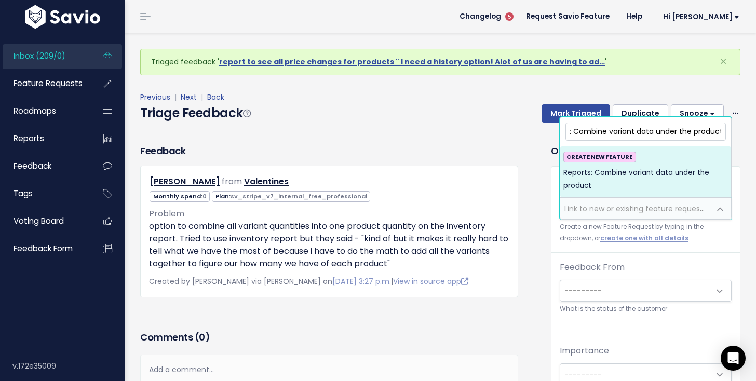
type input "Reports: Combine variant data under the product"
click at [694, 193] on li "CREATE NEW FEATURE Reports: Combine variant data under the product" at bounding box center [645, 171] width 171 height 51
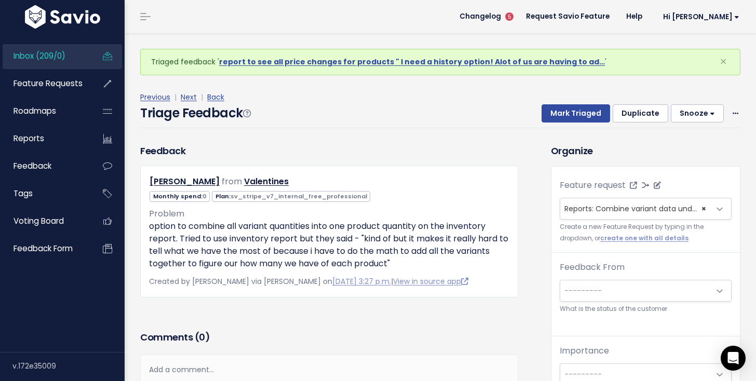
click at [679, 215] on span "× Reports: Combine variant data under the product (0)" at bounding box center [635, 208] width 150 height 21
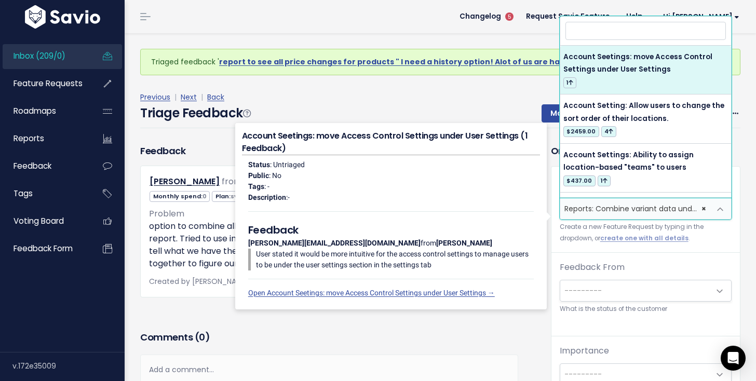
click at [712, 272] on div "Feedback From --------- Active customer Churned customer Internal user Lost dea…" at bounding box center [646, 287] width 172 height 53
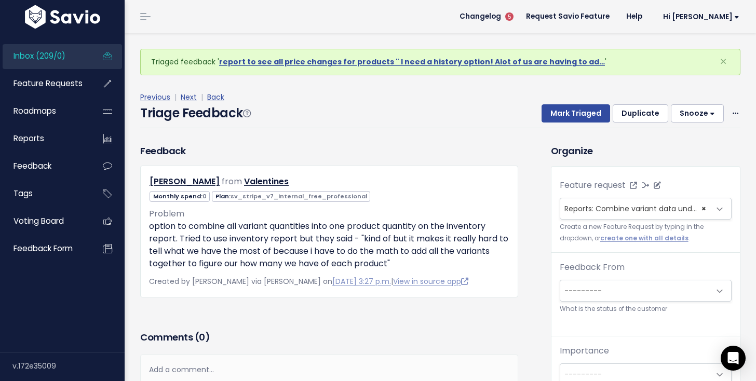
click at [678, 206] on span "Reports: Combine variant data under the product (0)" at bounding box center [661, 209] width 195 height 10
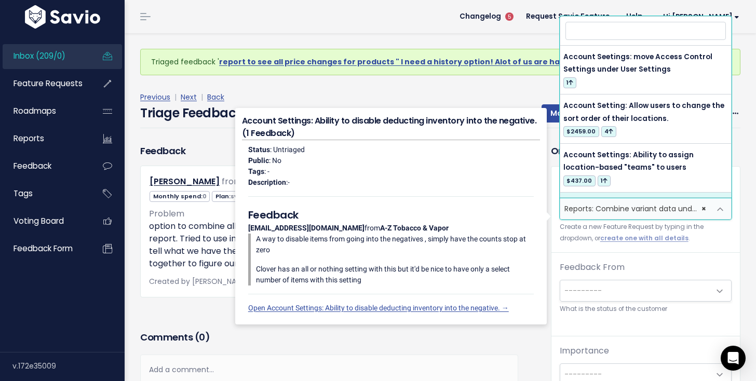
click at [691, 237] on small "Create a new Feature Request by typing in the dropdown, or create one with all …" at bounding box center [646, 233] width 172 height 22
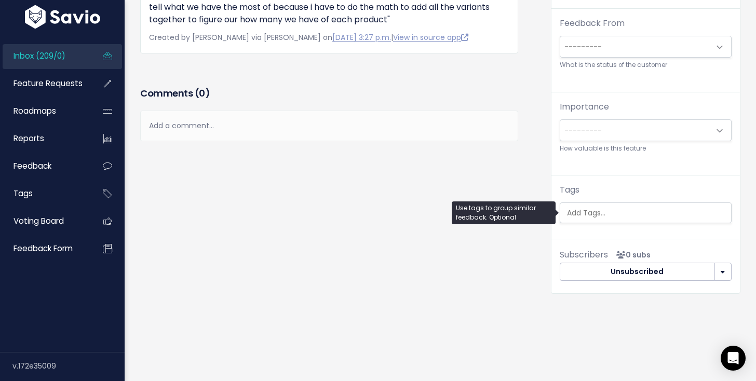
scroll to position [0, 3]
click at [587, 221] on ul at bounding box center [645, 213] width 171 height 20
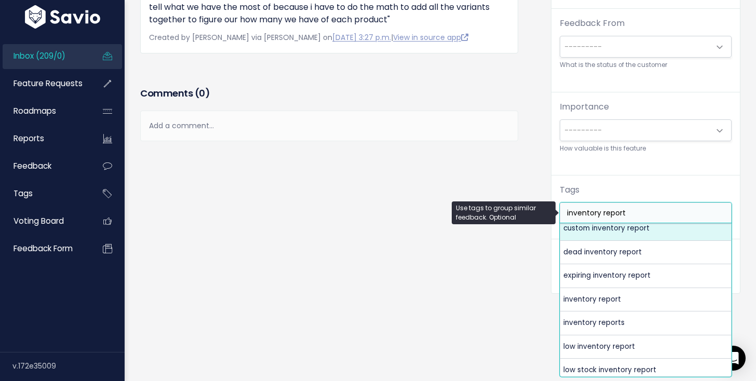
scroll to position [79, 0]
type input "inventory report"
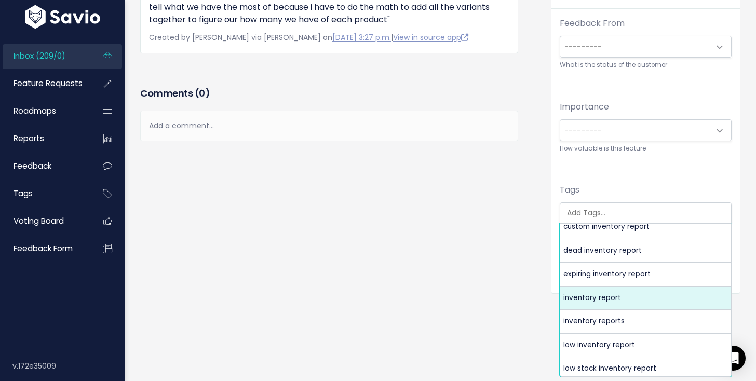
select select "4041"
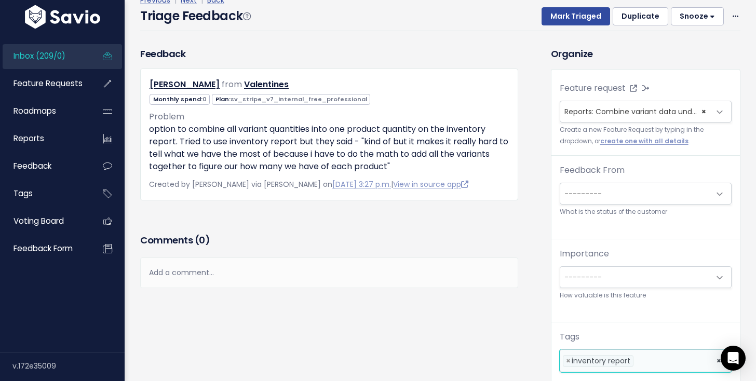
scroll to position [0, 0]
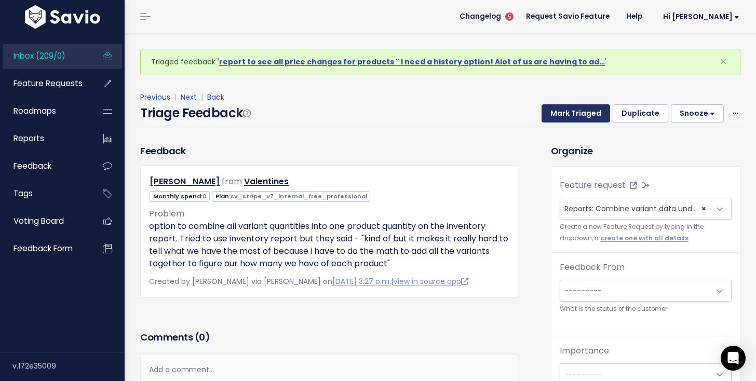
click at [575, 114] on button "Mark Triaged" at bounding box center [576, 113] width 69 height 19
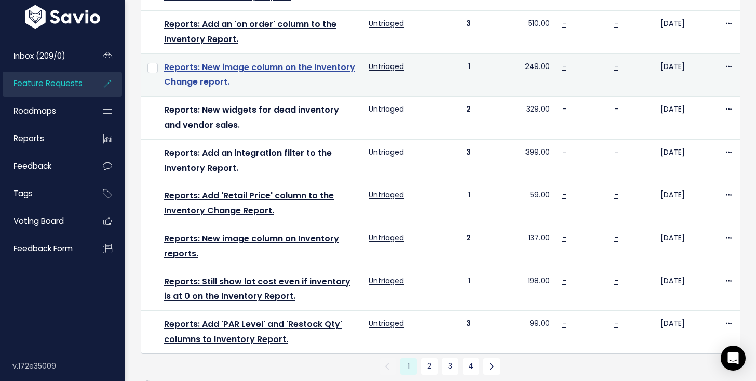
scroll to position [715, 0]
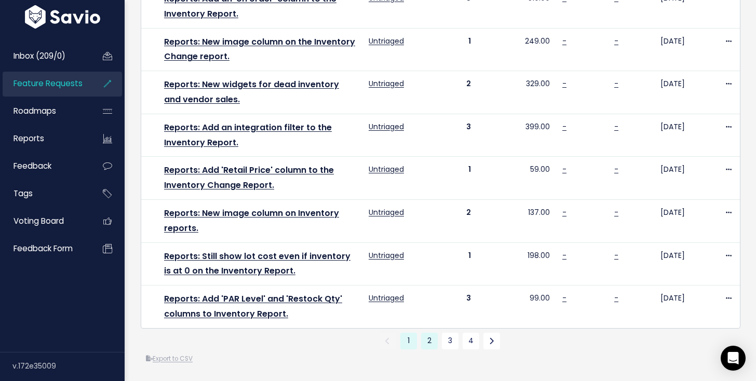
click at [433, 340] on link "2" at bounding box center [429, 341] width 17 height 17
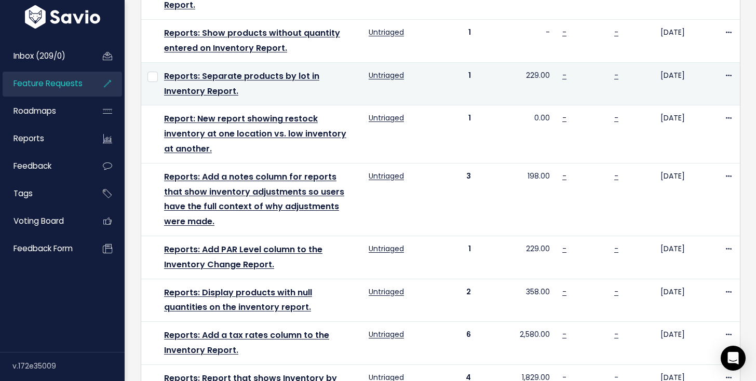
scroll to position [692, 0]
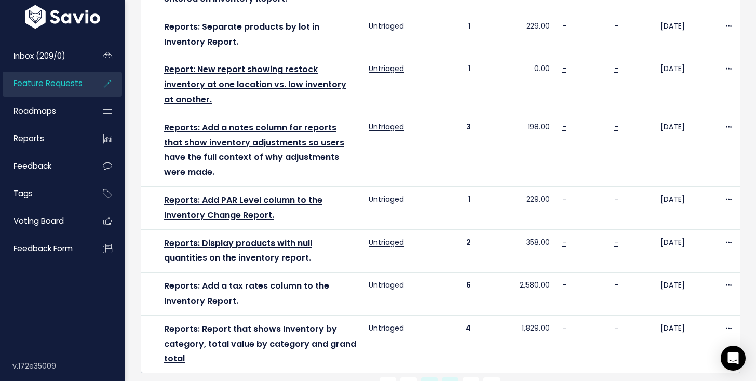
click at [444, 377] on link "3" at bounding box center [450, 385] width 17 height 17
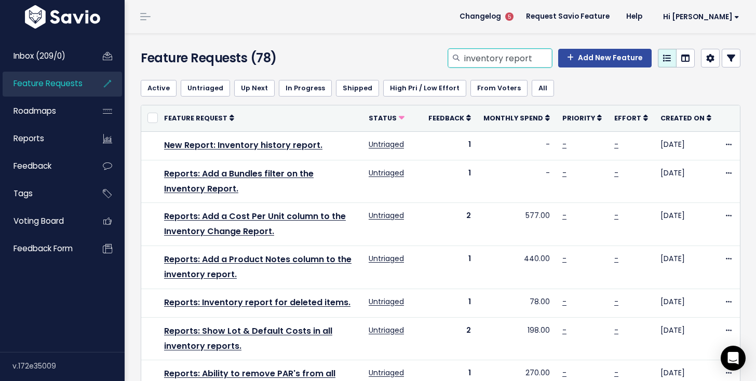
click at [536, 63] on input "inventory report" at bounding box center [507, 58] width 89 height 19
type input "inventory report combine variant"
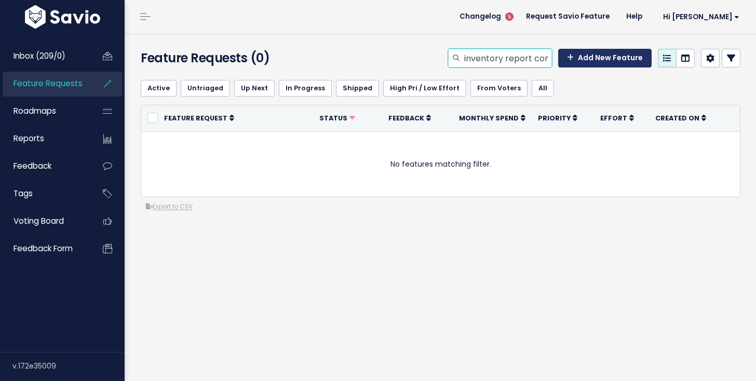
scroll to position [0, 53]
drag, startPoint x: 537, startPoint y: 55, endPoint x: 565, endPoint y: 56, distance: 28.1
click at [565, 56] on div "inventory report combine variant Add New Feature" at bounding box center [594, 58] width 292 height 19
type input "inventory report variant"
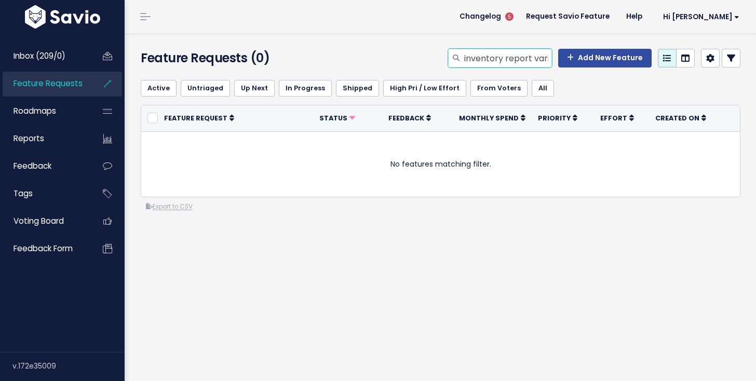
scroll to position [0, 14]
drag, startPoint x: 537, startPoint y: 56, endPoint x: 561, endPoint y: 57, distance: 23.4
click at [561, 57] on div "inventory report variant Add New Feature" at bounding box center [594, 58] width 292 height 19
type input "inventory report"
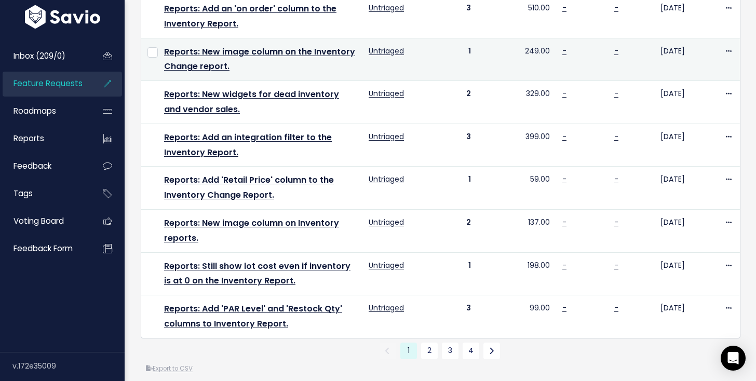
scroll to position [706, 0]
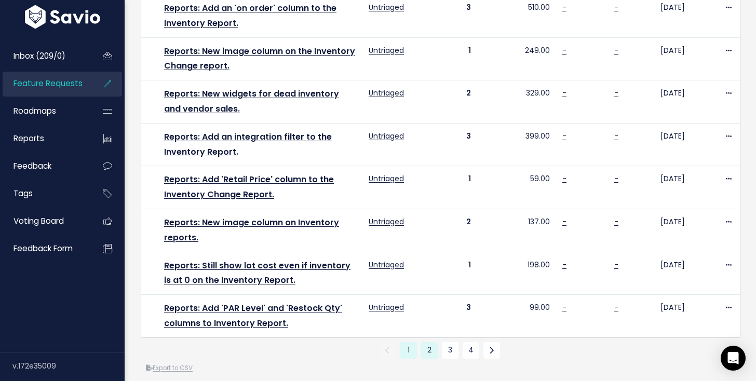
click at [435, 352] on link "2" at bounding box center [429, 350] width 17 height 17
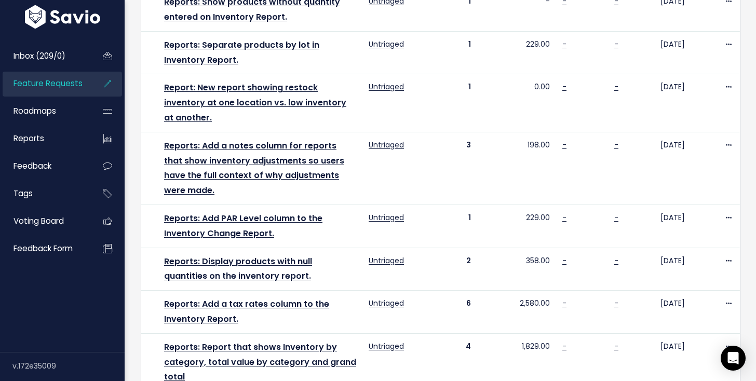
scroll to position [692, 0]
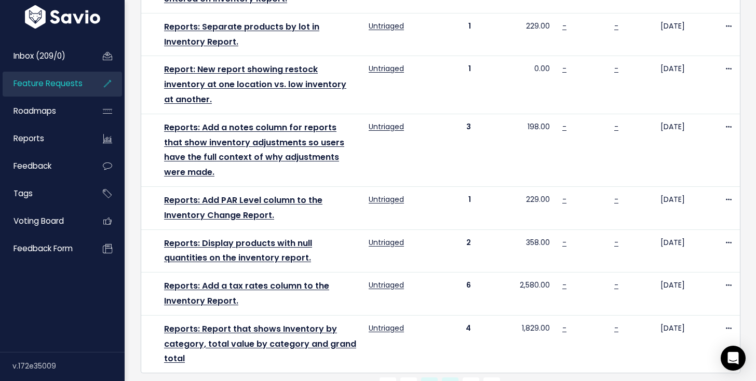
click at [448, 377] on link "3" at bounding box center [450, 385] width 17 height 17
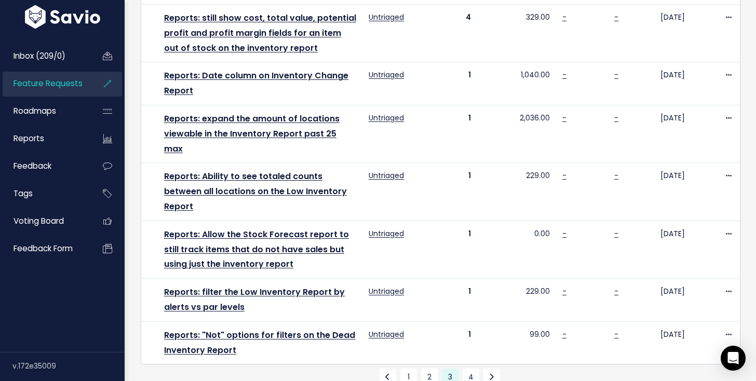
scroll to position [692, 0]
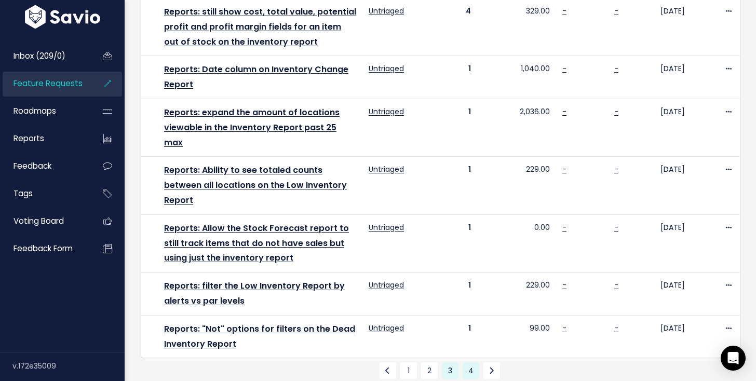
click at [463, 362] on link "4" at bounding box center [471, 370] width 17 height 17
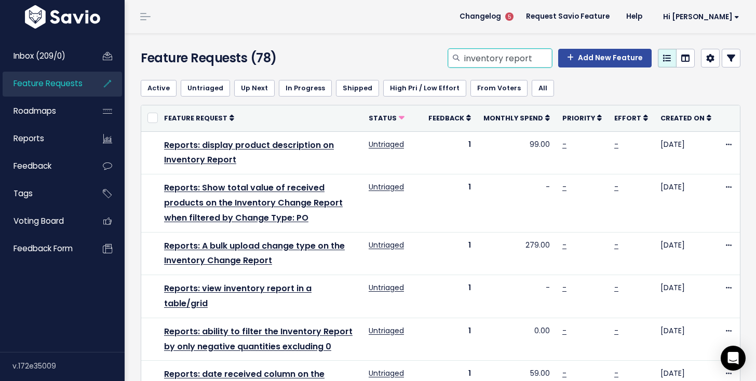
click at [493, 53] on input "inventory report" at bounding box center [507, 58] width 89 height 19
type input "combine variant data"
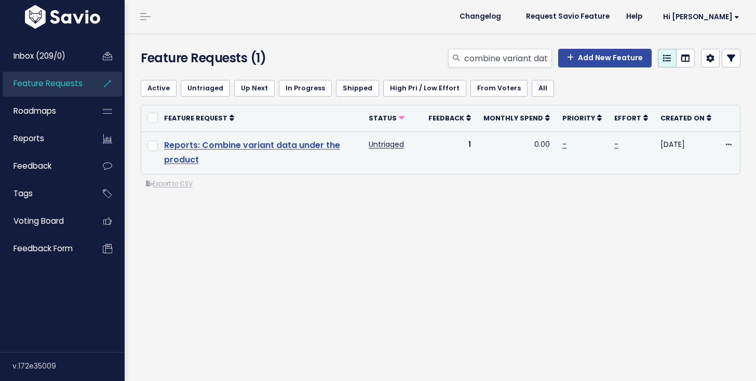
click at [279, 150] on link "Reports: Combine variant data under the product" at bounding box center [252, 152] width 176 height 27
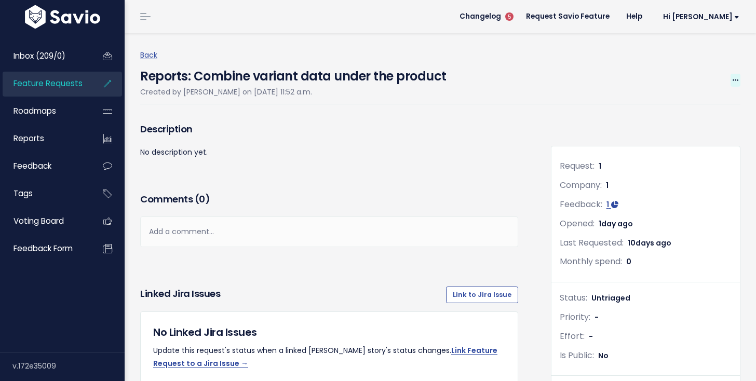
click at [736, 79] on icon at bounding box center [736, 80] width 6 height 7
click at [704, 103] on link "Edit" at bounding box center [700, 109] width 77 height 20
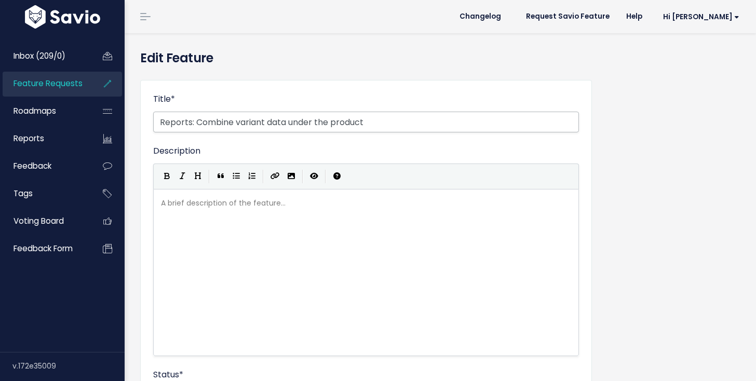
click at [518, 116] on input "Reports: Combine variant data under the product" at bounding box center [366, 122] width 426 height 21
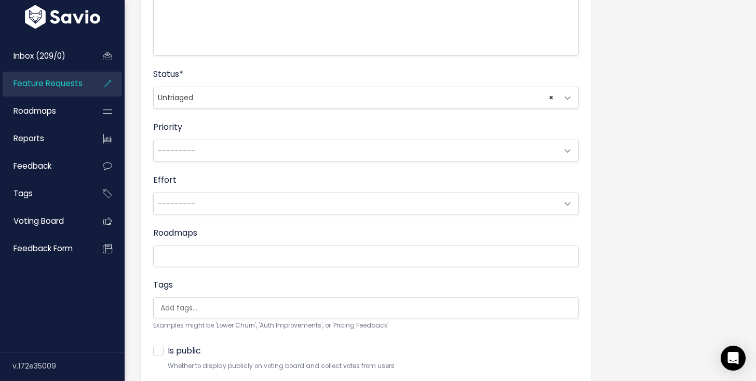
scroll to position [376, 0]
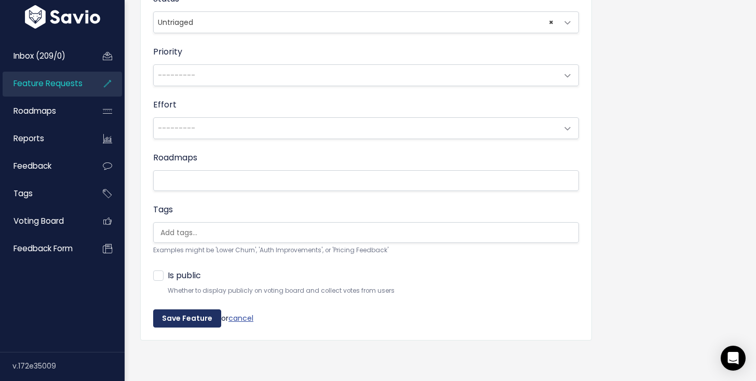
type input "Reports: Combine variant data under the product in Inventory Report"
click at [191, 313] on input "Save Feature" at bounding box center [187, 318] width 68 height 19
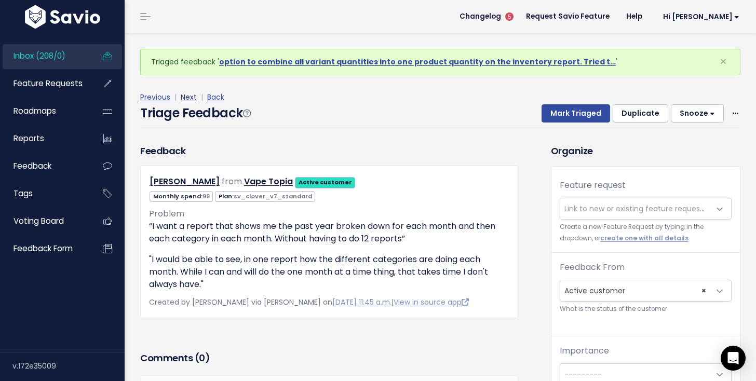
click at [191, 98] on link "Next" at bounding box center [189, 97] width 16 height 10
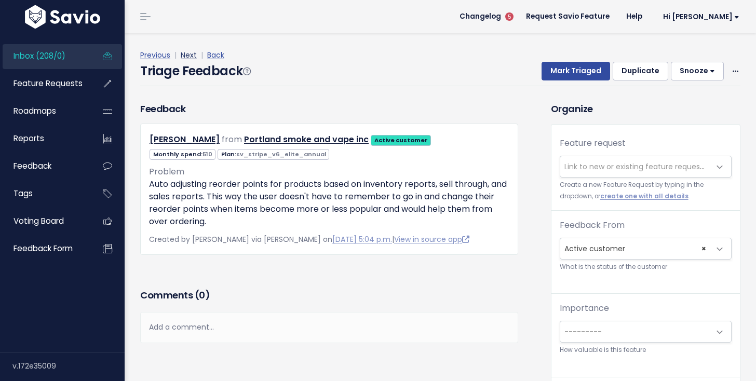
click at [181, 53] on link "Next" at bounding box center [189, 55] width 16 height 10
